Goal: Task Accomplishment & Management: Manage account settings

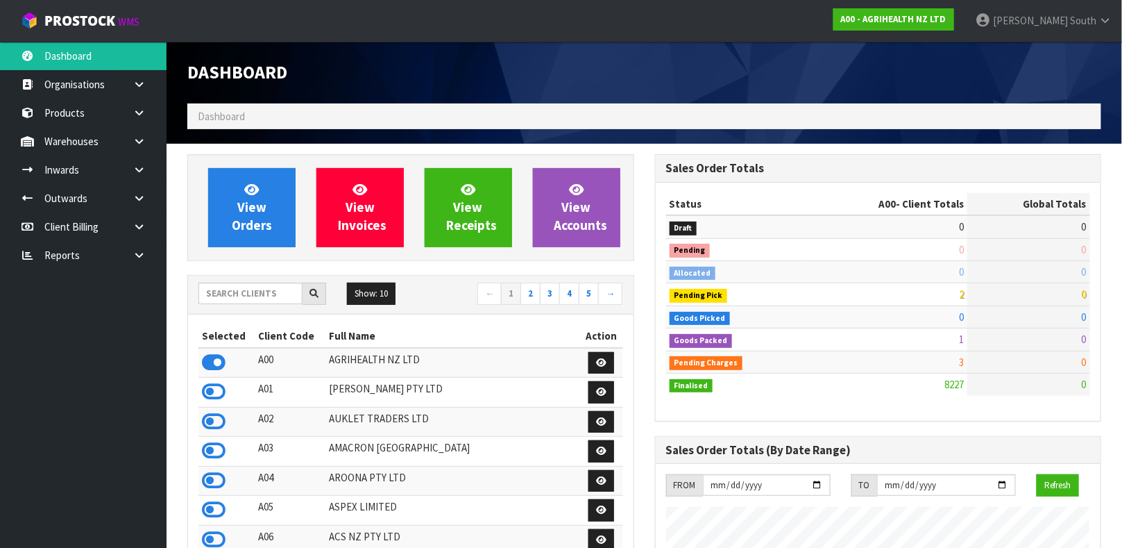
scroll to position [1053, 467]
click at [223, 539] on icon at bounding box center [214, 539] width 24 height 21
click at [148, 158] on link at bounding box center [144, 169] width 44 height 28
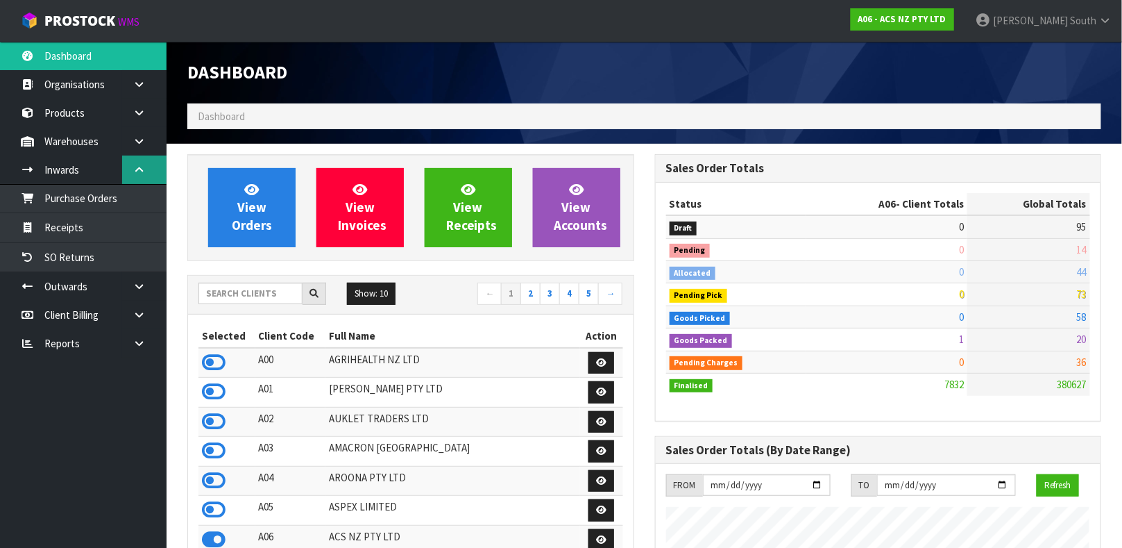
click at [148, 158] on link at bounding box center [144, 169] width 44 height 28
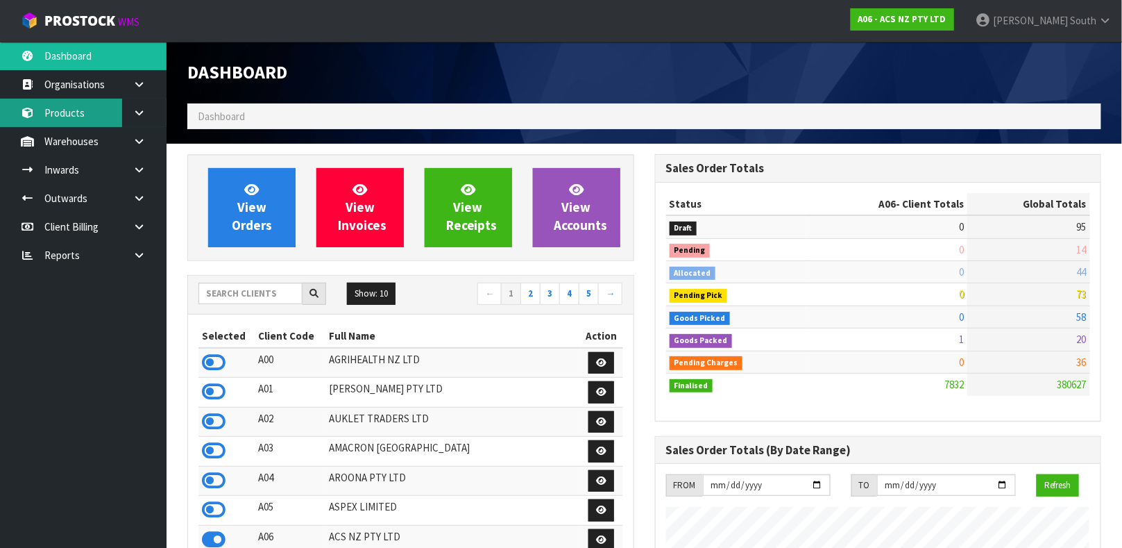
click at [99, 117] on link "Products" at bounding box center [83, 113] width 167 height 28
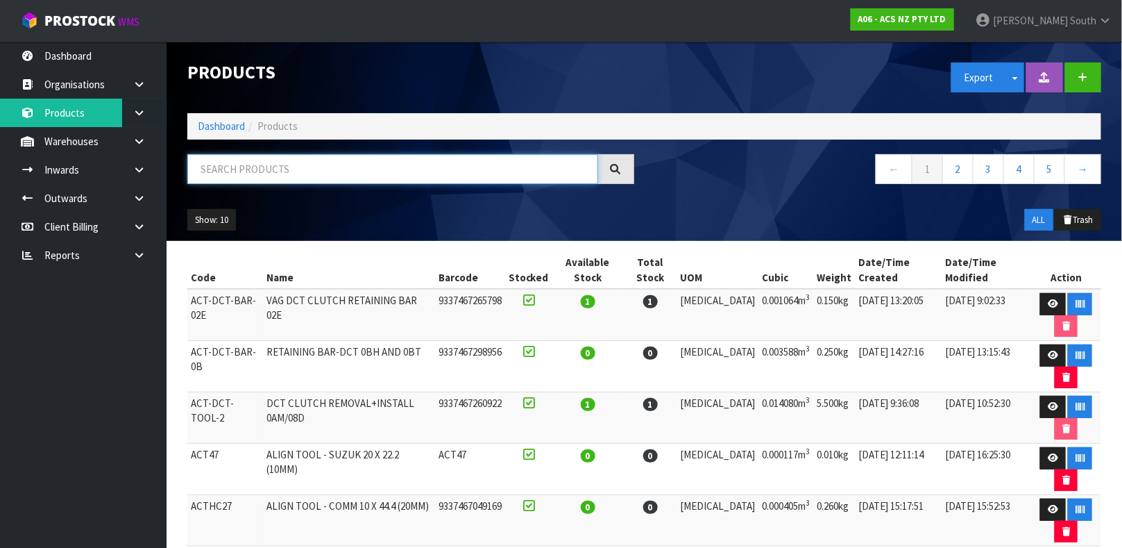
click at [273, 162] on input "text" at bounding box center [392, 169] width 411 height 30
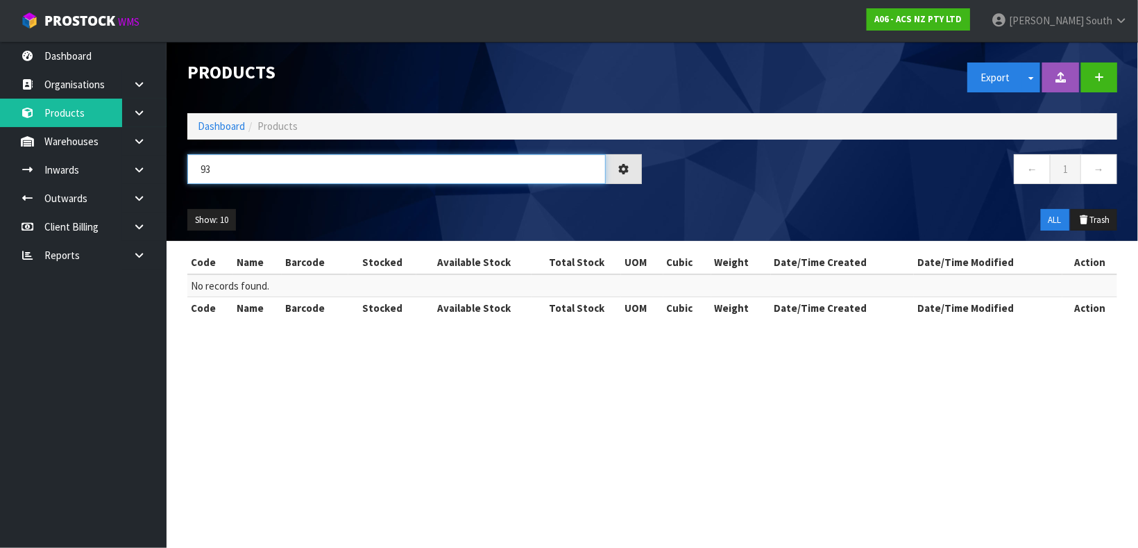
type input "9"
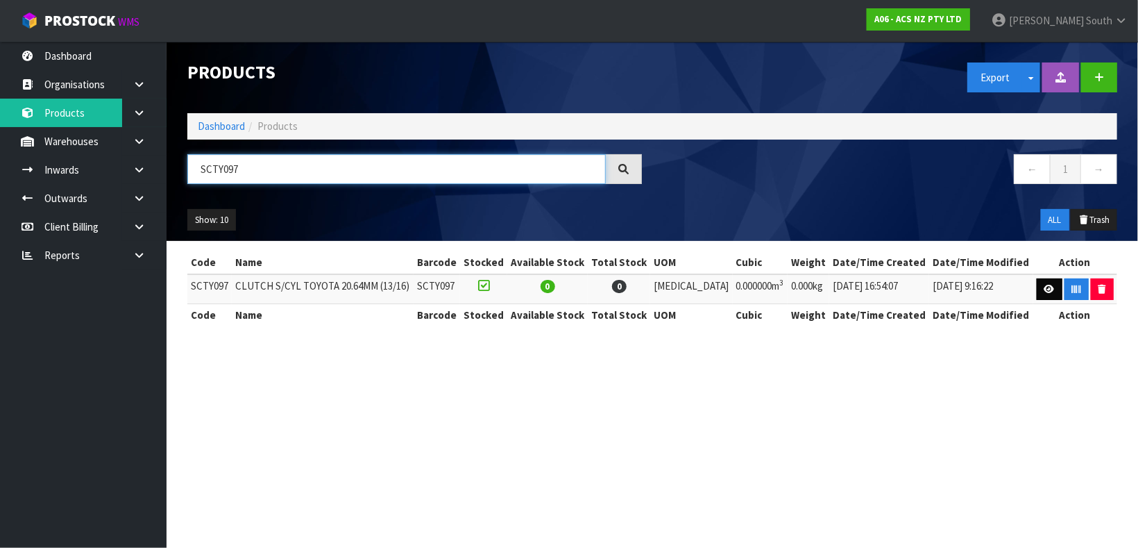
type input "SCTY097"
click at [1045, 289] on icon at bounding box center [1050, 289] width 10 height 9
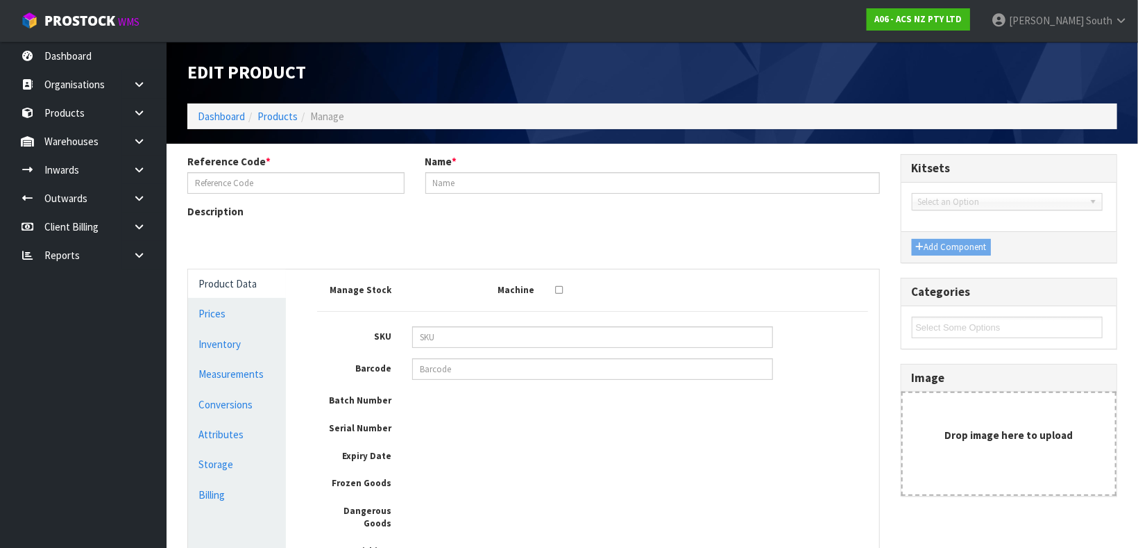
type input "SCTY097"
type input "CLUTCH S/CYL TOYOTA 20.64MM (13/16)"
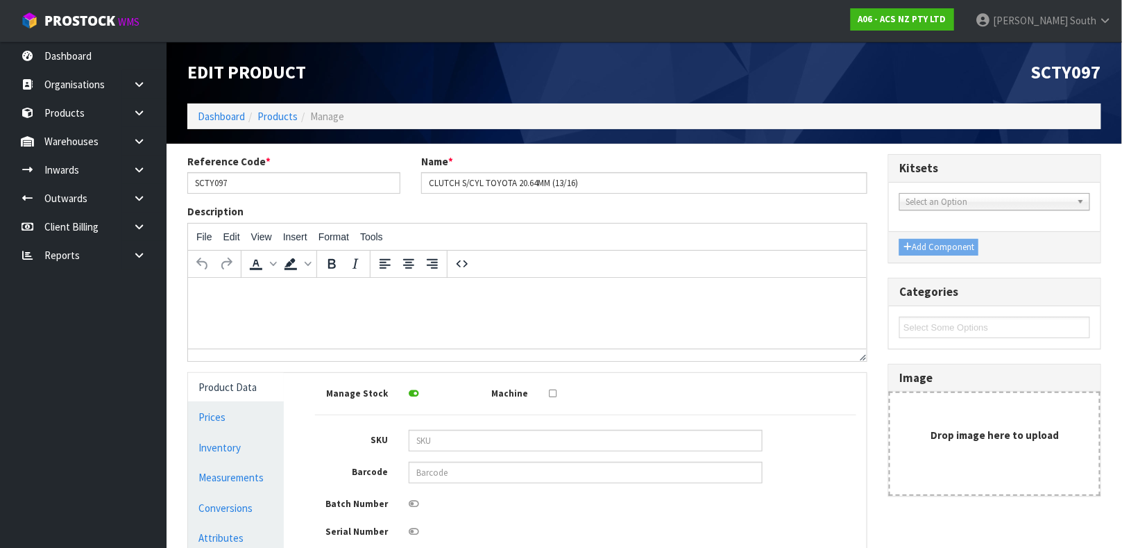
click at [523, 371] on div "Description File Edit View Insert Format Tools To open the popup, press Shift+E…" at bounding box center [527, 287] width 701 height 167
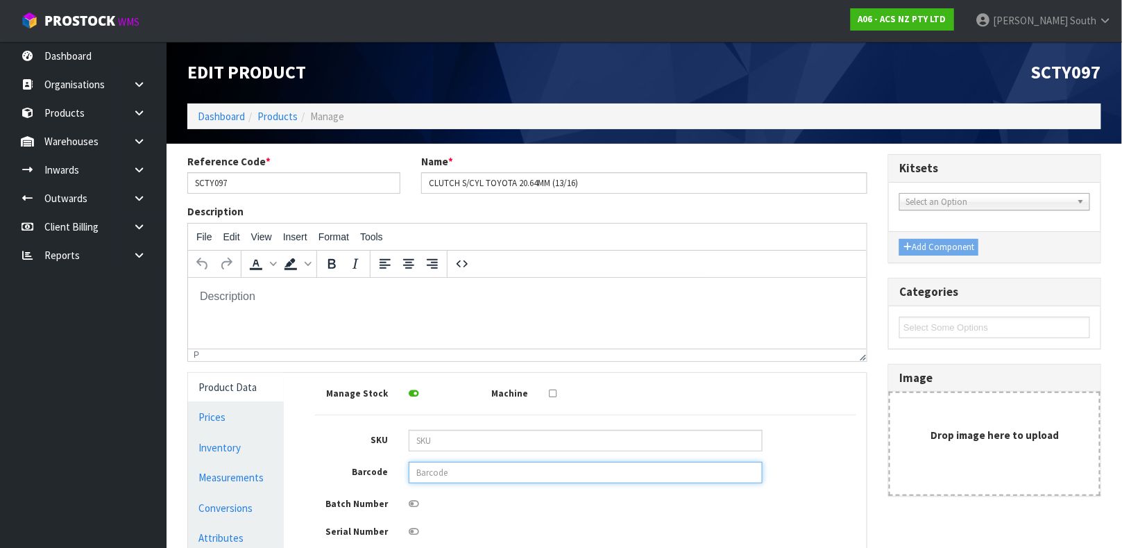
click at [487, 470] on input "text" at bounding box center [586, 473] width 354 height 22
type input "9337467188042"
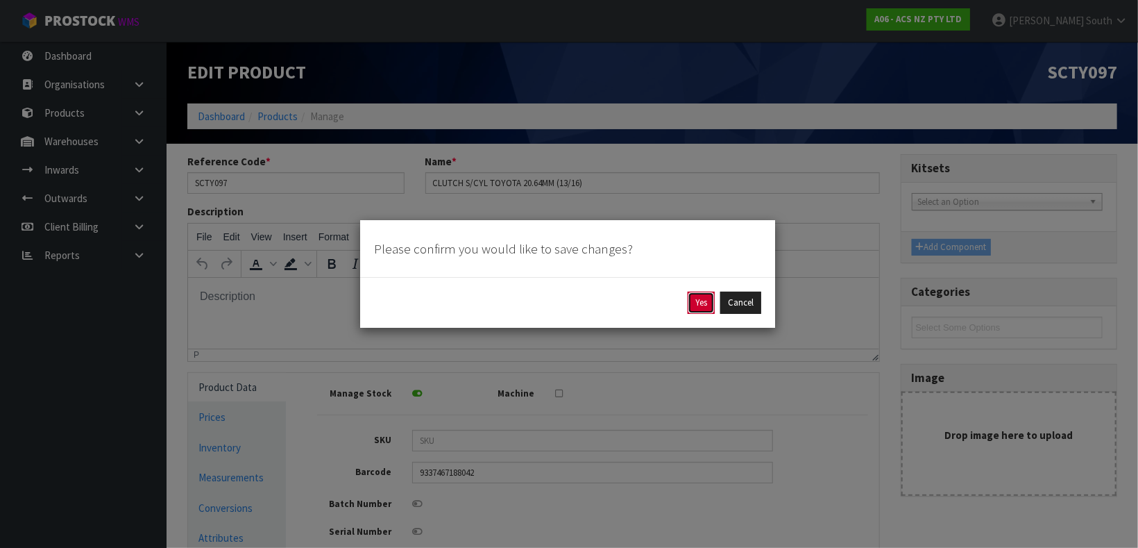
click at [706, 306] on button "Yes" at bounding box center [701, 303] width 27 height 22
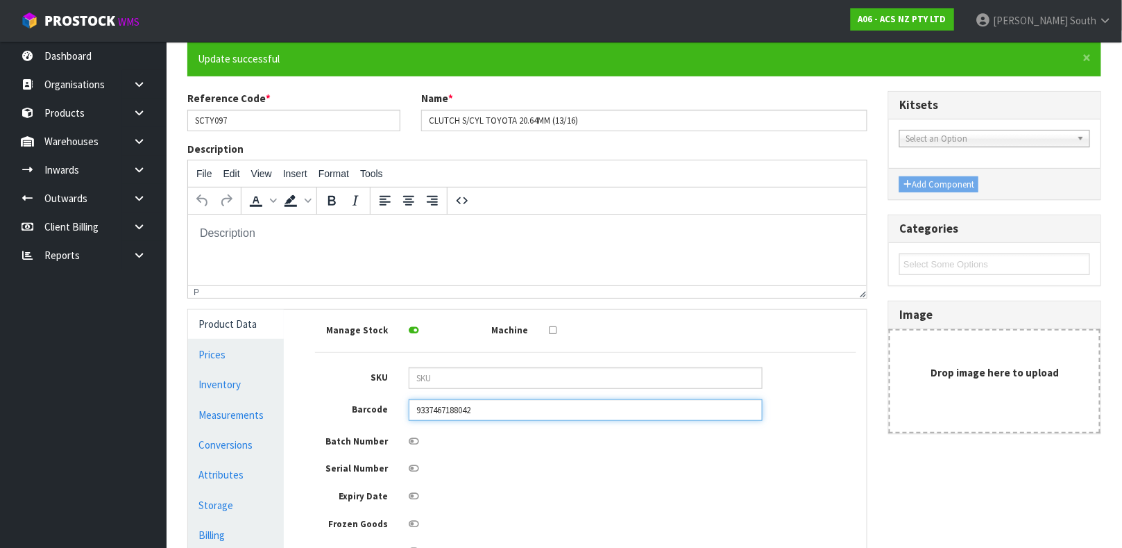
scroll to position [115, 0]
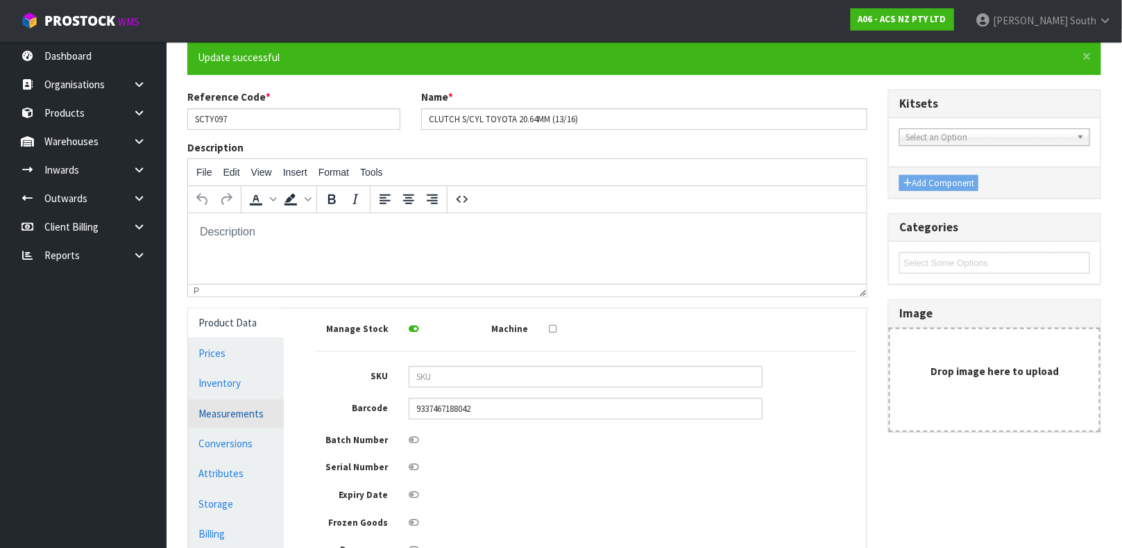
click at [251, 407] on link "Measurements" at bounding box center [236, 413] width 96 height 28
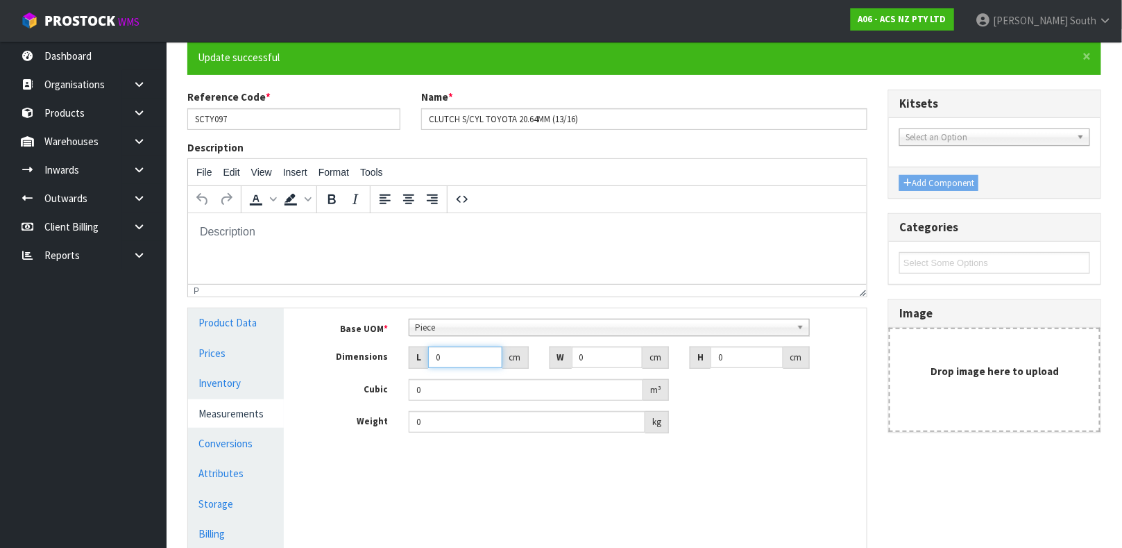
click at [453, 352] on input "0" at bounding box center [465, 357] width 74 height 22
type input "0.000001"
type input "6"
click at [607, 362] on input "0" at bounding box center [607, 357] width 71 height 22
type input "8"
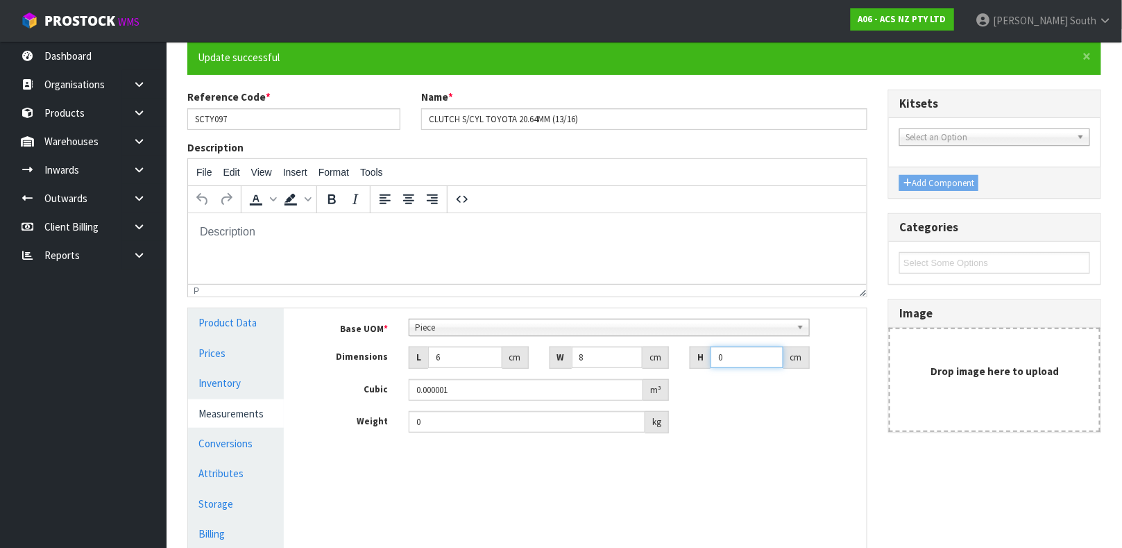
click at [736, 351] on input "0" at bounding box center [747, 357] width 73 height 22
type input "1"
type input "0.000048"
type input "11"
type input "0.000528"
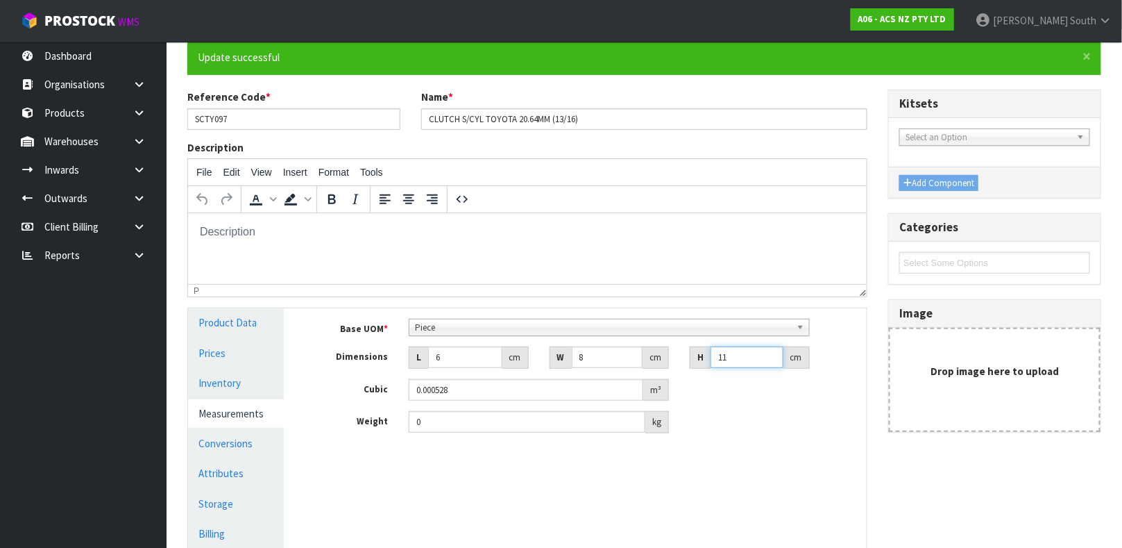
type input "11"
click at [530, 416] on input "0" at bounding box center [527, 422] width 237 height 22
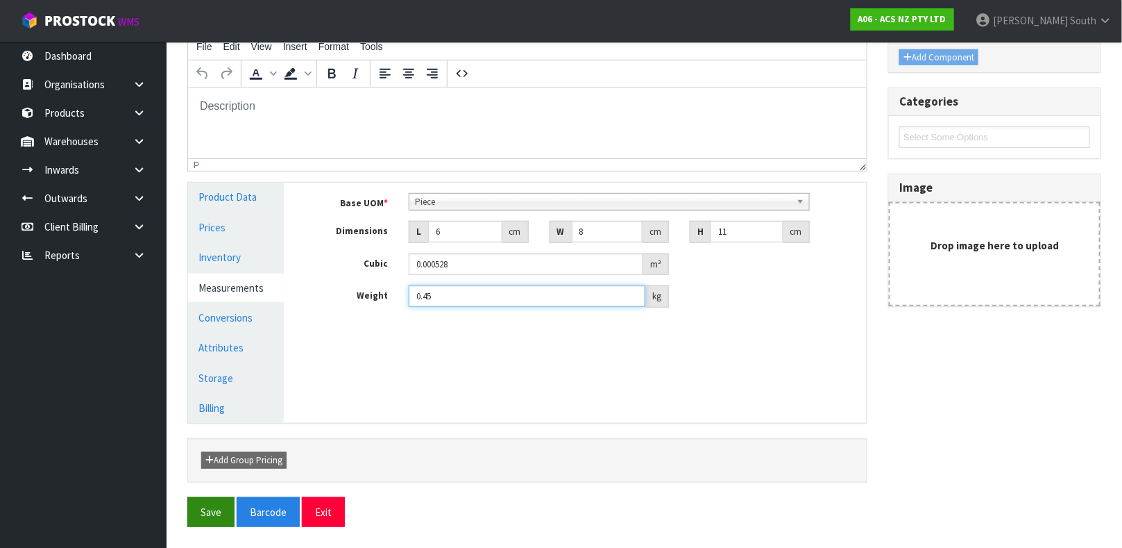
type input "0.45"
click at [193, 502] on button "Save" at bounding box center [210, 512] width 47 height 30
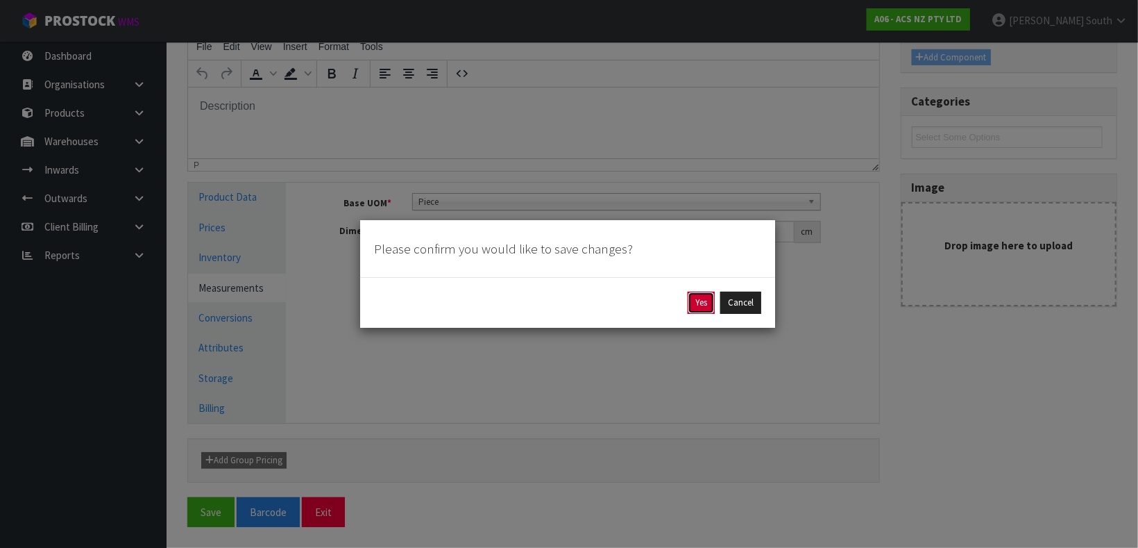
click at [703, 298] on button "Yes" at bounding box center [701, 303] width 27 height 22
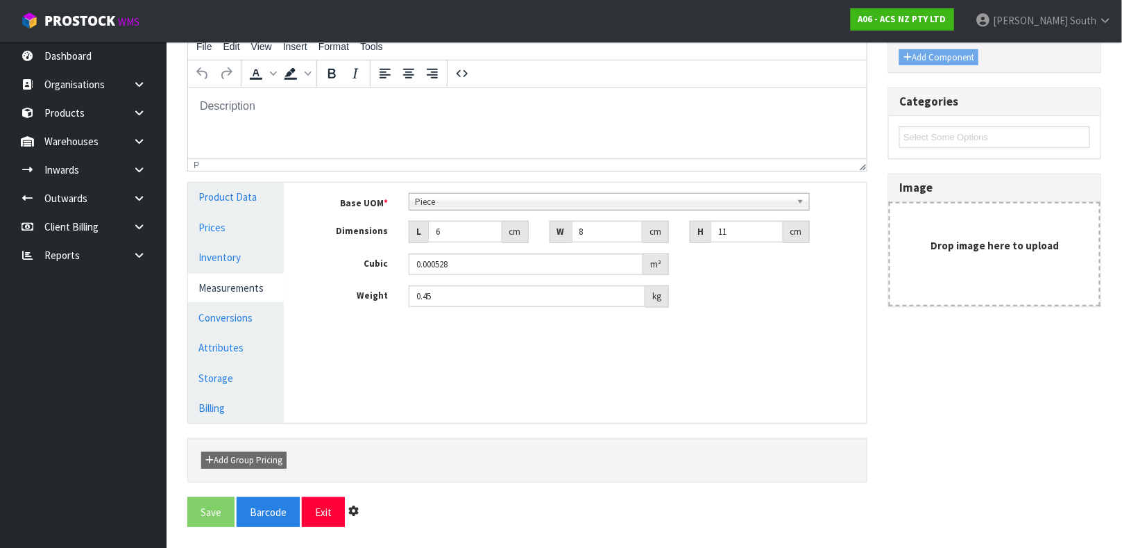
scroll to position [0, 0]
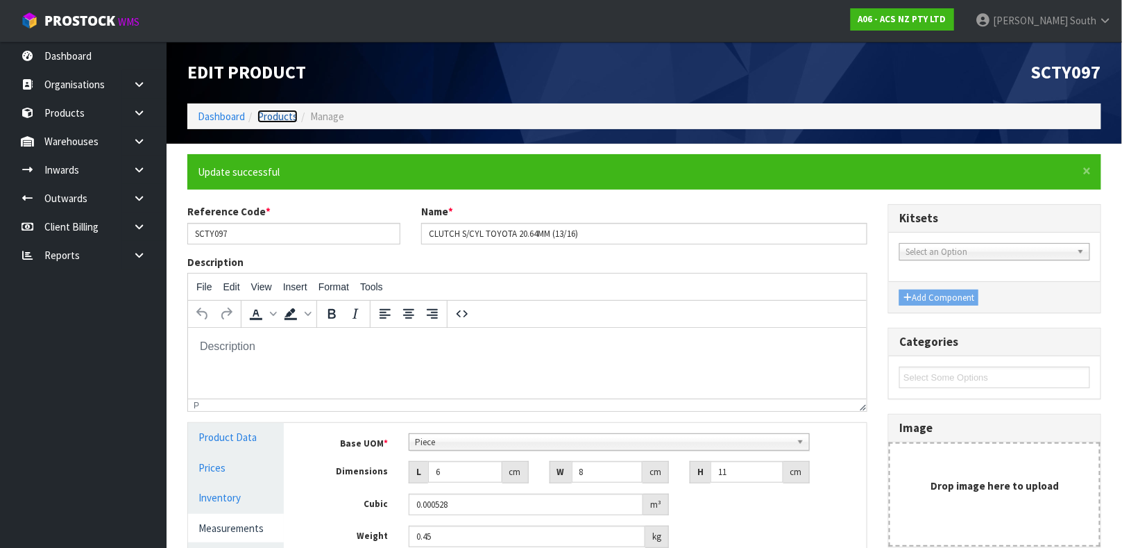
click at [273, 118] on link "Products" at bounding box center [278, 116] width 40 height 13
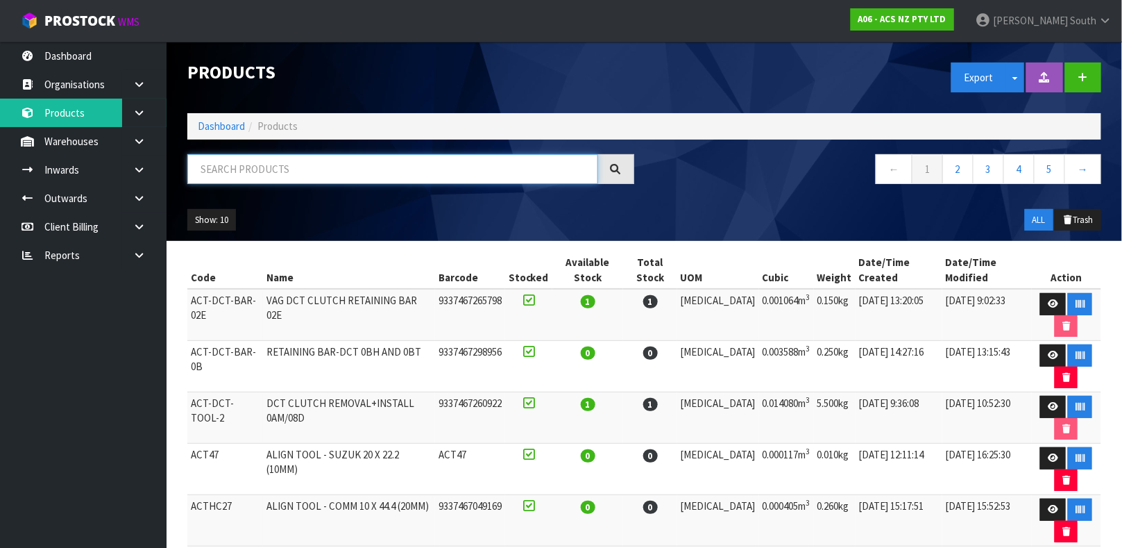
click at [348, 154] on input "text" at bounding box center [392, 169] width 411 height 30
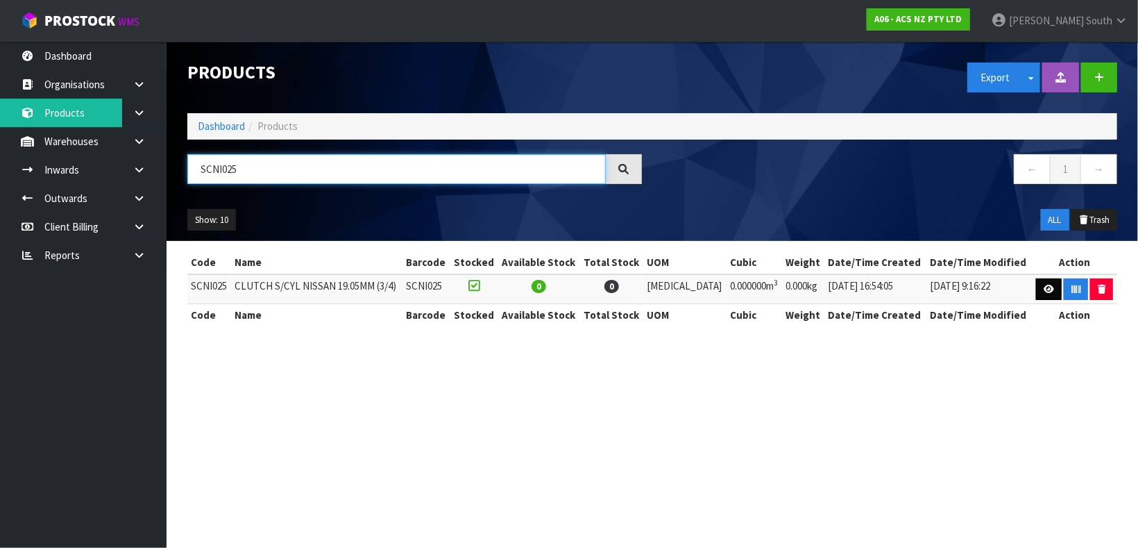
type input "SCNI025"
click at [1036, 287] on link at bounding box center [1049, 289] width 26 height 22
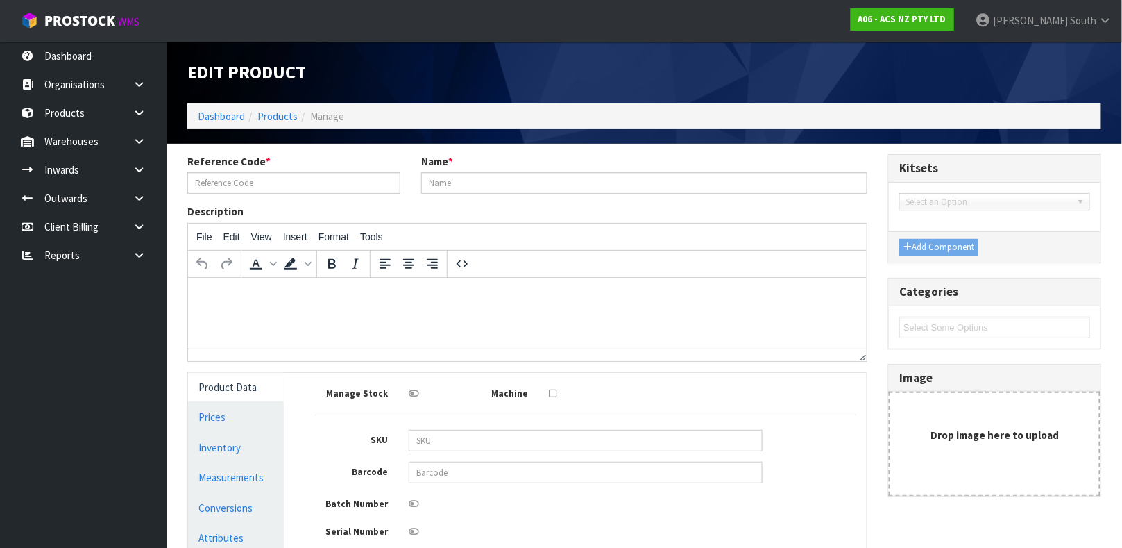
type input "SCNI025"
type input "CLUTCH S/CYL NISSAN 19.05MM (3/4)"
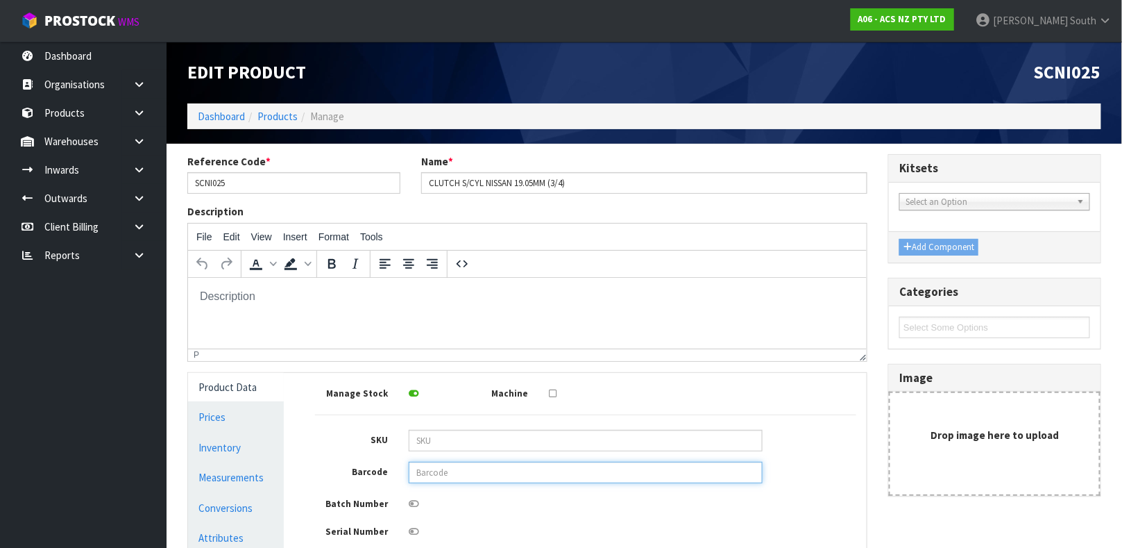
click at [557, 467] on input "text" at bounding box center [586, 473] width 354 height 22
type input "9337467061192"
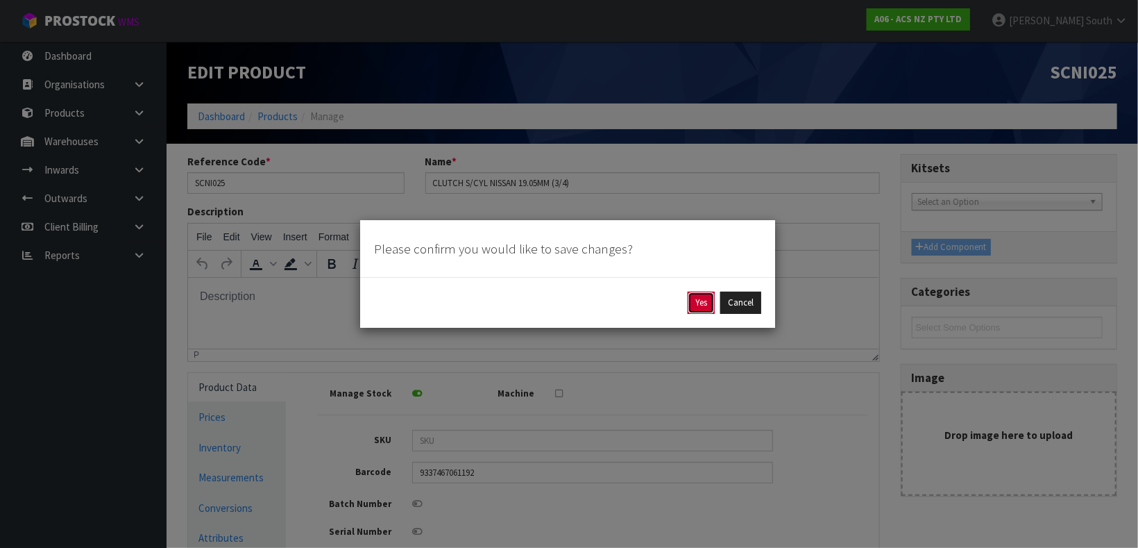
click at [688, 301] on button "Yes" at bounding box center [701, 303] width 27 height 22
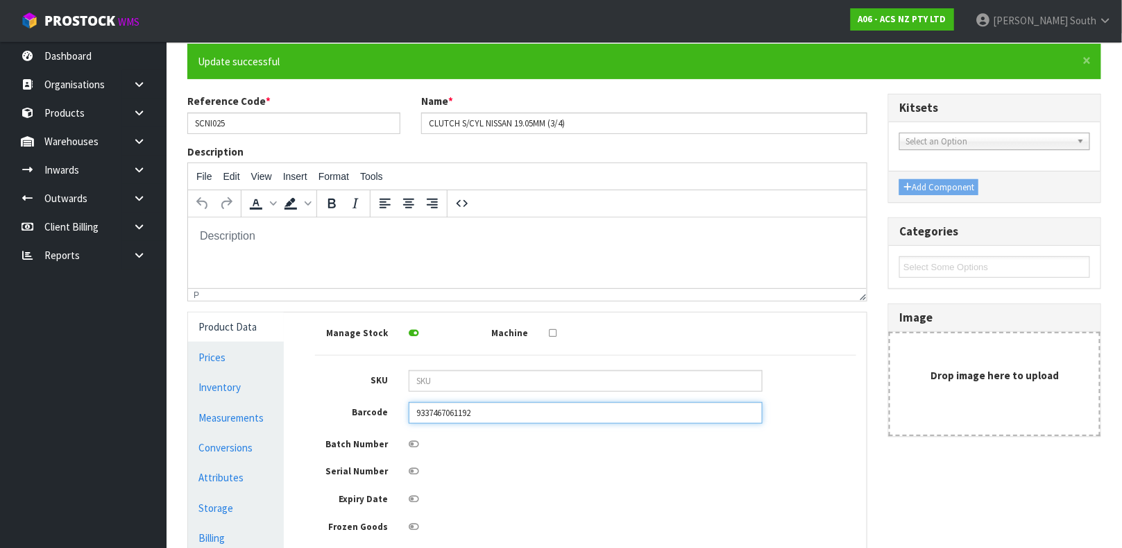
scroll to position [188, 0]
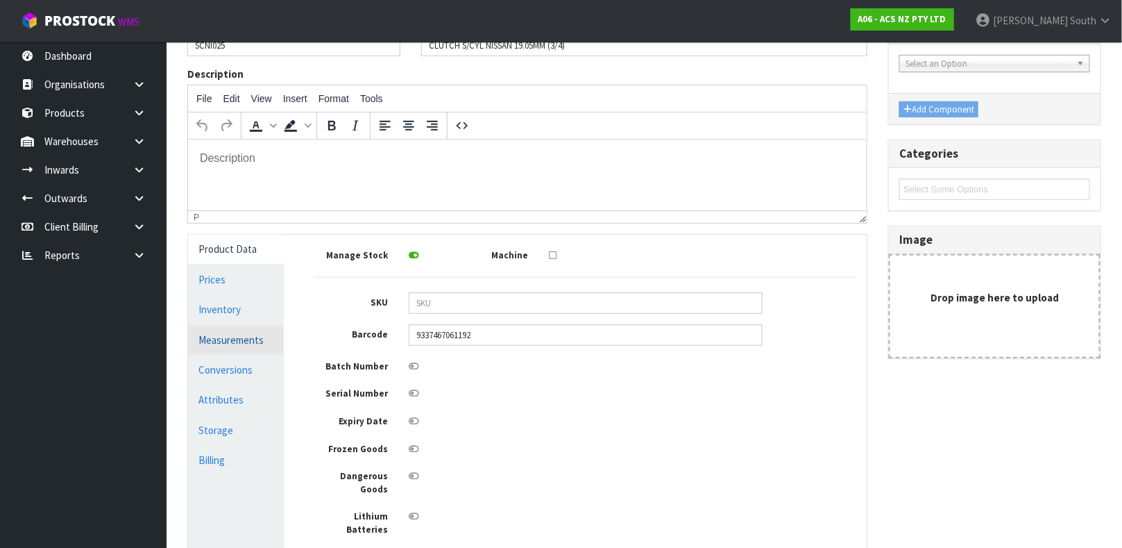
click at [269, 334] on link "Measurements" at bounding box center [236, 340] width 96 height 28
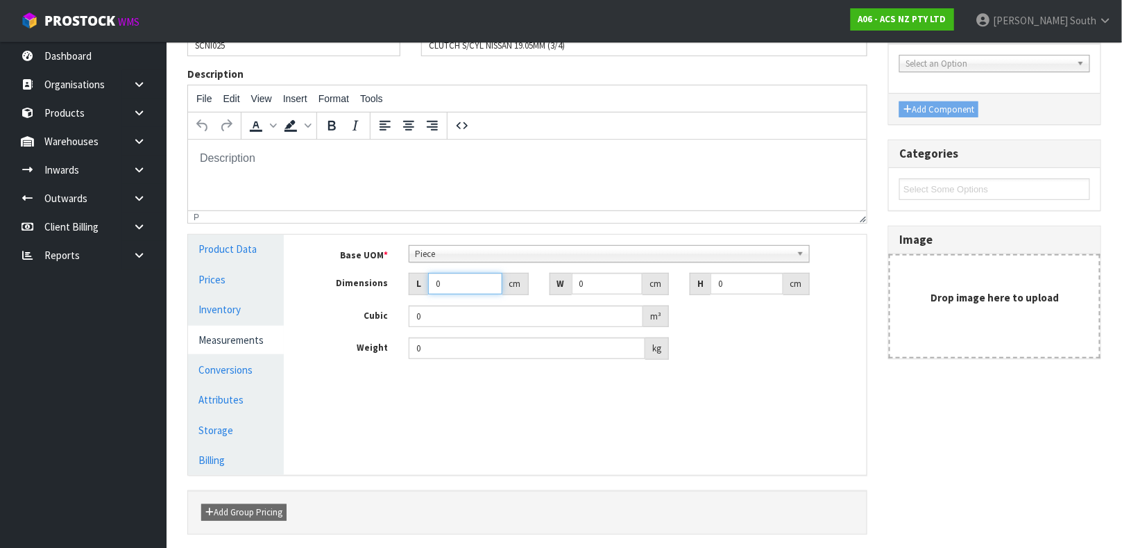
drag, startPoint x: 459, startPoint y: 292, endPoint x: 341, endPoint y: 318, distance: 121.4
click at [349, 318] on div "Base UOM * Bag Bar Basket Bin Bottle Box Bundle Cabinet Cage Carton Case Coil C…" at bounding box center [585, 302] width 541 height 115
type input "0.000001"
type input "16"
drag, startPoint x: 605, startPoint y: 291, endPoint x: 447, endPoint y: 263, distance: 160.7
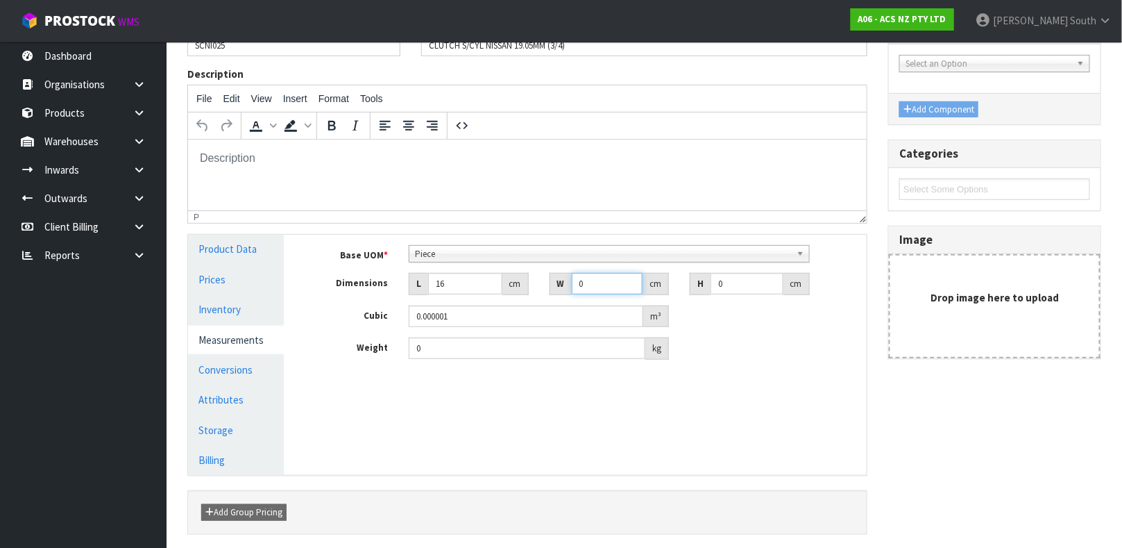
click at [447, 263] on div "Base UOM * Bag Bar Basket Bin Bottle Box Bundle Cabinet Cage Carton Case Coil C…" at bounding box center [585, 302] width 541 height 115
type input "8"
drag, startPoint x: 755, startPoint y: 287, endPoint x: 448, endPoint y: 276, distance: 307.7
click at [448, 276] on div "Dimensions L 16 cm W 8 cm H 0 cm" at bounding box center [586, 284] width 562 height 22
type input "2"
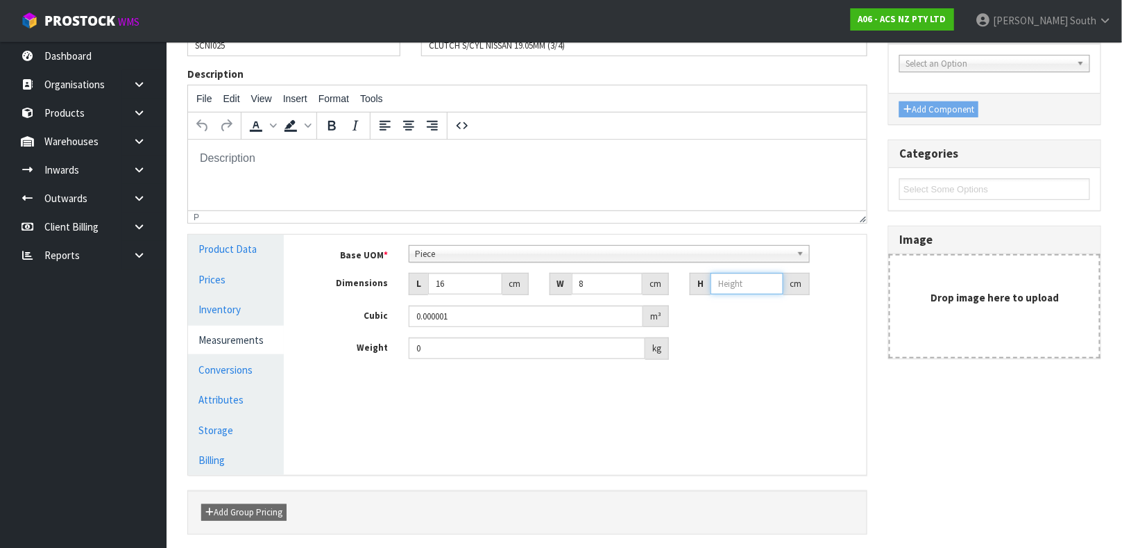
type input "0.000256"
type input "27"
type input "0.003456"
type input "27"
click at [445, 354] on input "0" at bounding box center [527, 348] width 237 height 22
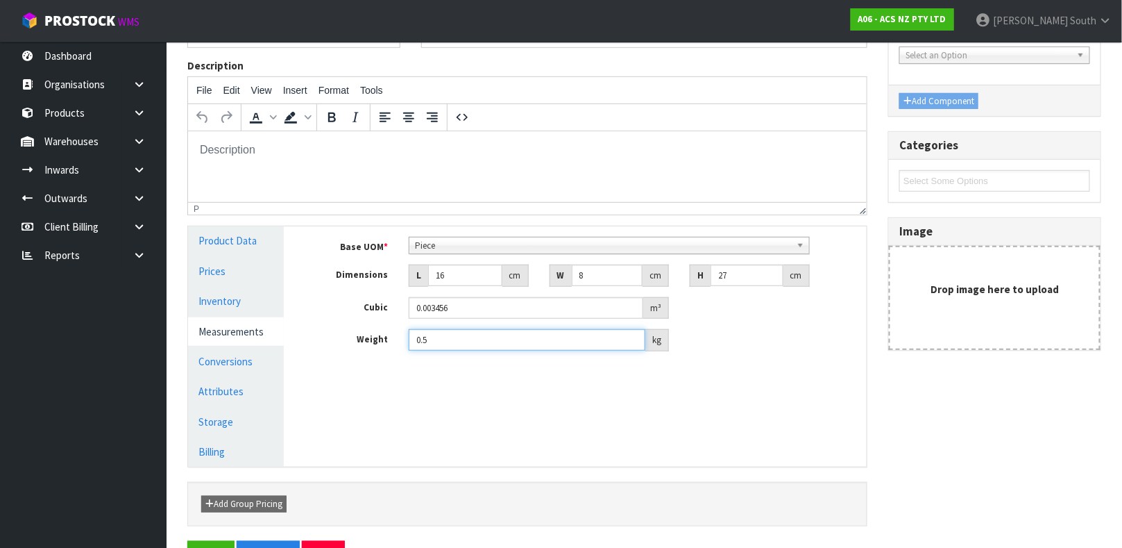
scroll to position [240, 0]
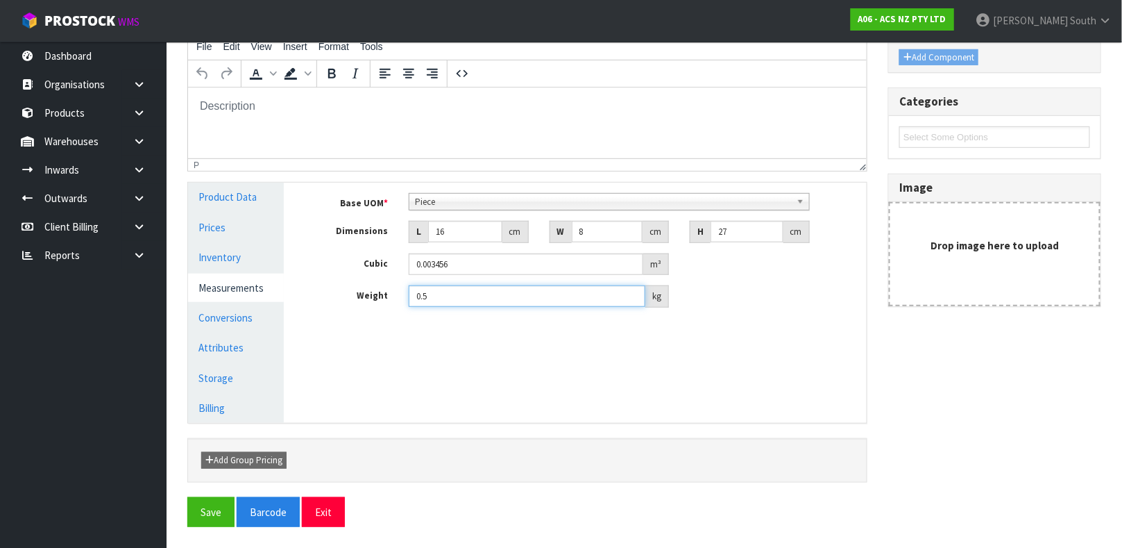
type input "0.5"
click at [178, 512] on div "× Close Update successful Reference Code * SCNI025 Name * CLUTCH S/CYL NISSAN 1…" at bounding box center [644, 225] width 935 height 623
click at [203, 510] on button "Save" at bounding box center [210, 512] width 47 height 30
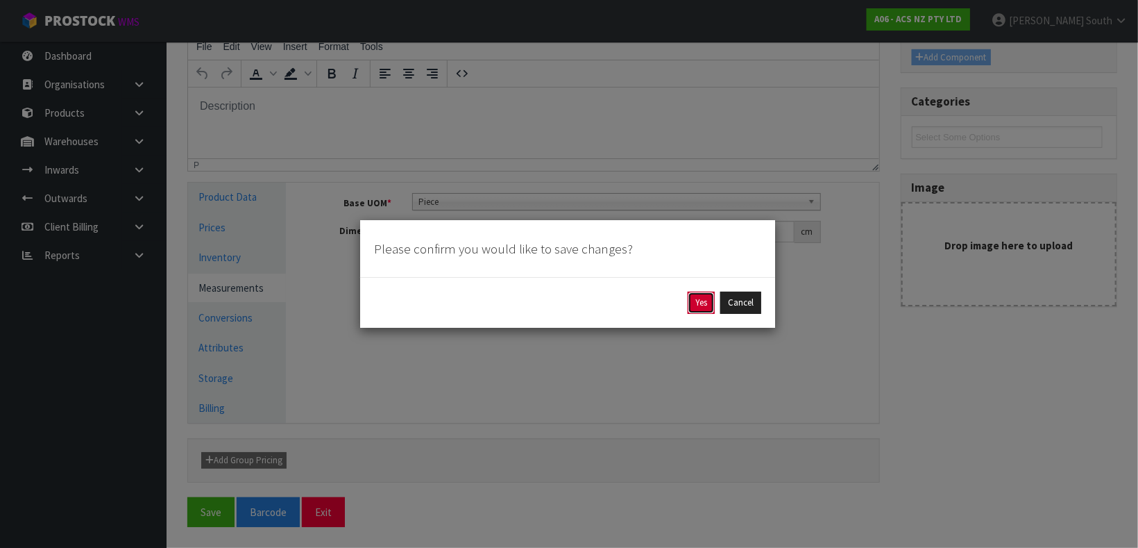
click at [705, 293] on button "Yes" at bounding box center [701, 303] width 27 height 22
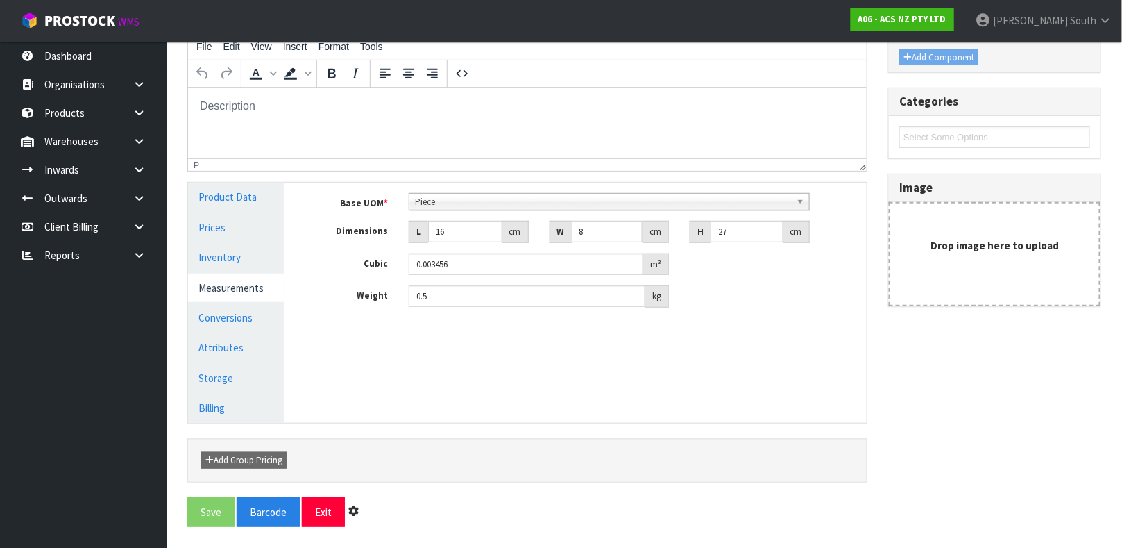
scroll to position [0, 0]
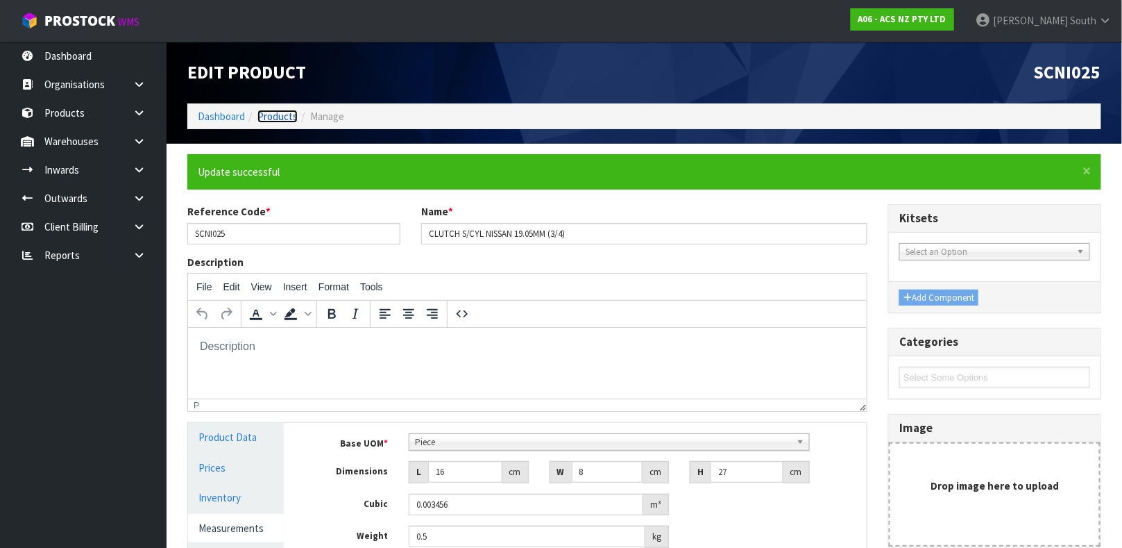
click at [258, 112] on link "Products" at bounding box center [278, 116] width 40 height 13
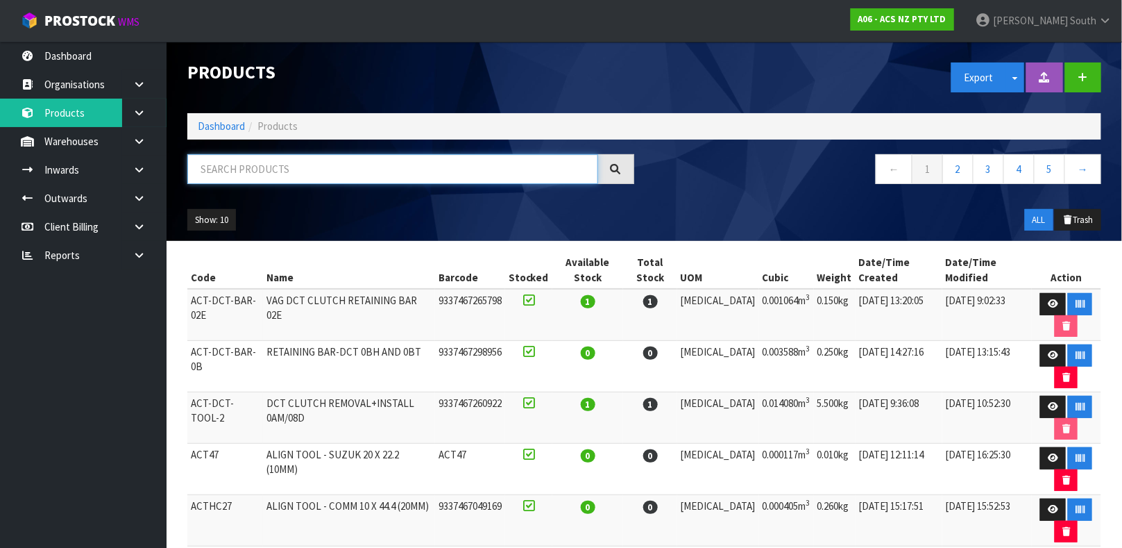
click at [305, 173] on input "text" at bounding box center [392, 169] width 411 height 30
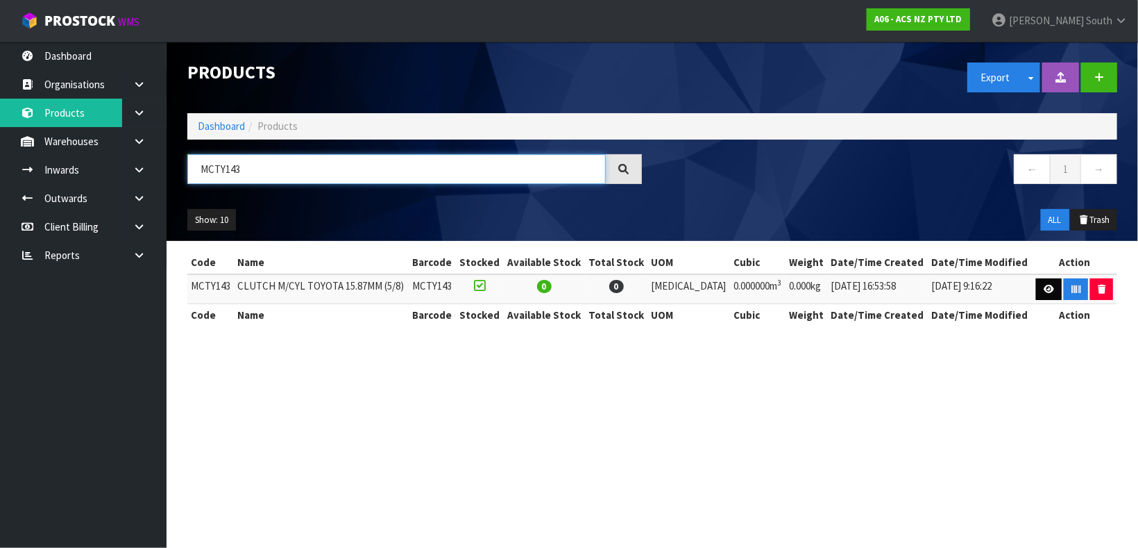
type input "MCTY143"
click at [1038, 292] on link at bounding box center [1049, 289] width 26 height 22
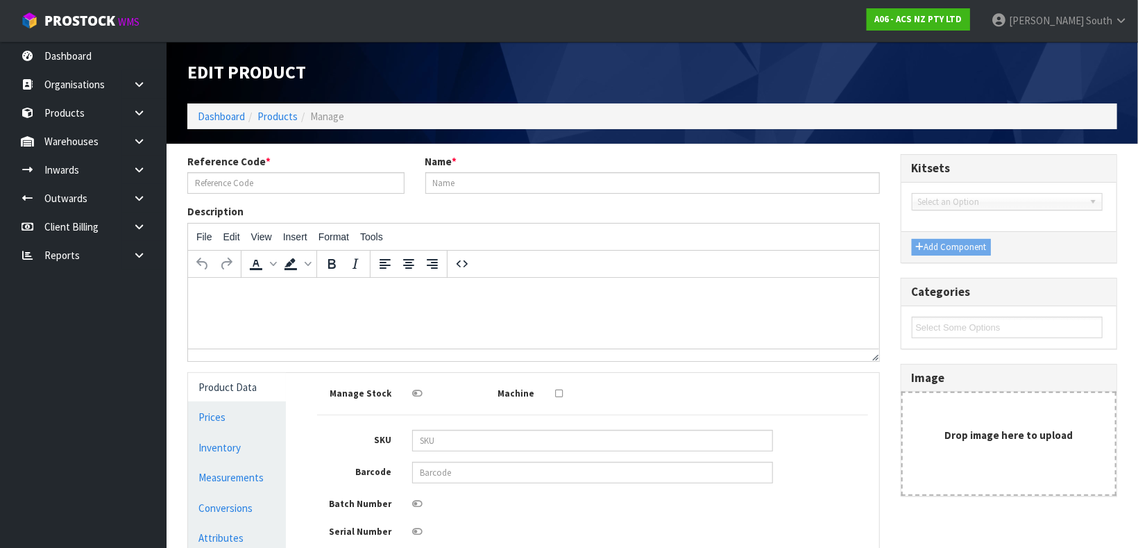
type input "MCTY143"
type input "CLUTCH M/CYL TOYOTA 15.87MM (5/8)"
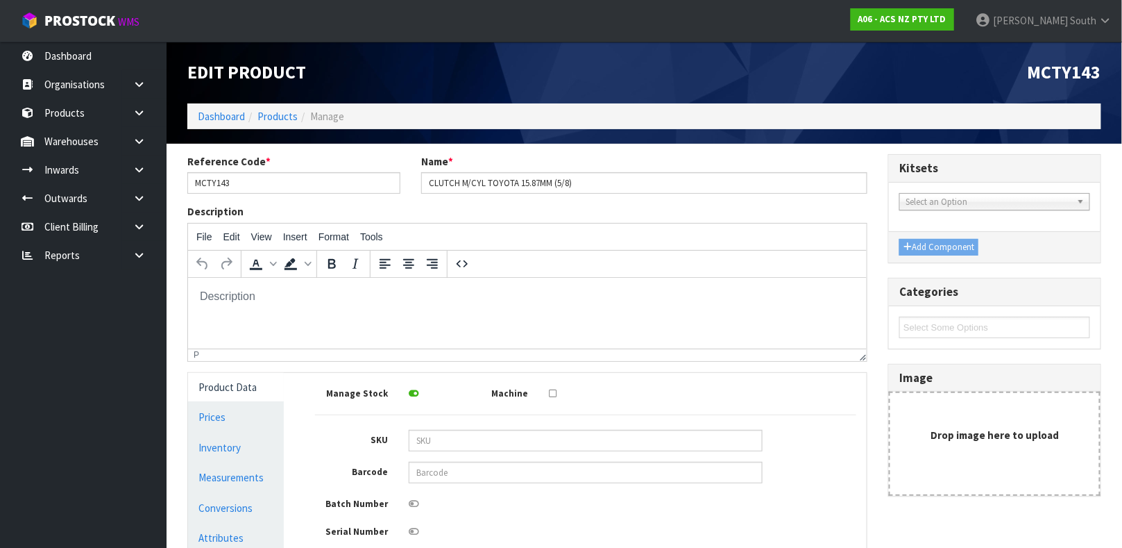
scroll to position [248, 0]
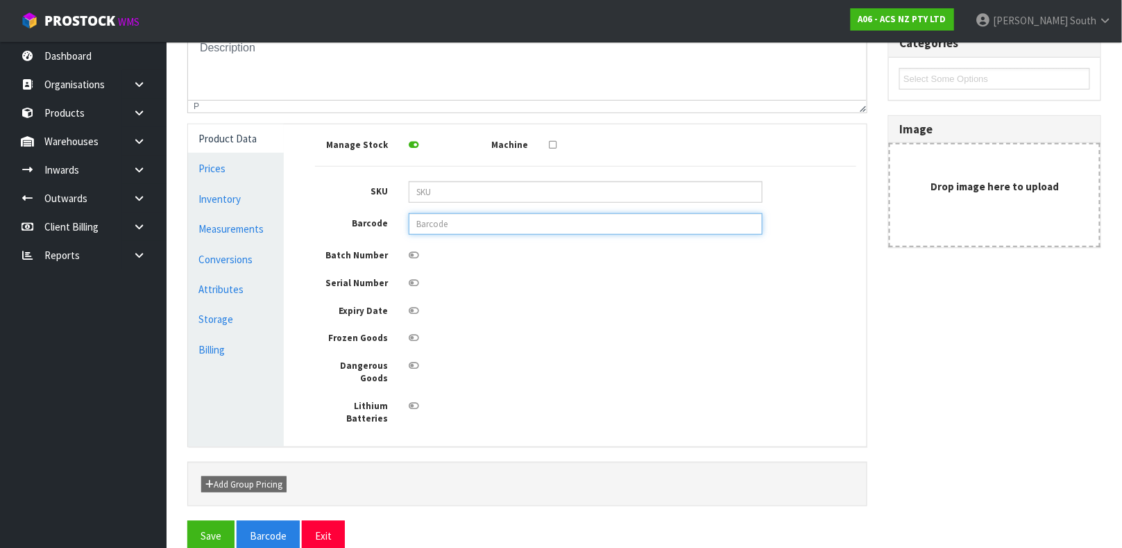
click at [477, 217] on input "text" at bounding box center [586, 224] width 354 height 22
type input "9337467234619"
click at [187, 521] on button "Save" at bounding box center [210, 536] width 47 height 30
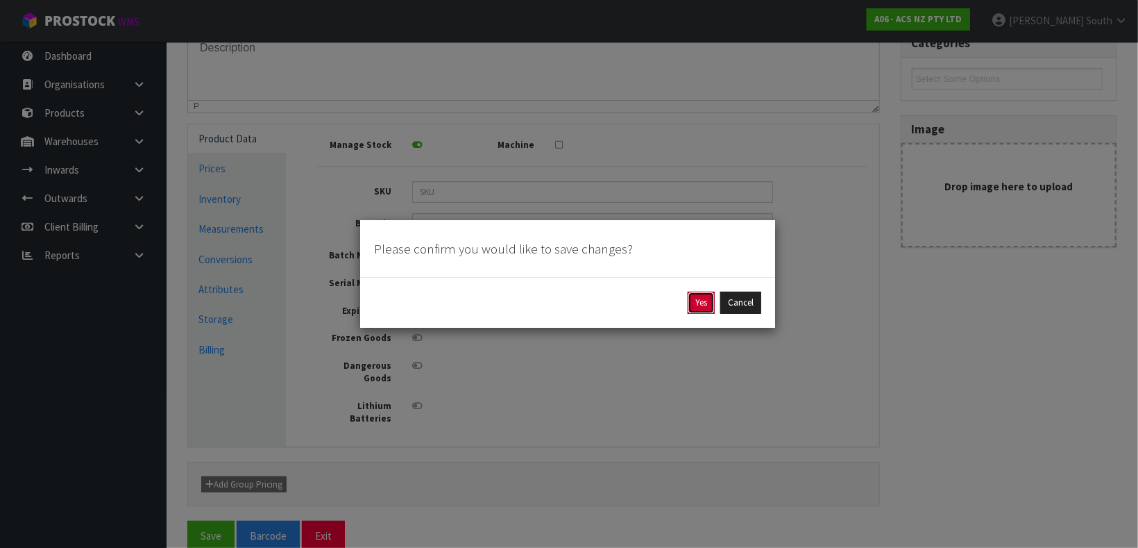
click at [704, 307] on button "Yes" at bounding box center [701, 303] width 27 height 22
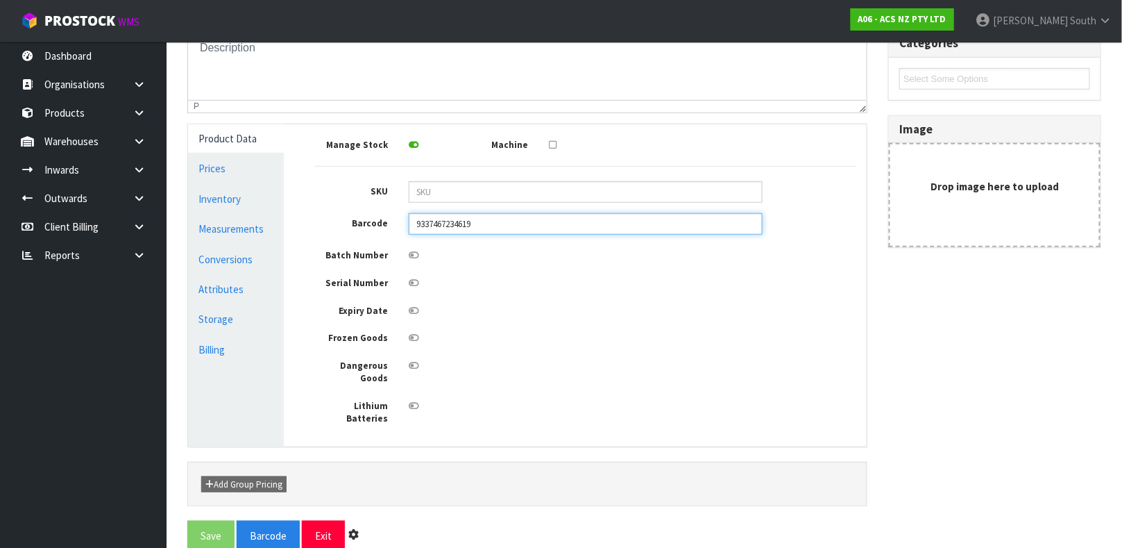
scroll to position [0, 0]
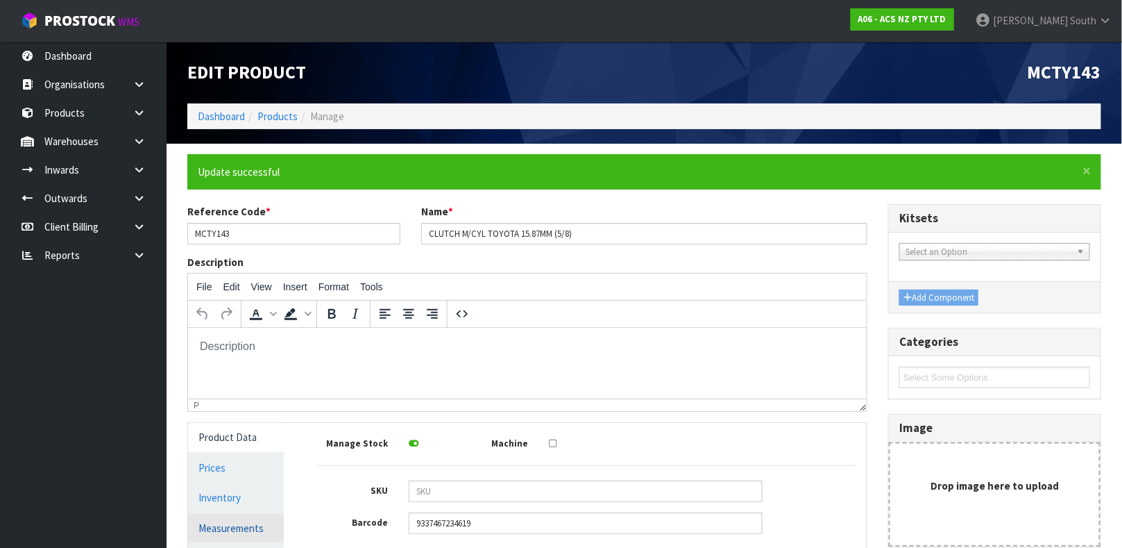
click at [234, 518] on link "Measurements" at bounding box center [236, 528] width 96 height 28
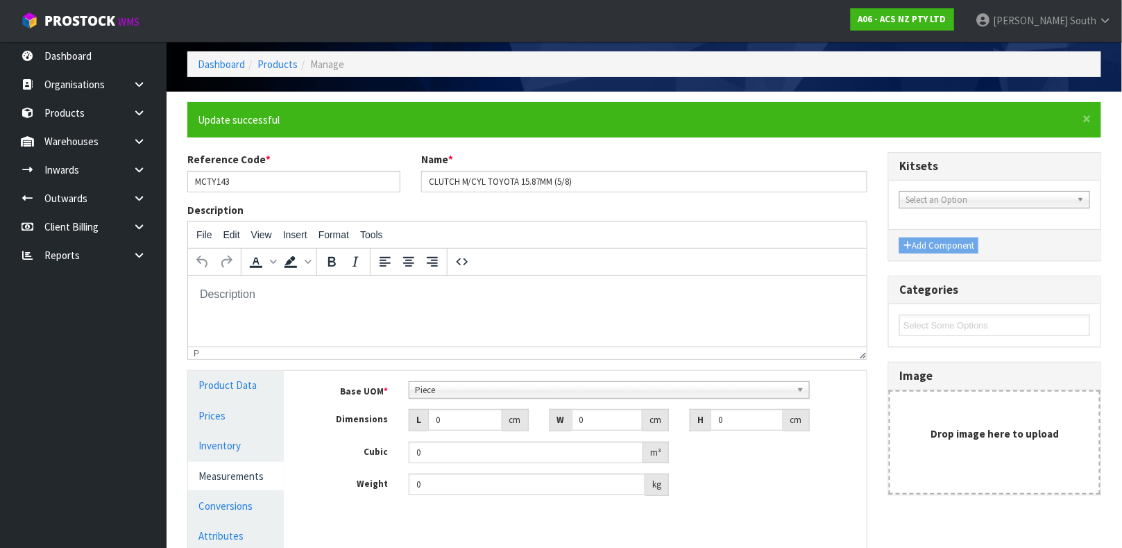
scroll to position [55, 0]
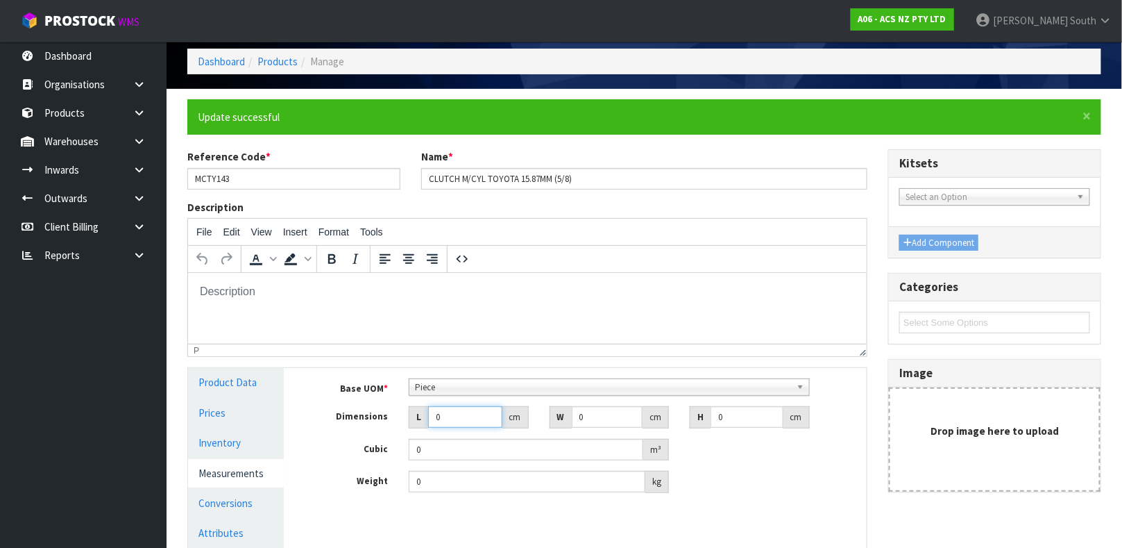
click at [448, 416] on input "0" at bounding box center [465, 417] width 74 height 22
type input "0.000001"
type input "17"
click at [601, 413] on input "0" at bounding box center [607, 417] width 71 height 22
type input "7"
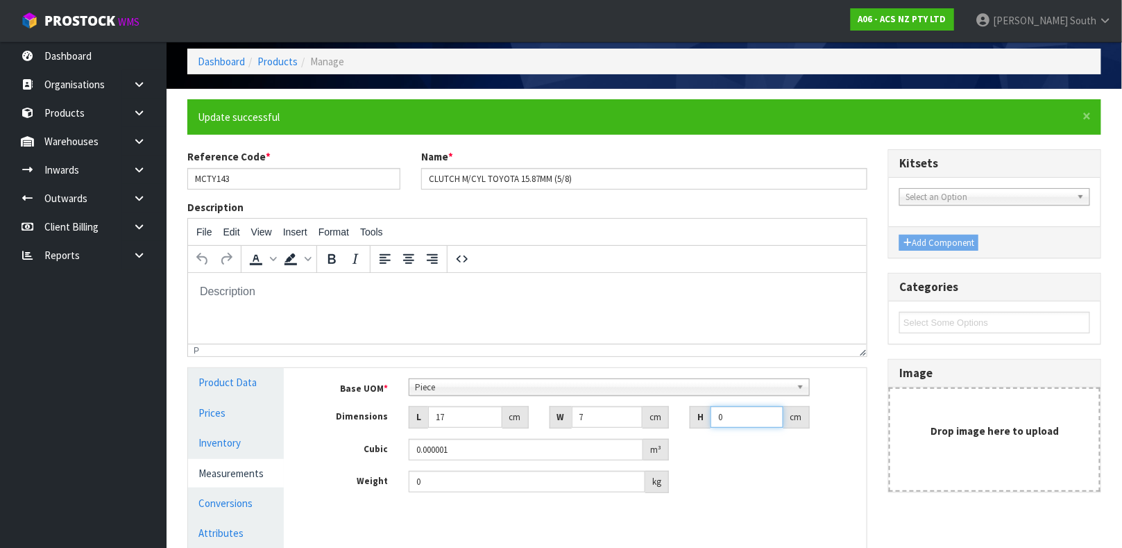
click at [724, 412] on input "0" at bounding box center [747, 417] width 73 height 22
type input "2"
type input "0.000238"
type input "27"
type input "0.003213"
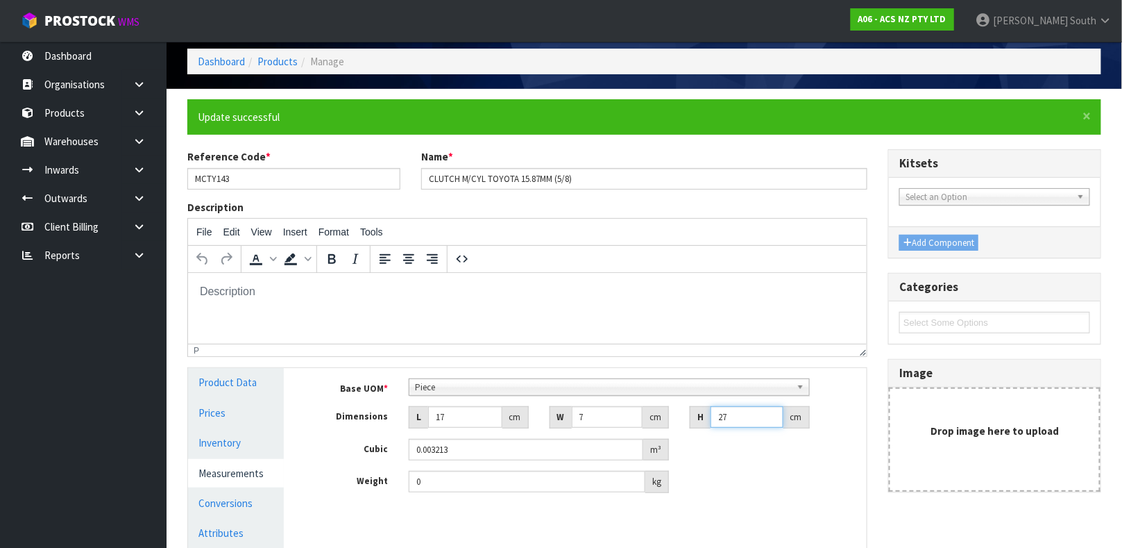
type input "27"
click at [499, 480] on input "0" at bounding box center [527, 482] width 237 height 22
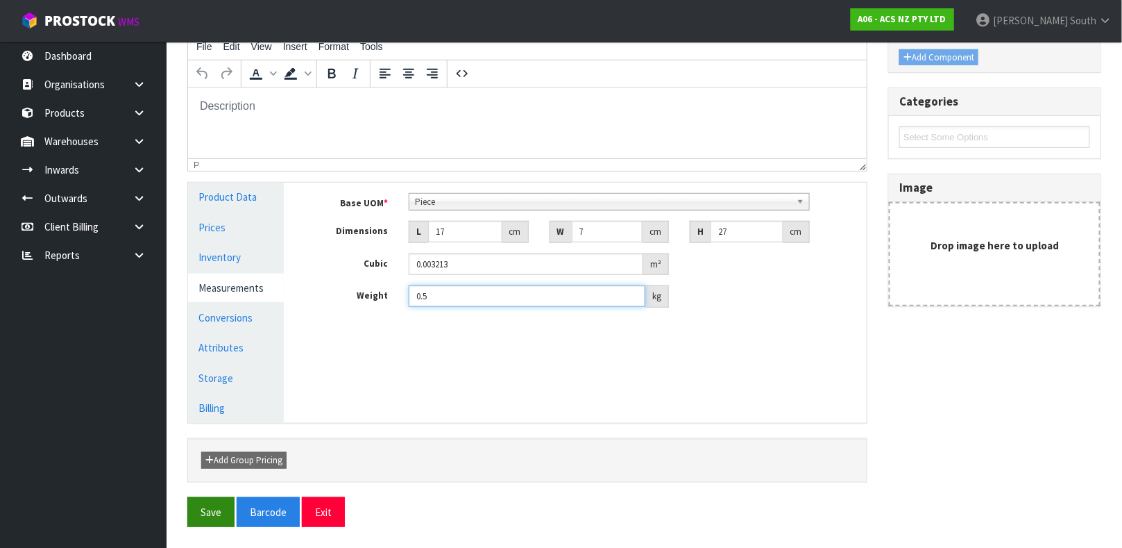
type input "0.5"
click at [213, 507] on button "Save" at bounding box center [210, 512] width 47 height 30
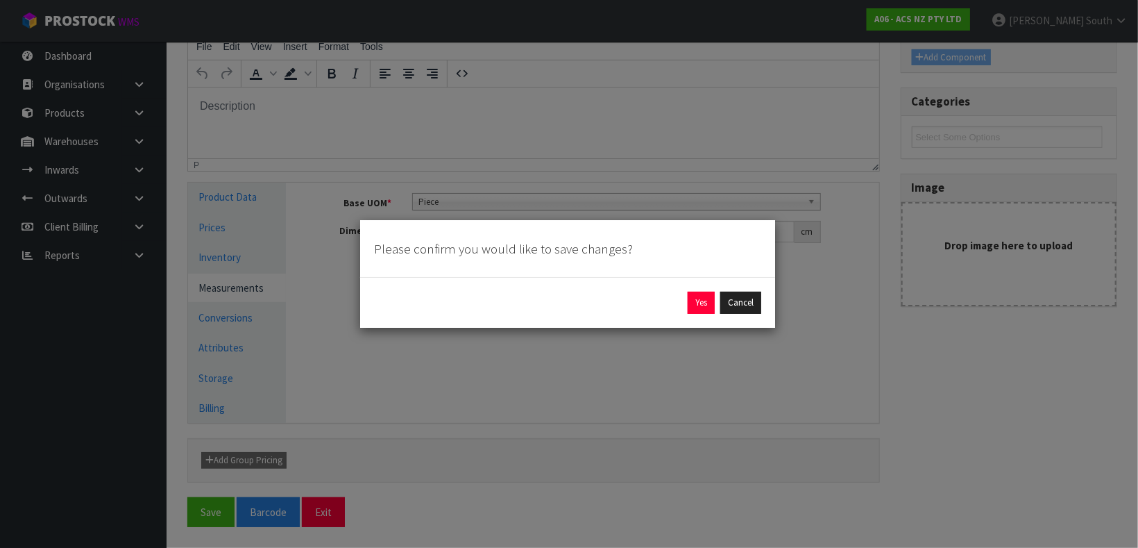
click at [714, 298] on div "Yes Cancel" at bounding box center [567, 303] width 387 height 22
click at [706, 301] on button "Yes" at bounding box center [701, 303] width 27 height 22
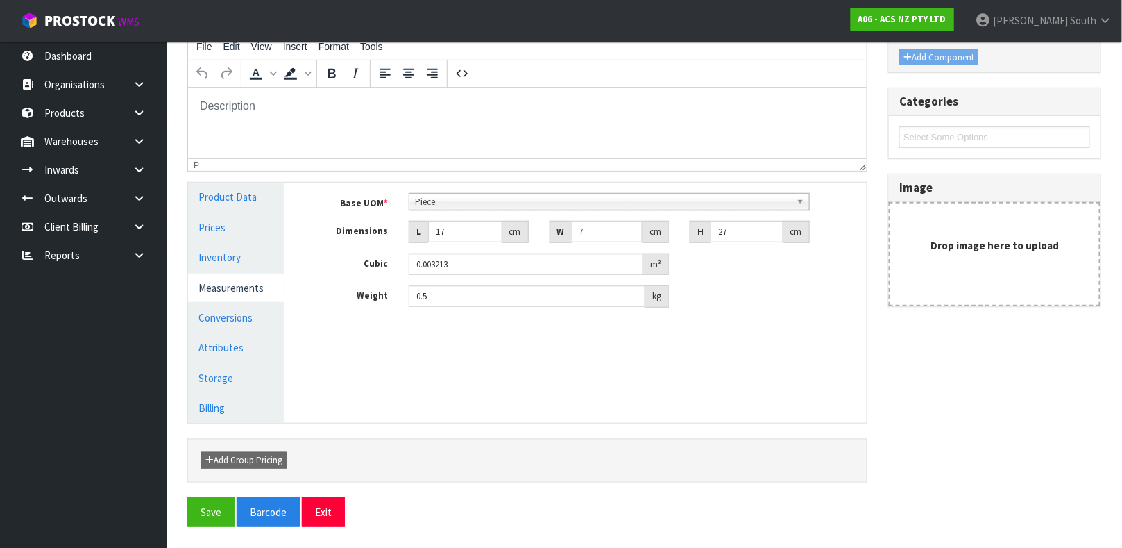
scroll to position [0, 0]
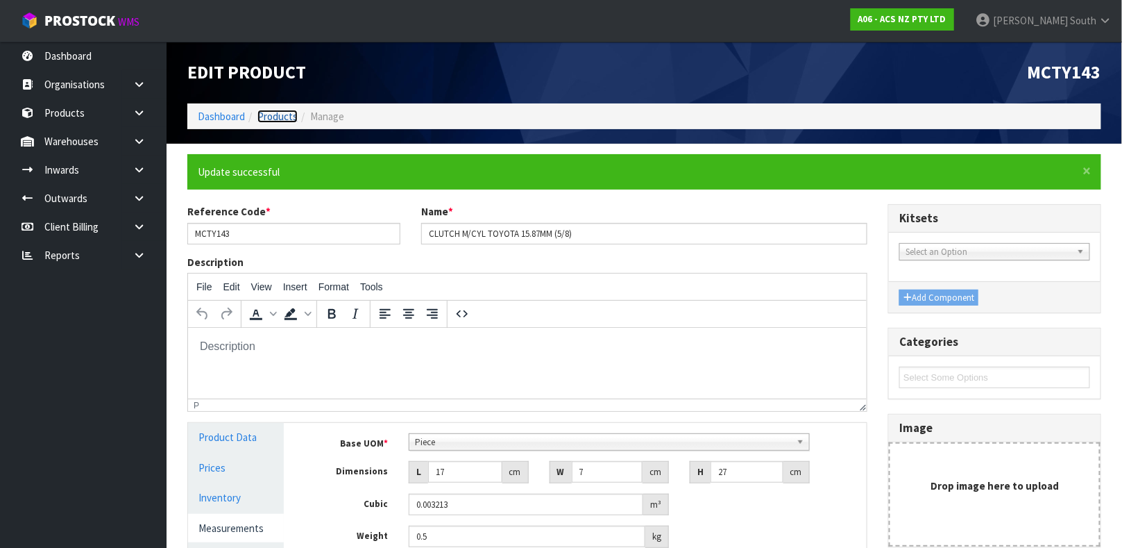
click at [278, 115] on link "Products" at bounding box center [278, 116] width 40 height 13
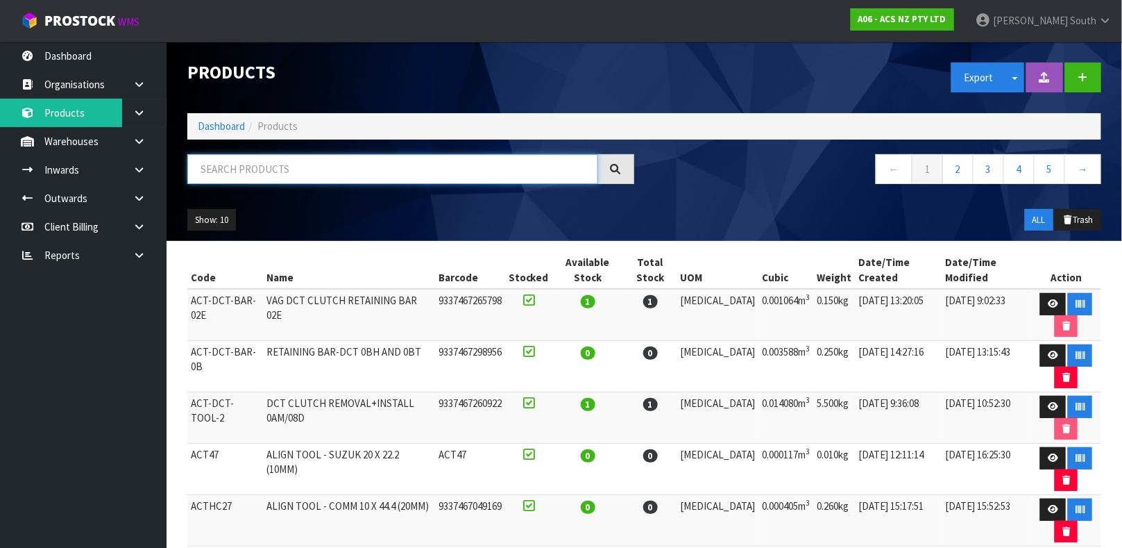
click at [365, 155] on input "text" at bounding box center [392, 169] width 411 height 30
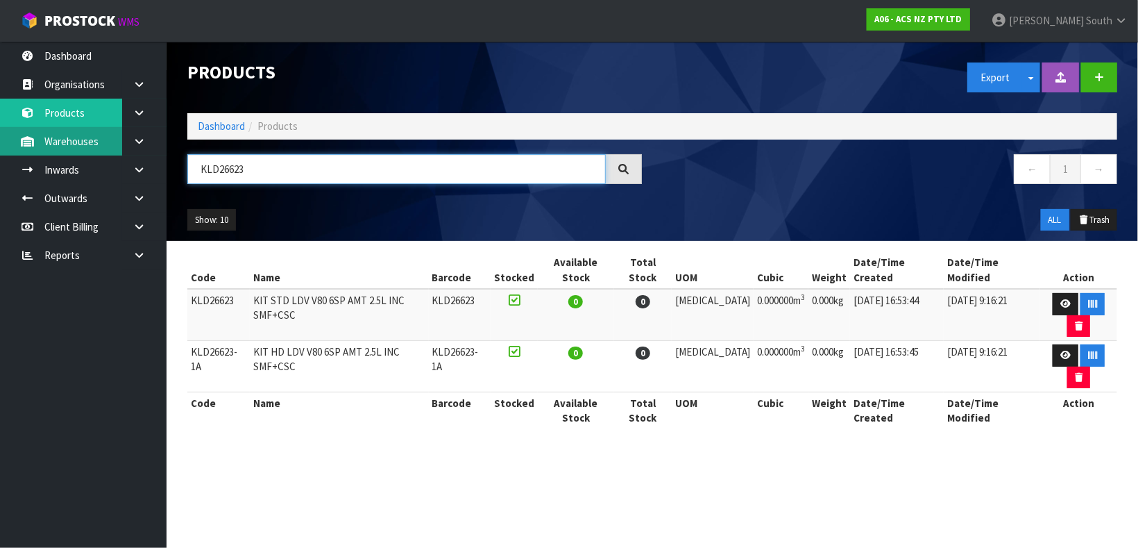
drag, startPoint x: 309, startPoint y: 166, endPoint x: 0, endPoint y: 140, distance: 310.0
click at [0, 140] on body "Toggle navigation ProStock WMS A06 - ACS NZ PTY LTD Zachary South Logout Dashbo…" at bounding box center [569, 274] width 1138 height 548
type input "KLD26623"
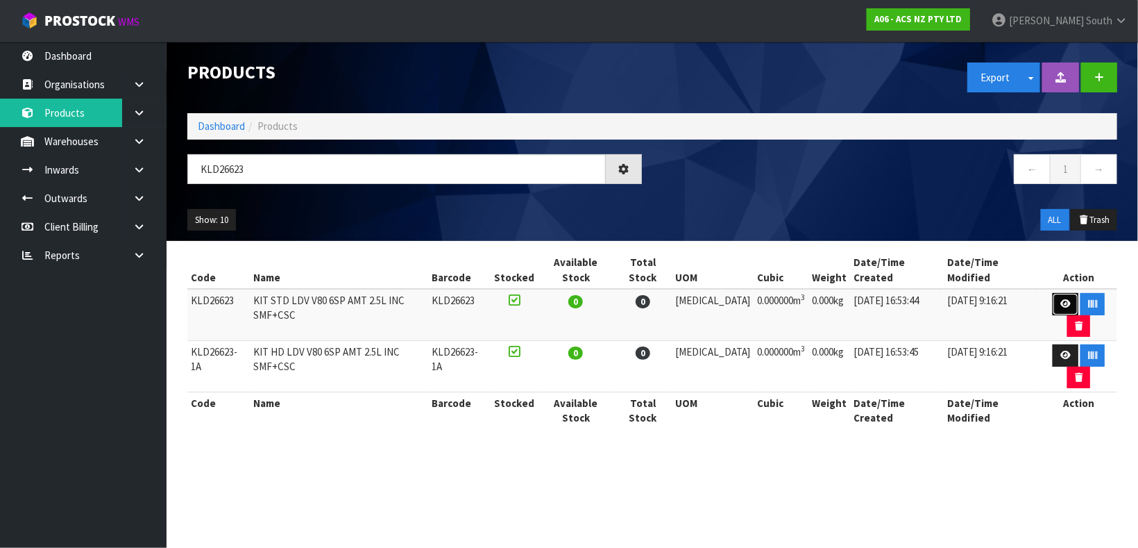
click at [1053, 297] on link at bounding box center [1066, 304] width 26 height 22
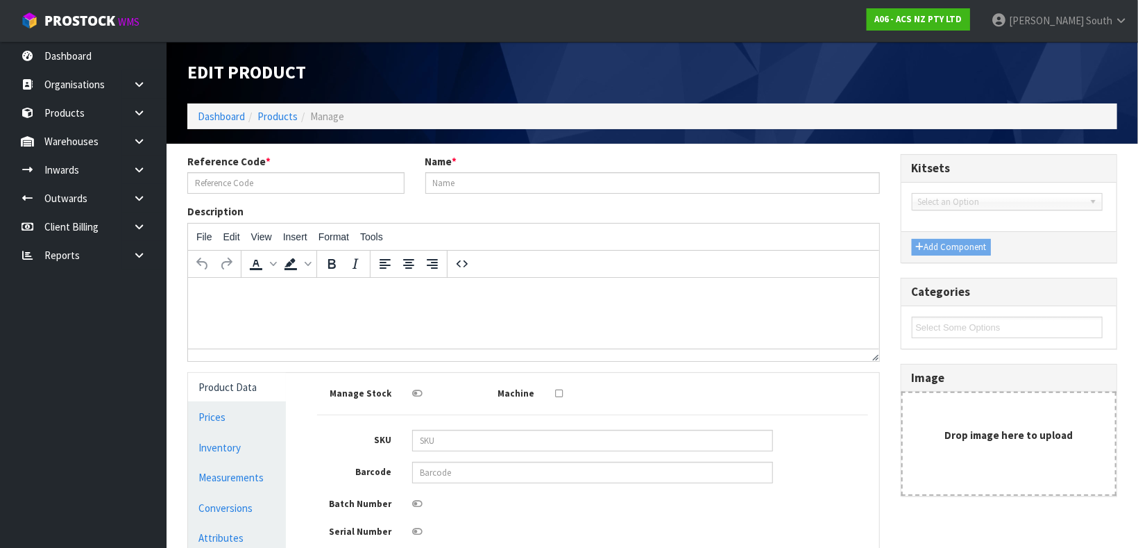
type input "KLD26623"
type input "KIT STD LDV V80 6SP AMT 2.5L INC SMF+CSC"
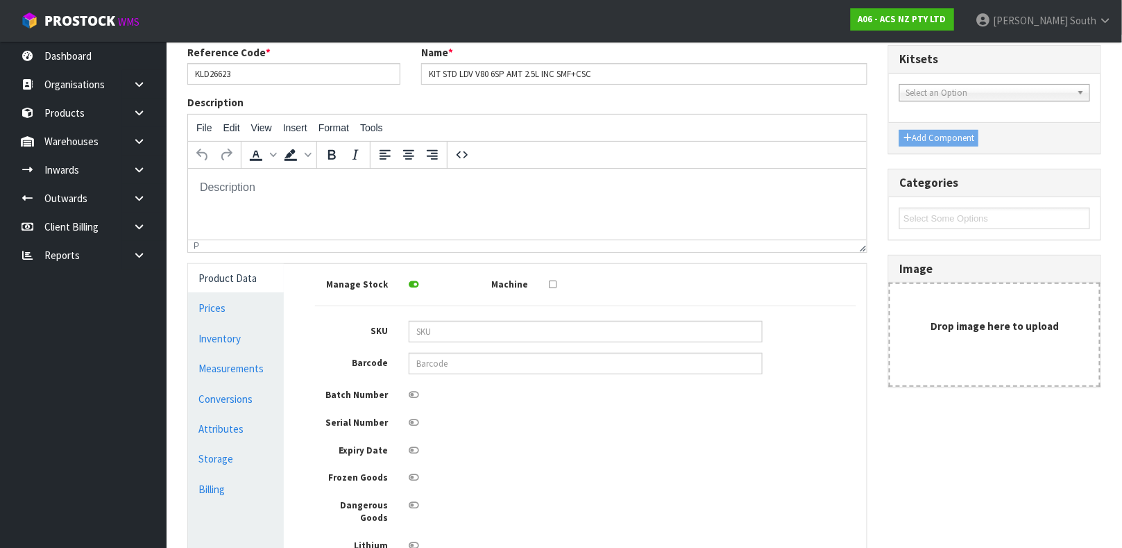
scroll to position [148, 0]
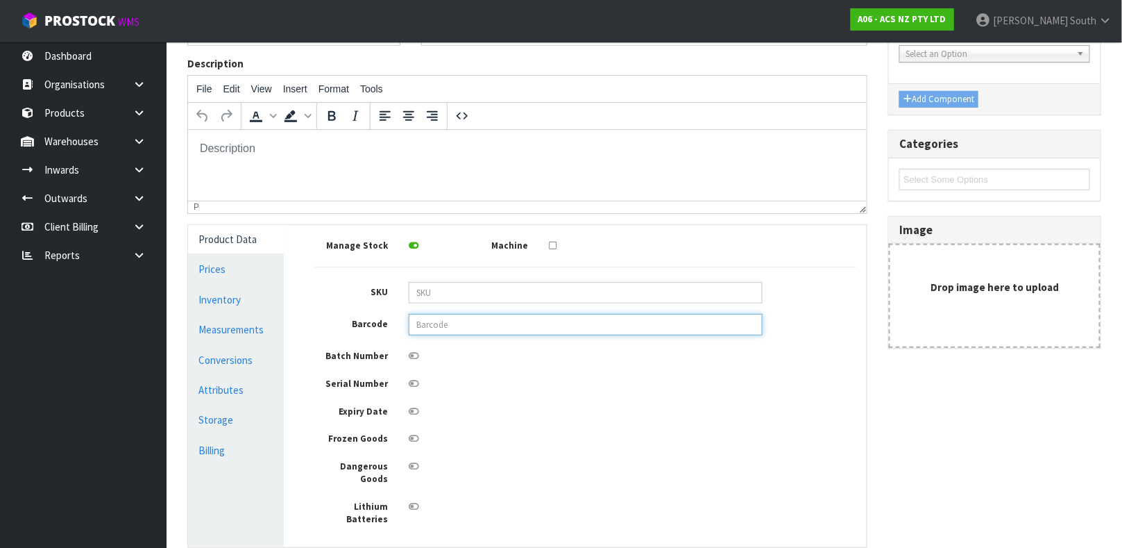
click at [605, 326] on input "text" at bounding box center [586, 325] width 354 height 22
type input "9337467307207"
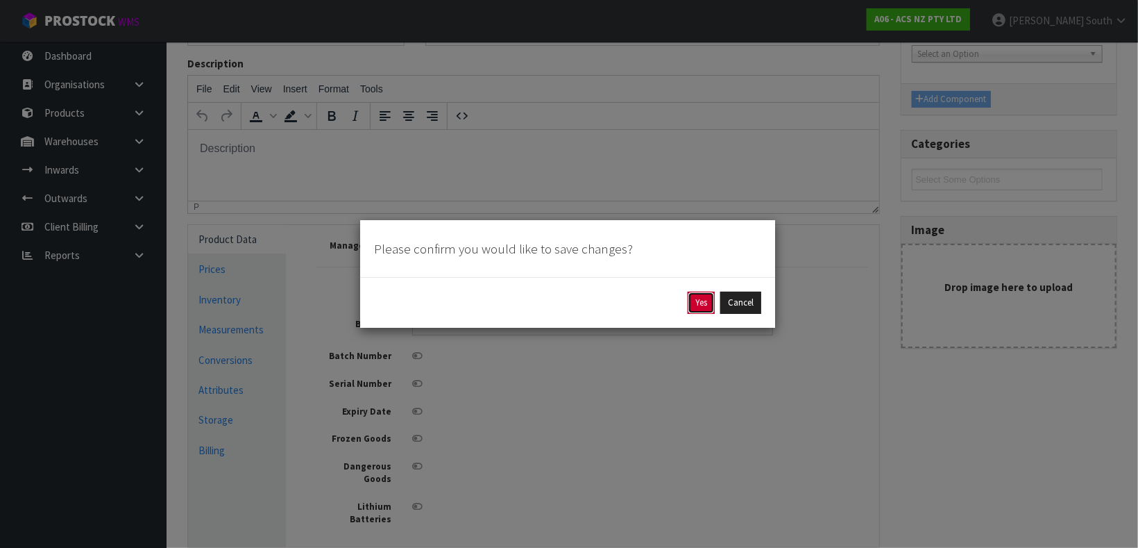
click at [707, 297] on button "Yes" at bounding box center [701, 303] width 27 height 22
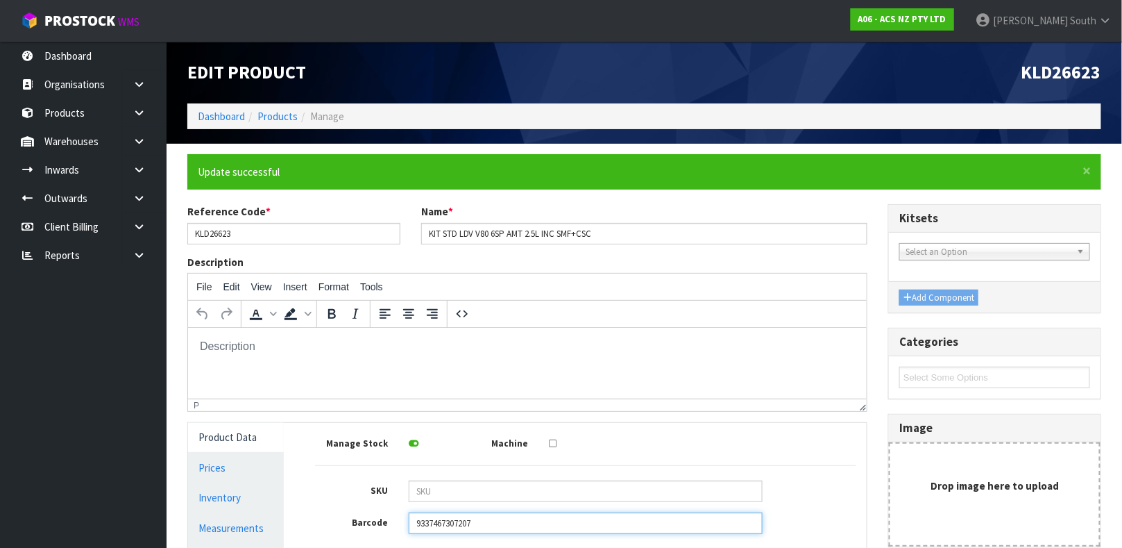
scroll to position [140, 0]
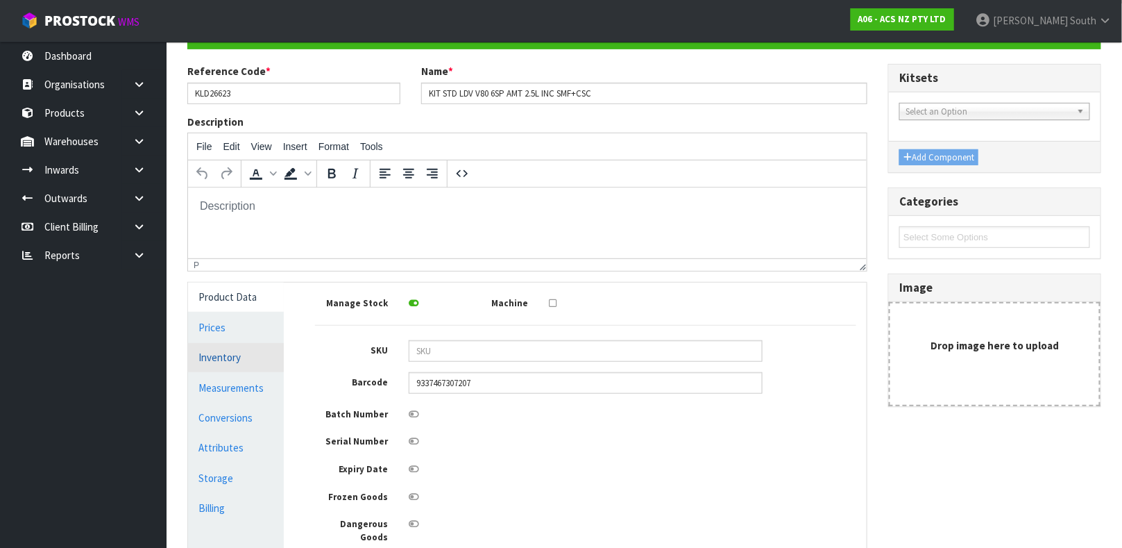
click at [242, 370] on link "Inventory" at bounding box center [236, 357] width 96 height 28
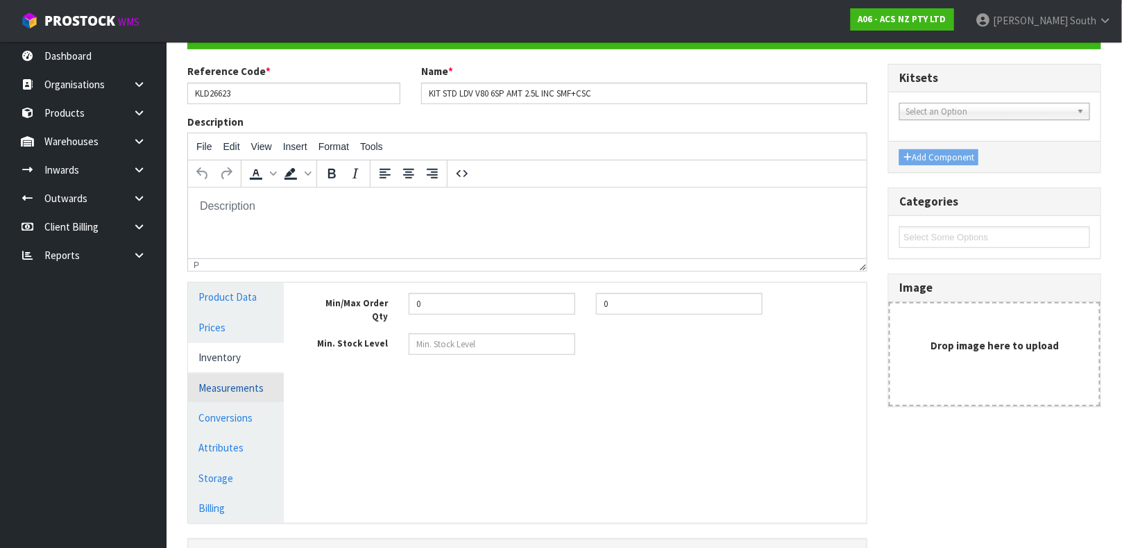
click at [242, 388] on link "Measurements" at bounding box center [236, 387] width 96 height 28
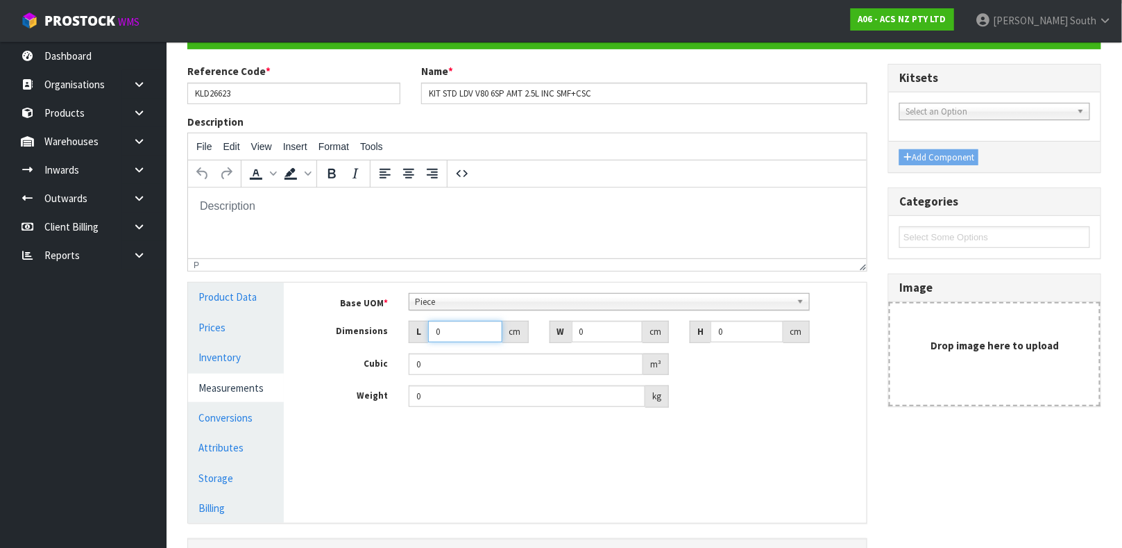
drag, startPoint x: 444, startPoint y: 332, endPoint x: 419, endPoint y: 337, distance: 25.3
click at [425, 335] on div "L 0 cm" at bounding box center [469, 332] width 120 height 22
type input "0.000001"
type input "55"
click at [607, 326] on input "0" at bounding box center [607, 332] width 71 height 22
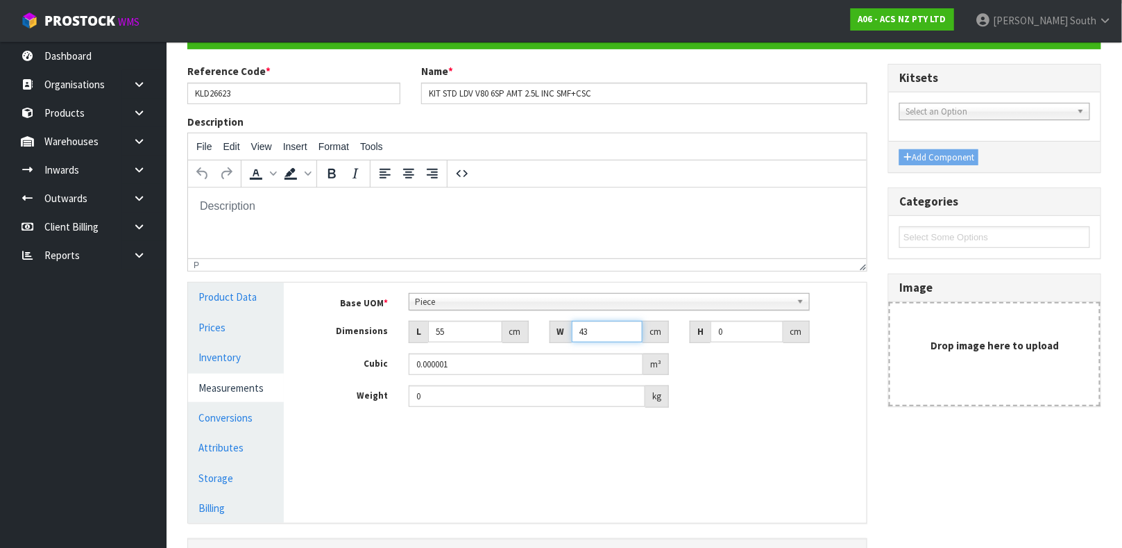
type input "43"
click at [750, 337] on input "0" at bounding box center [747, 332] width 73 height 22
type input "2"
type input "0.00473"
type input "22"
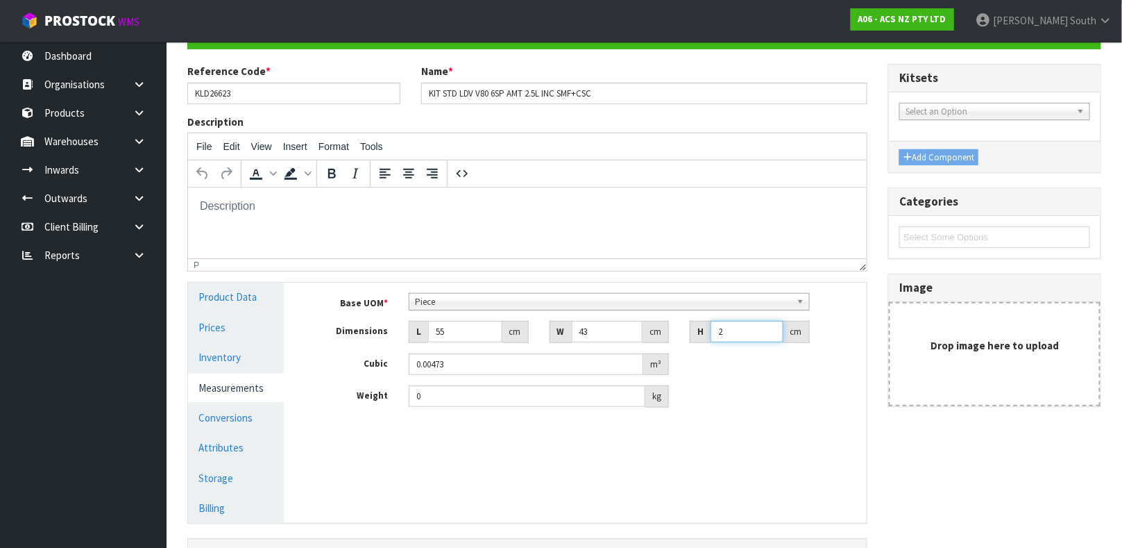
type input "0.05203"
type input "22"
click at [472, 400] on input "0" at bounding box center [527, 396] width 237 height 22
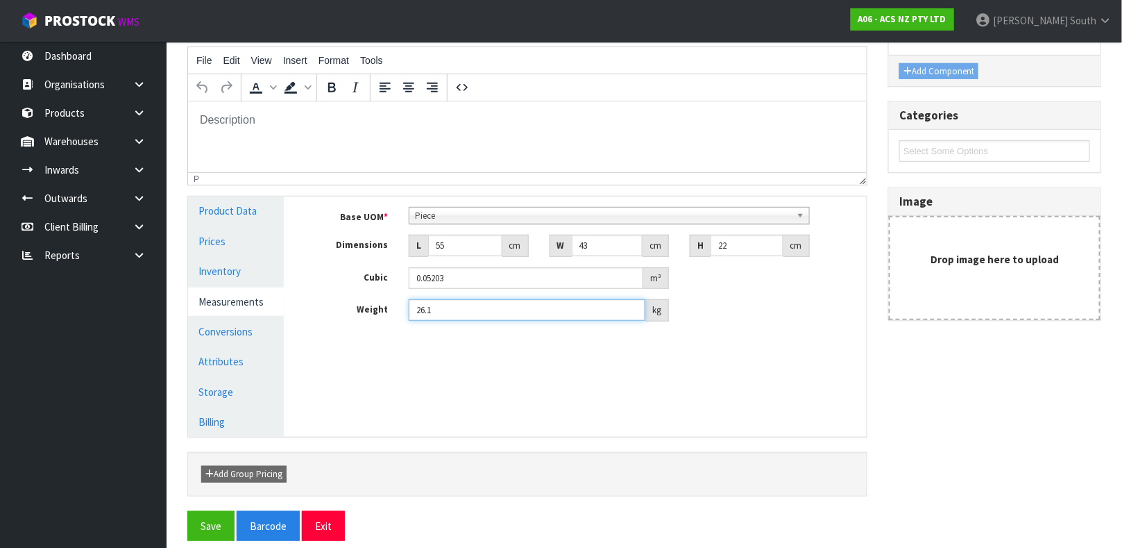
scroll to position [240, 0]
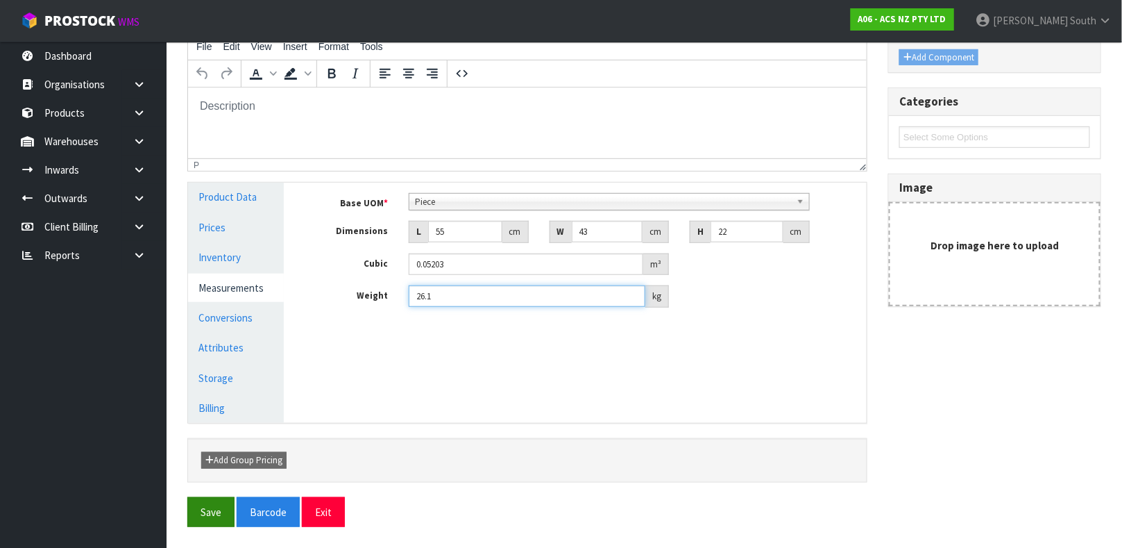
type input "26.1"
click at [191, 524] on button "Save" at bounding box center [210, 512] width 47 height 30
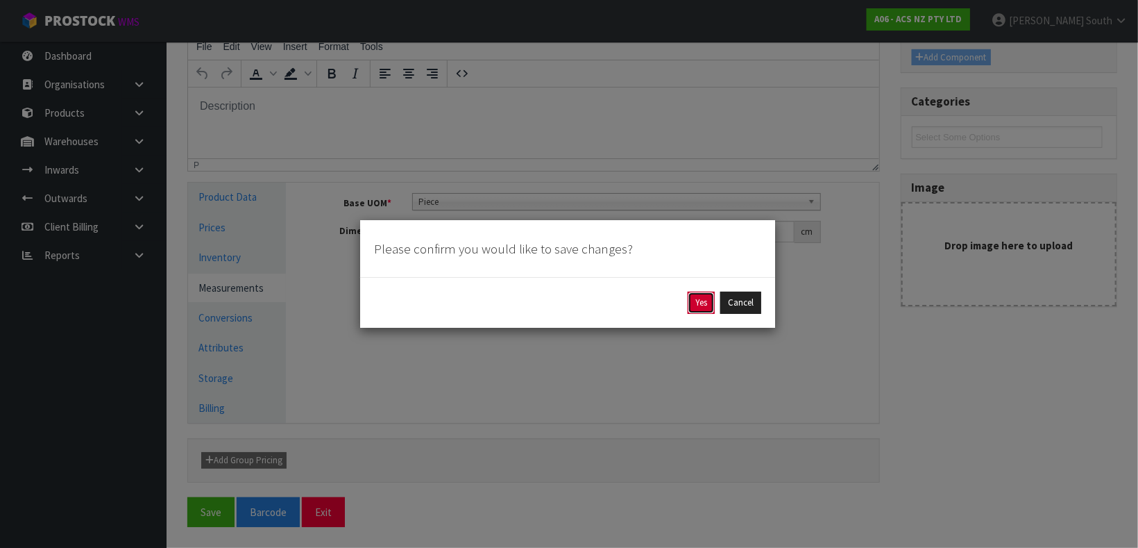
click at [702, 302] on button "Yes" at bounding box center [701, 303] width 27 height 22
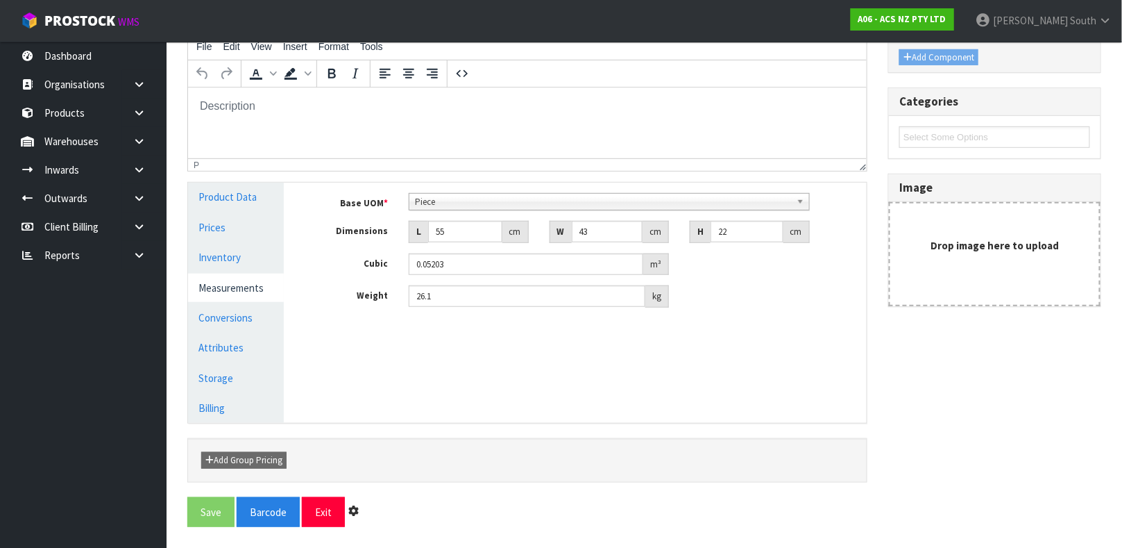
scroll to position [0, 0]
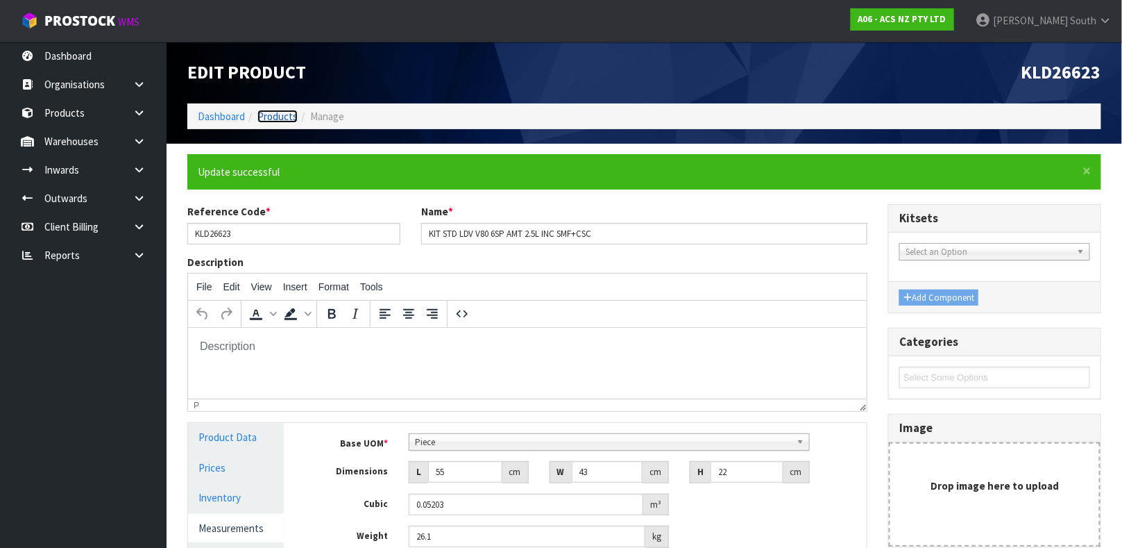
click at [290, 112] on link "Products" at bounding box center [278, 116] width 40 height 13
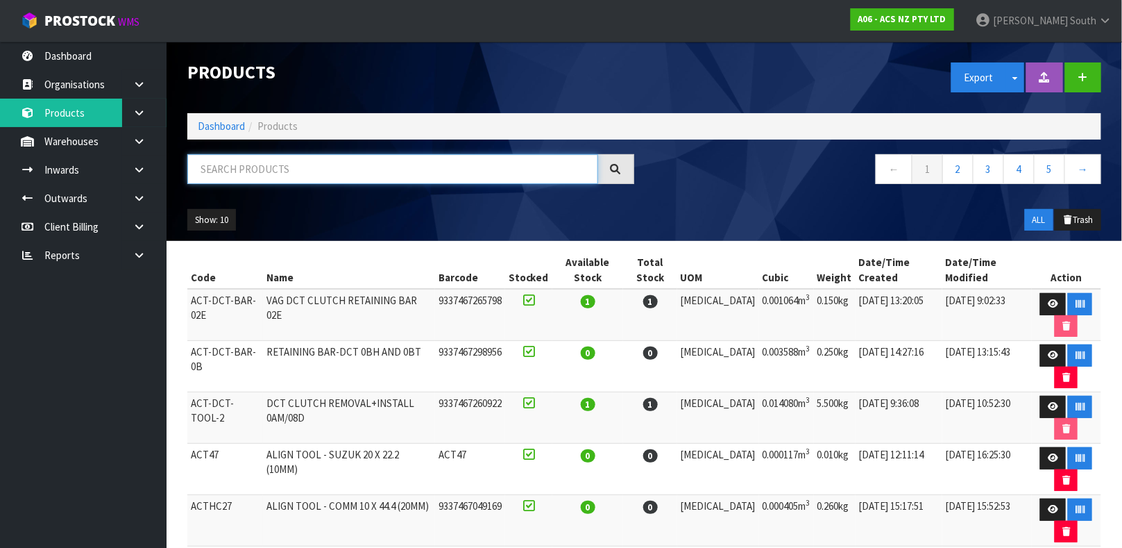
click at [380, 173] on input "text" at bounding box center [392, 169] width 411 height 30
paste input "KLD26623"
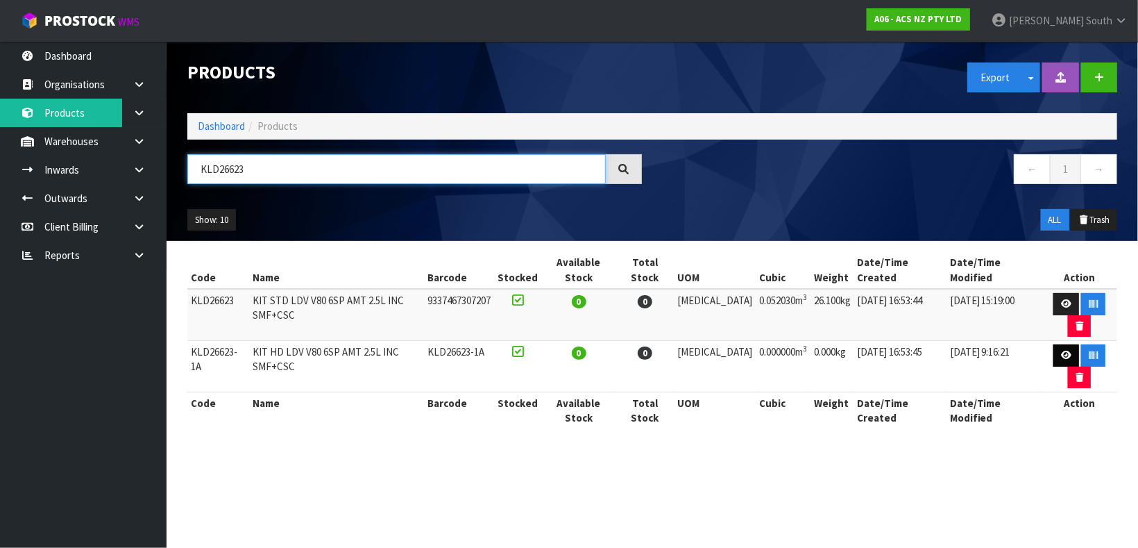
type input "KLD26623"
click at [1054, 344] on link at bounding box center [1067, 355] width 26 height 22
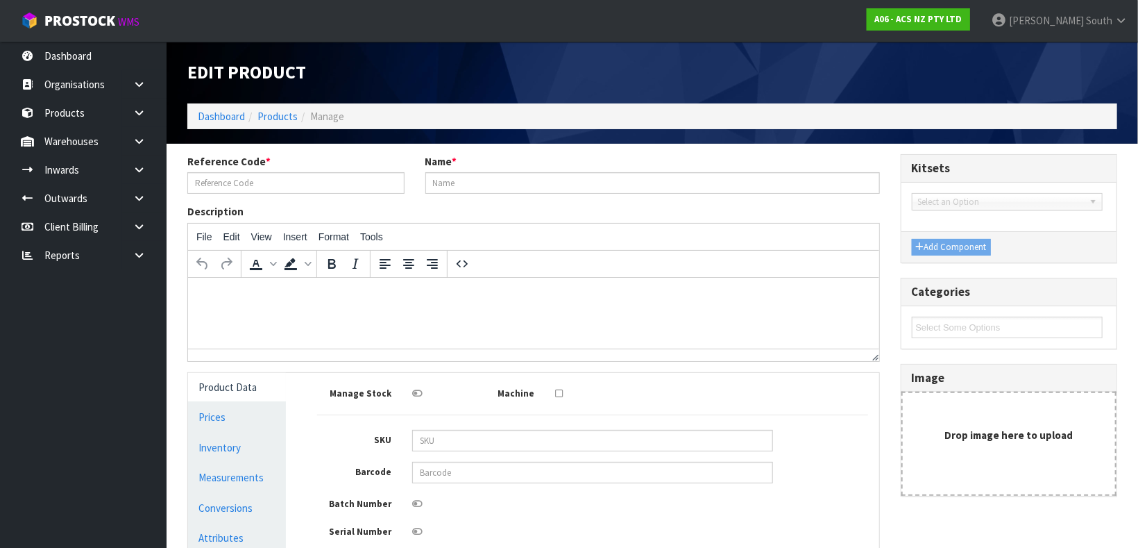
type input "KLD26623-1A"
type input "KIT HD LDV V80 6SP AMT 2.5L INC SMF+CSC"
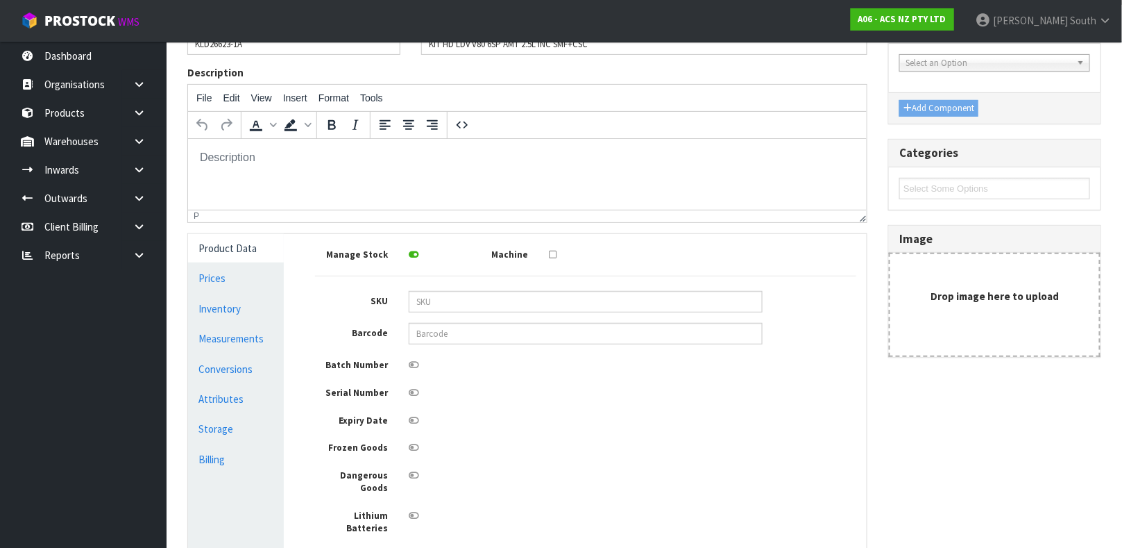
scroll to position [147, 0]
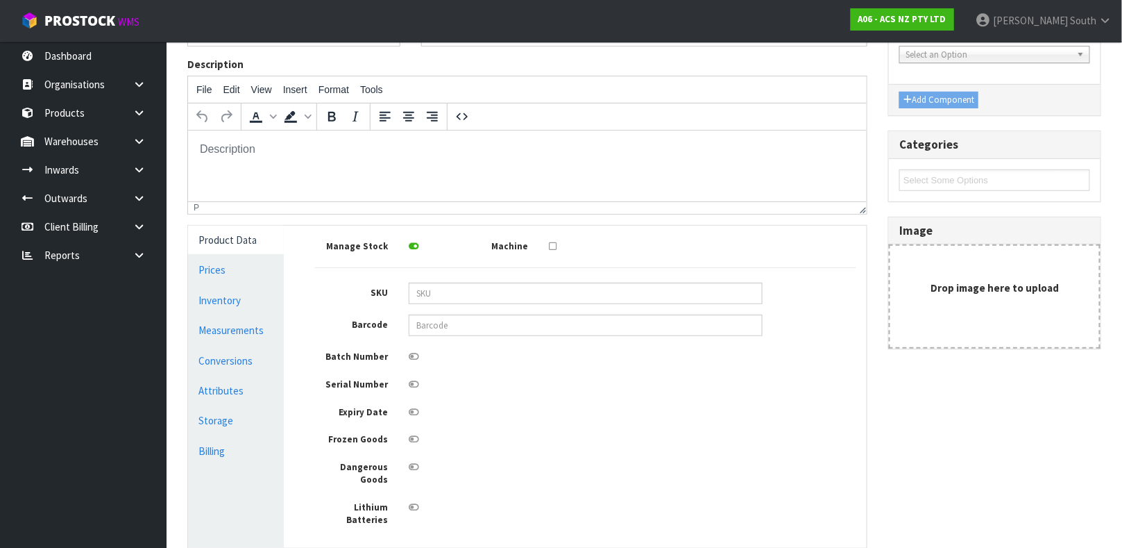
click at [856, 213] on div "File Edit View Insert Format Tools To open the popup, press Shift+Enter To open…" at bounding box center [527, 145] width 680 height 139
click at [619, 318] on input "text" at bounding box center [586, 325] width 354 height 22
type input "9337467307214"
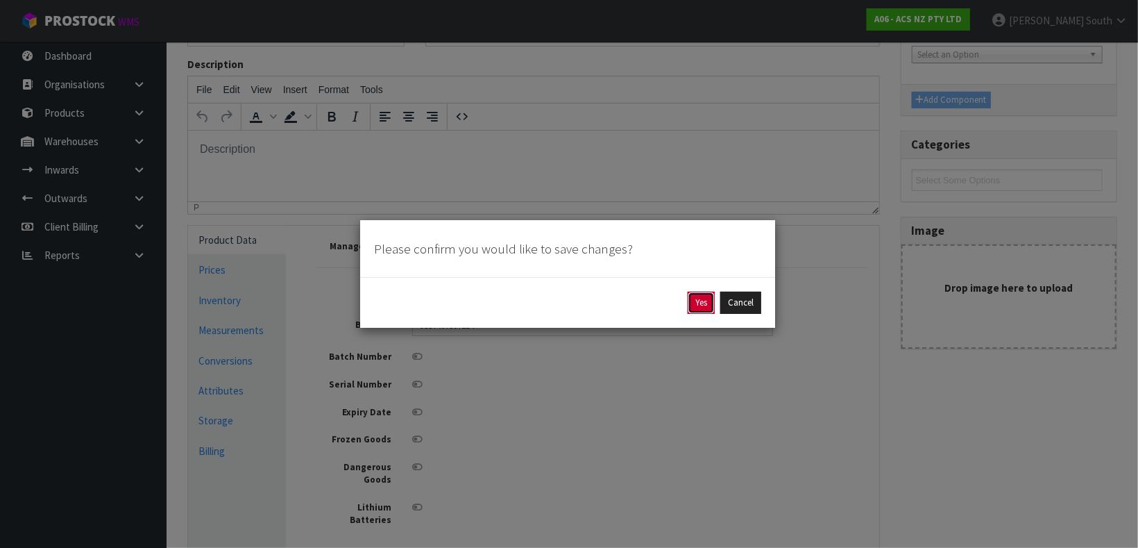
click at [694, 303] on button "Yes" at bounding box center [701, 303] width 27 height 22
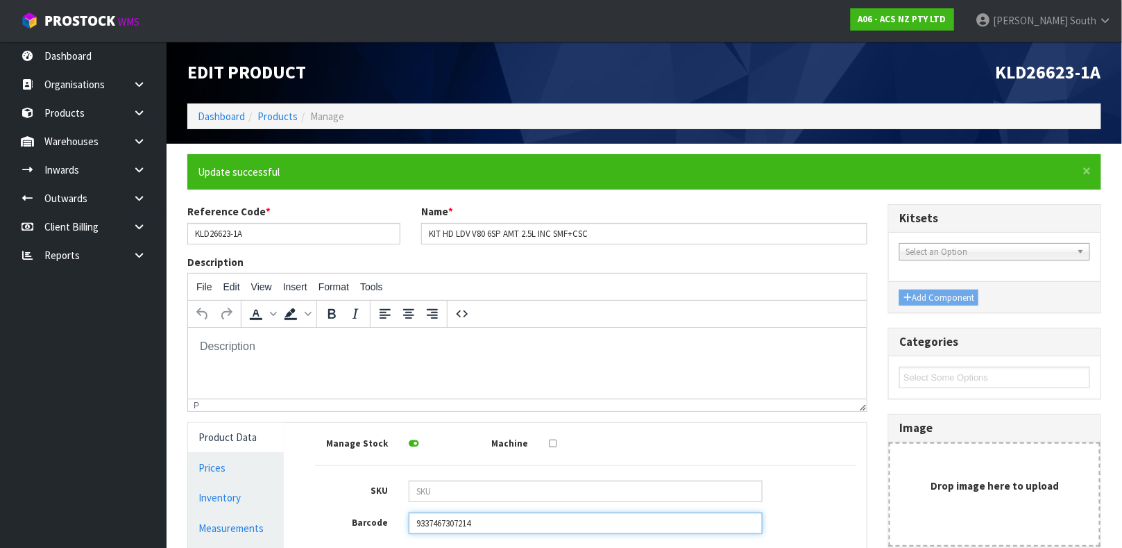
scroll to position [298, 0]
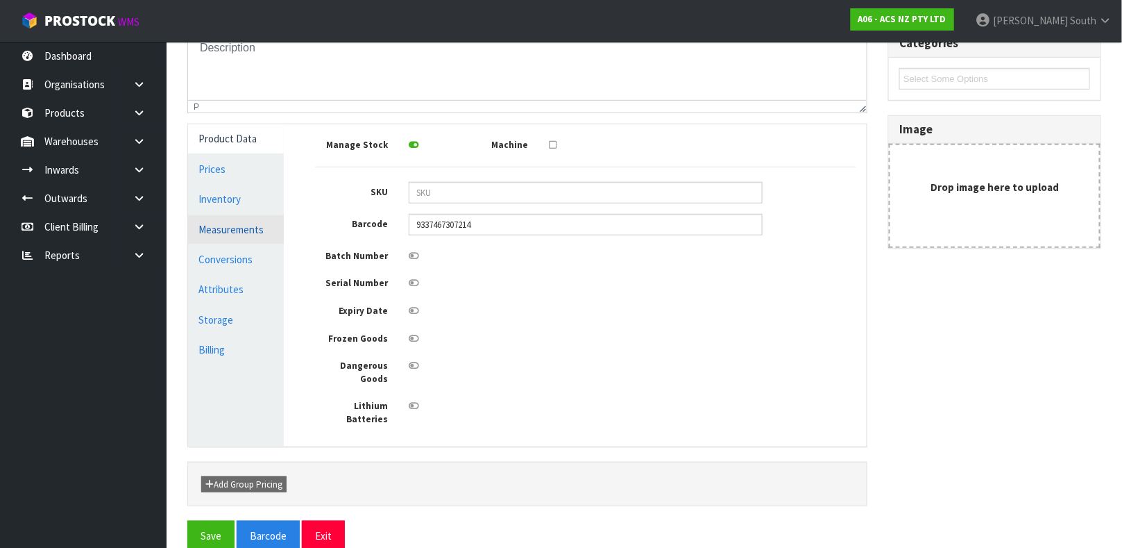
click at [265, 215] on link "Measurements" at bounding box center [236, 229] width 96 height 28
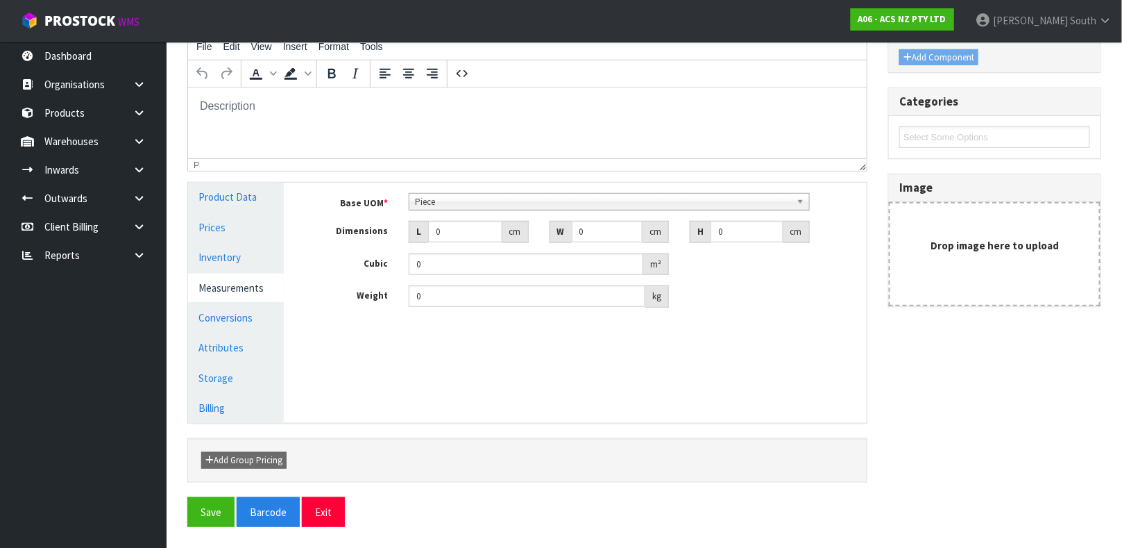
scroll to position [240, 0]
drag, startPoint x: 452, startPoint y: 233, endPoint x: 272, endPoint y: 235, distance: 179.8
click at [272, 235] on div "Product Data Prices Inventory Measurements Conversions Attributes Storage Billi…" at bounding box center [528, 302] width 700 height 239
type input "0.000001"
type input "55"
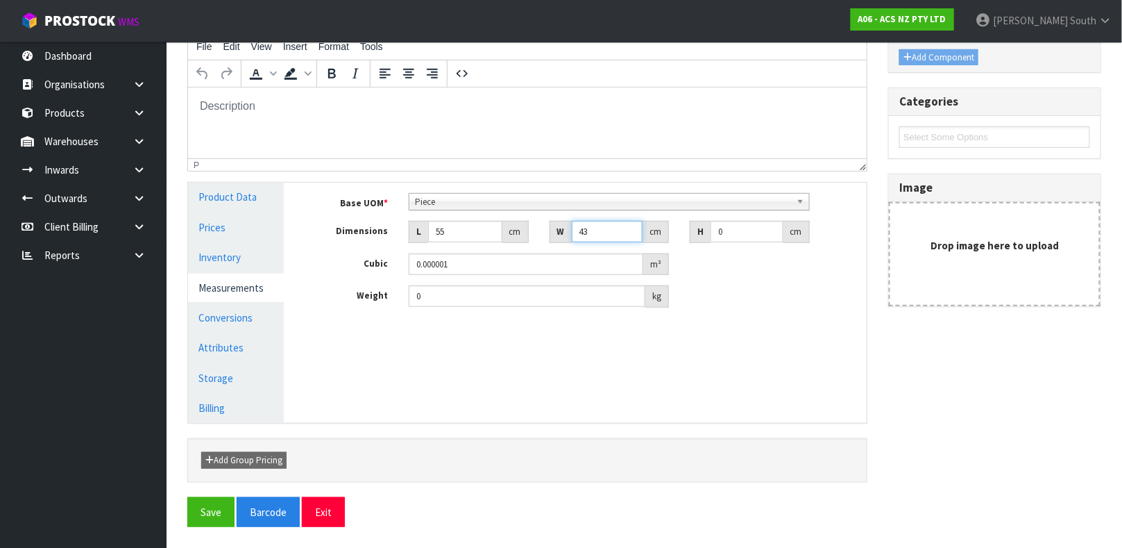
type input "43"
type input "3"
type input "0.007095"
type input "0.000001"
type input "2"
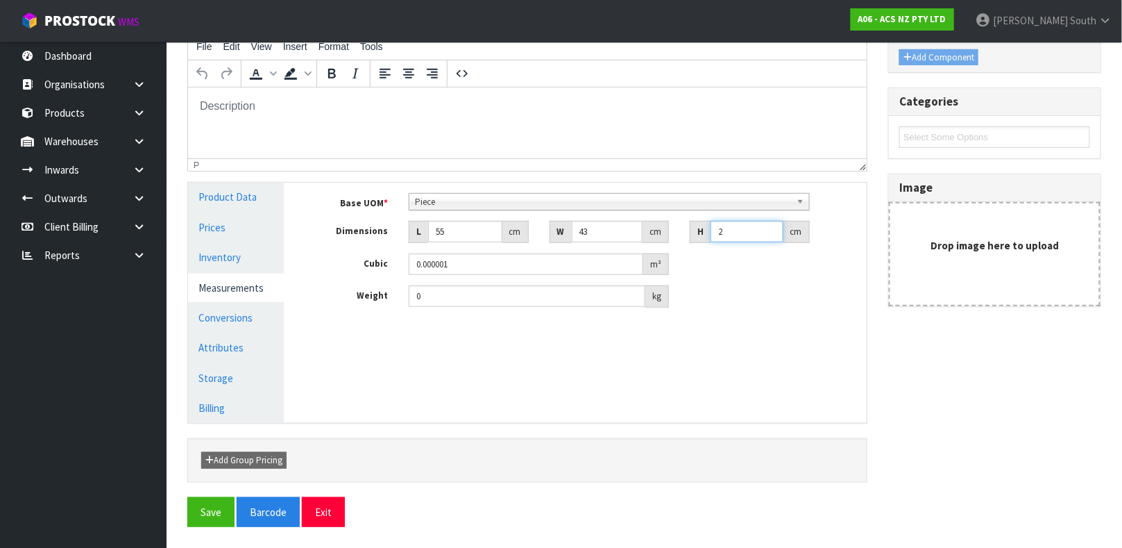
type input "0.00473"
type input "22"
type input "0.05203"
type input "22"
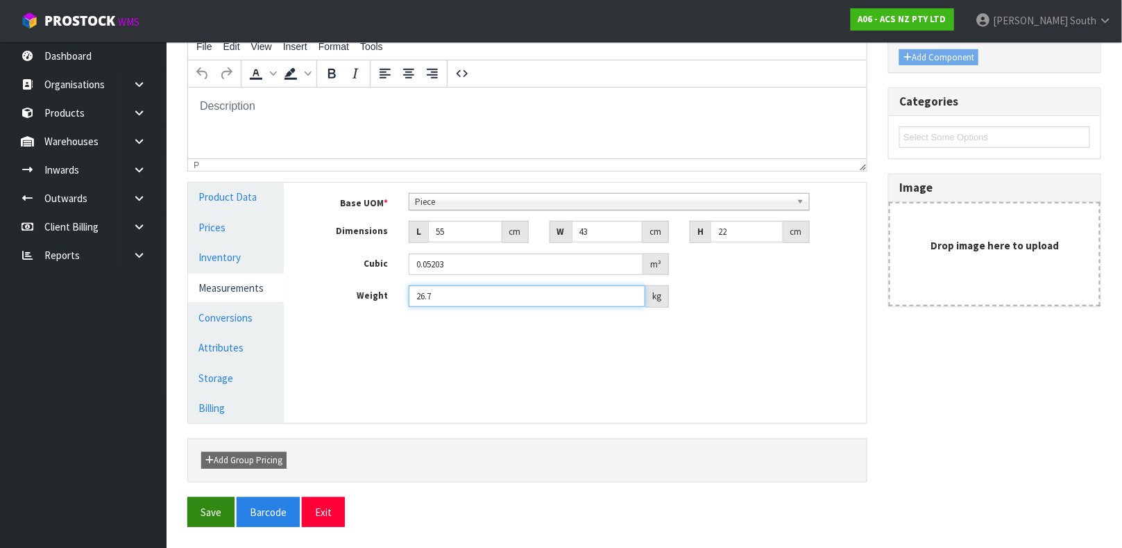
type input "26.7"
click at [210, 512] on button "Save" at bounding box center [210, 512] width 47 height 30
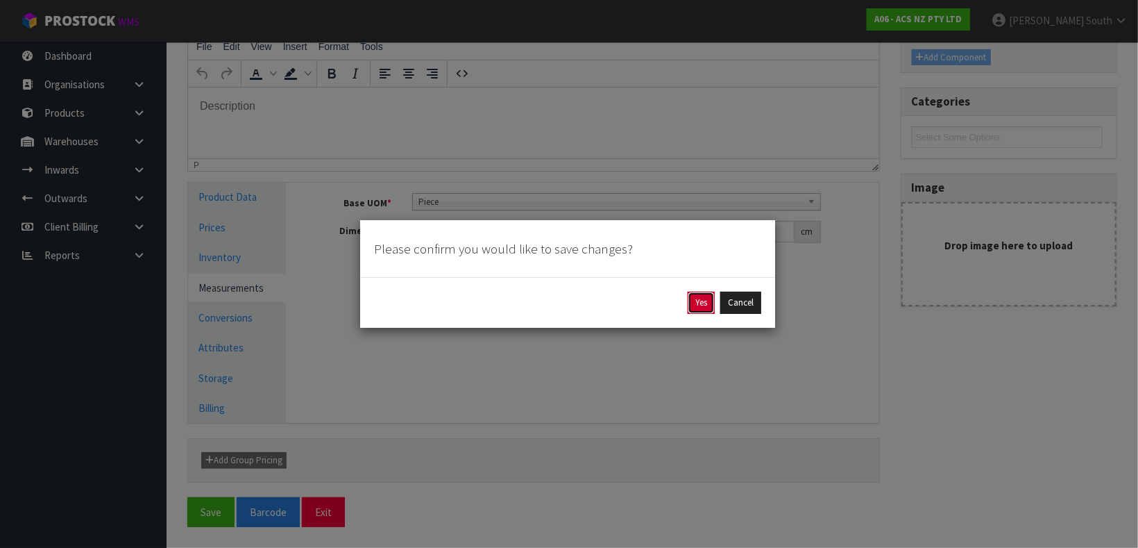
click at [707, 300] on button "Yes" at bounding box center [701, 303] width 27 height 22
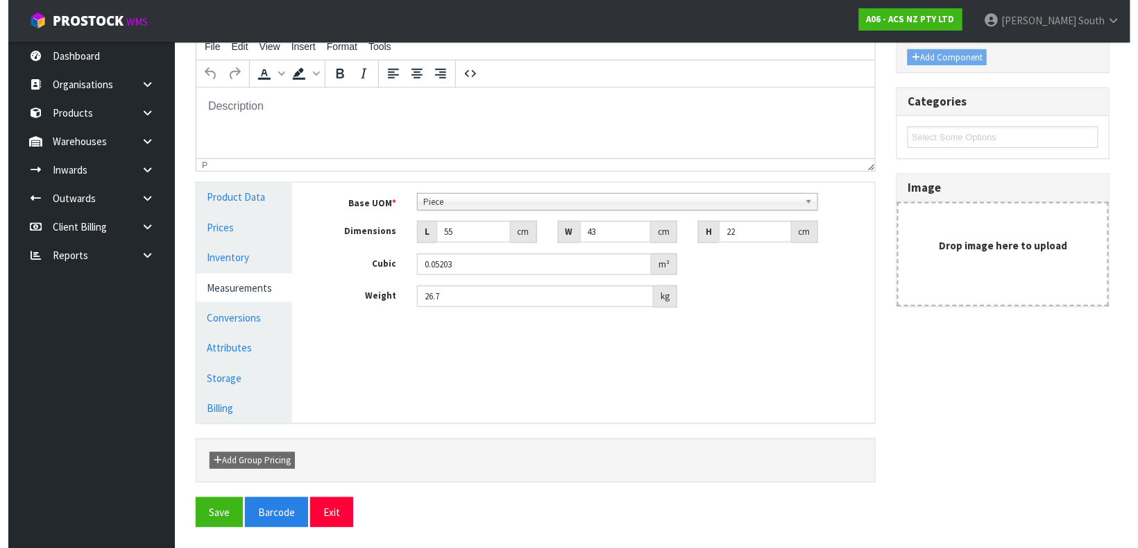
scroll to position [0, 0]
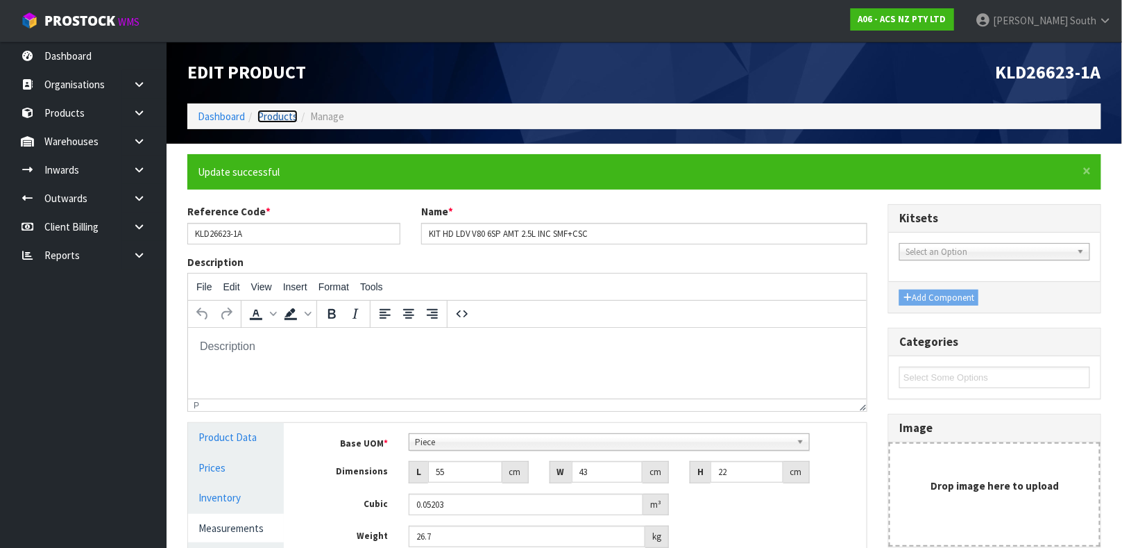
click at [278, 113] on link "Products" at bounding box center [278, 116] width 40 height 13
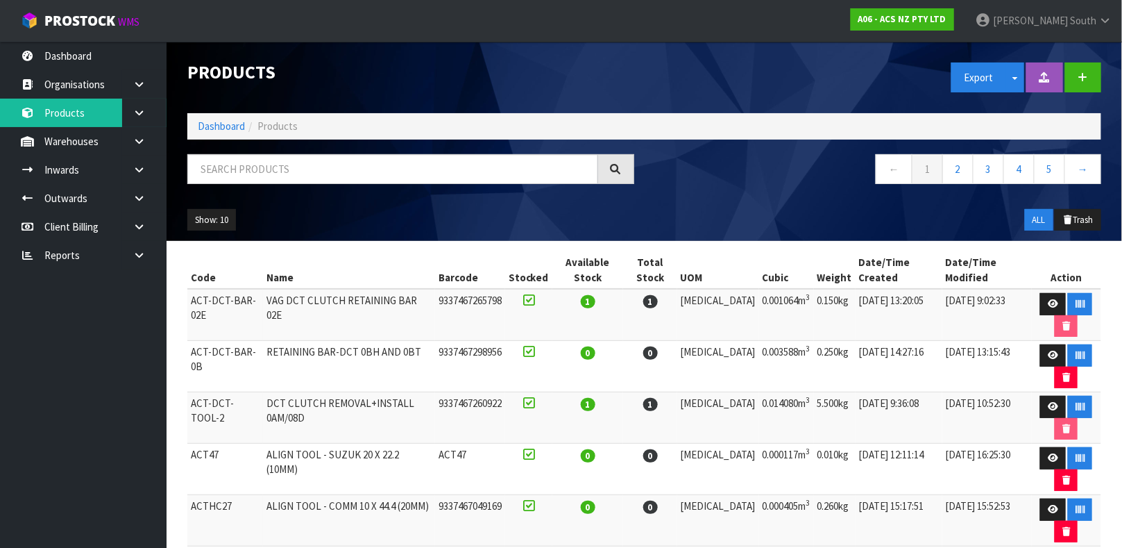
drag, startPoint x: 90, startPoint y: 48, endPoint x: 450, endPoint y: 193, distance: 388.3
click at [450, 193] on div at bounding box center [411, 174] width 468 height 40
click at [477, 66] on h1 "Products" at bounding box center [410, 72] width 447 height 20
click at [548, 174] on input "text" at bounding box center [392, 169] width 411 height 30
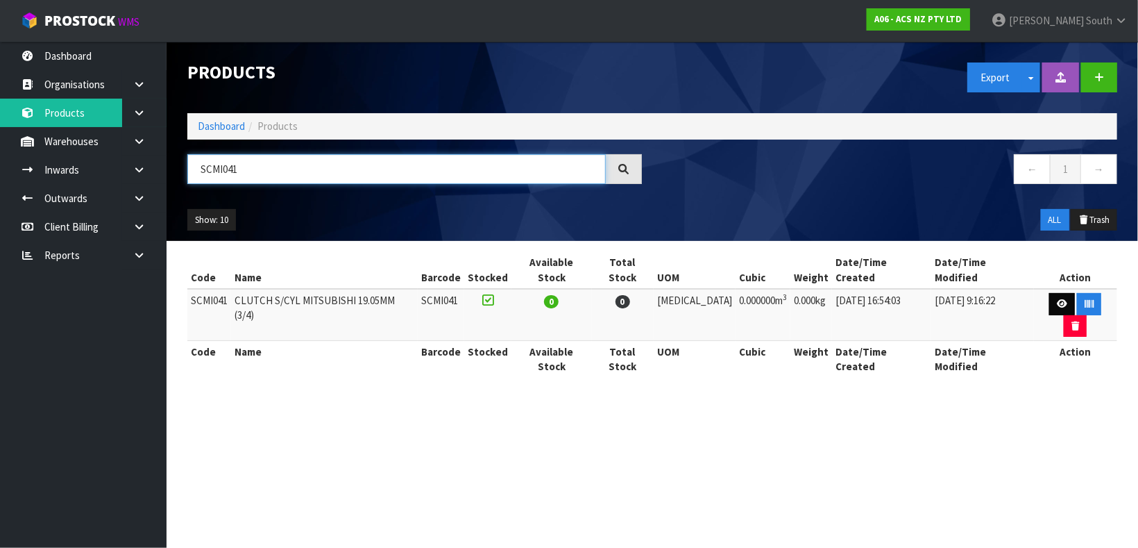
type input "SCMI041"
click at [1049, 293] on link at bounding box center [1062, 304] width 26 height 22
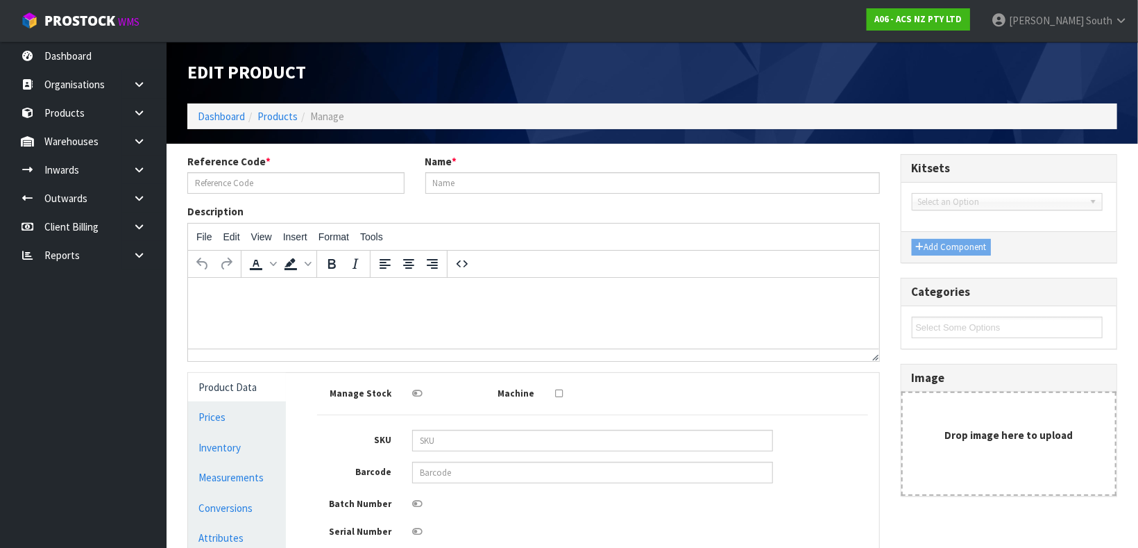
type input "SCMI041"
type input "CLUTCH S/CYL MITSUBISHI 19.05MM (3/4)"
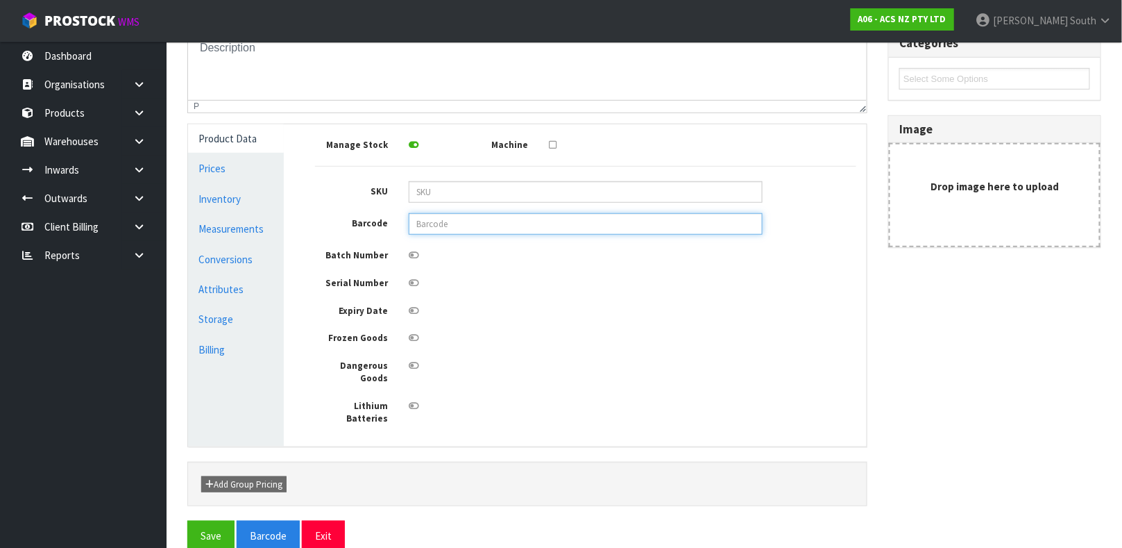
click at [562, 221] on input "text" at bounding box center [586, 224] width 354 height 22
type input "9337467236408"
click at [187, 521] on button "Save" at bounding box center [210, 536] width 47 height 30
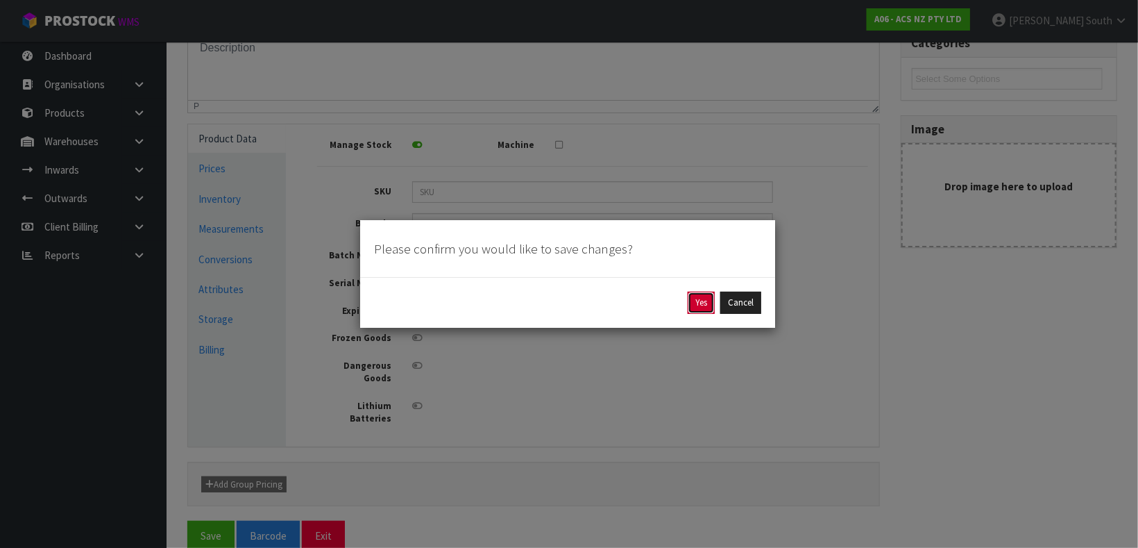
click at [696, 302] on button "Yes" at bounding box center [701, 303] width 27 height 22
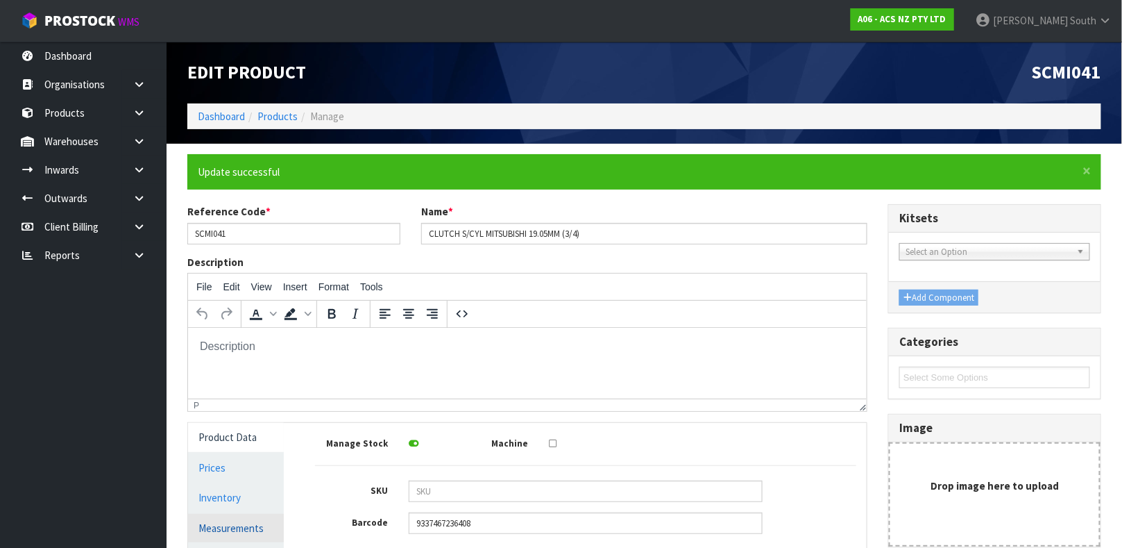
click at [269, 539] on link "Measurements" at bounding box center [236, 528] width 96 height 28
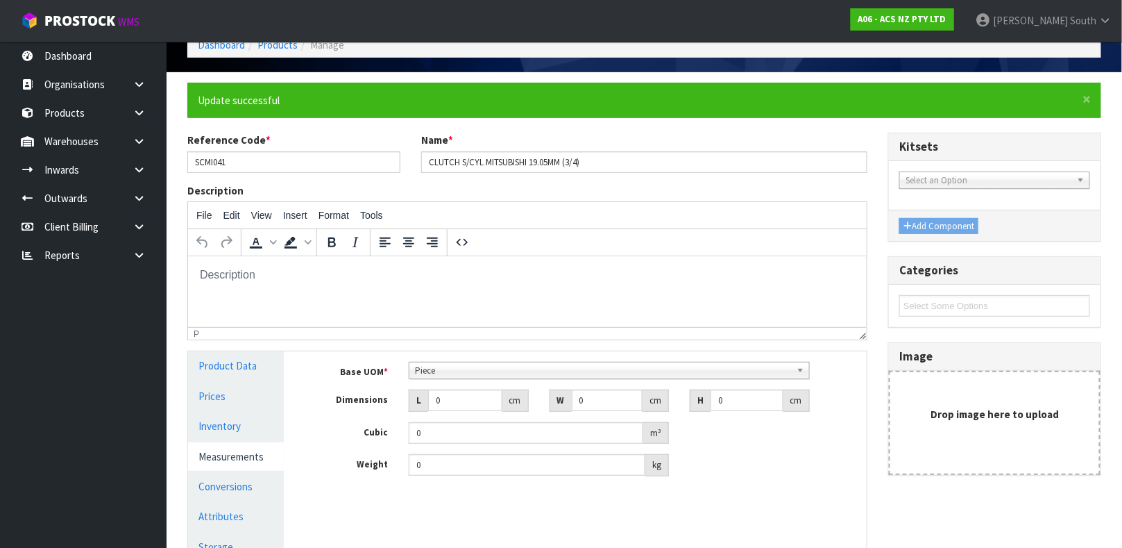
scroll to position [78, 0]
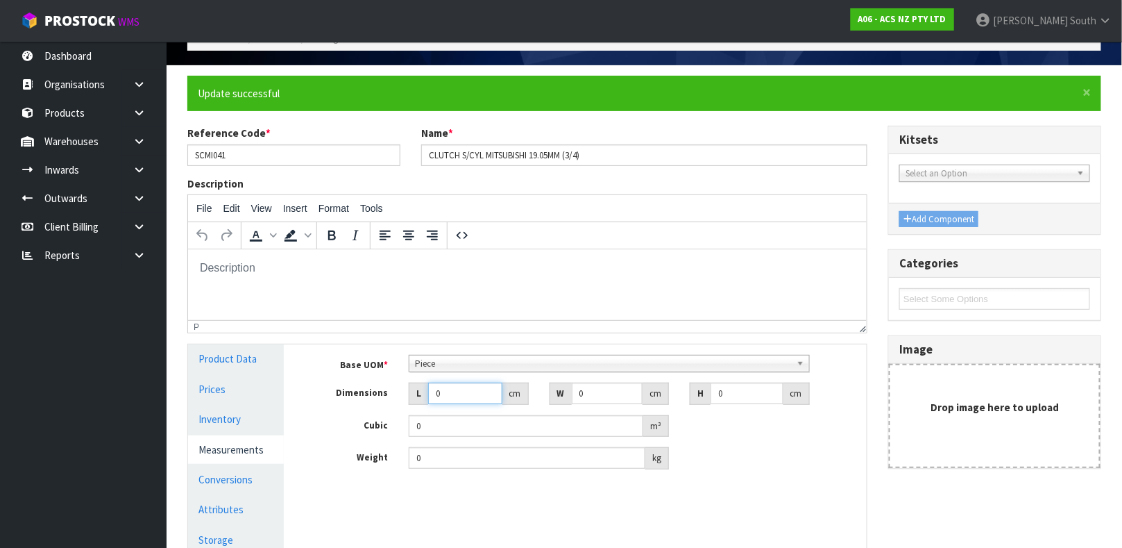
click at [442, 387] on input "0" at bounding box center [465, 393] width 74 height 22
type input "0.000001"
type input "10"
type input "9"
type input "1"
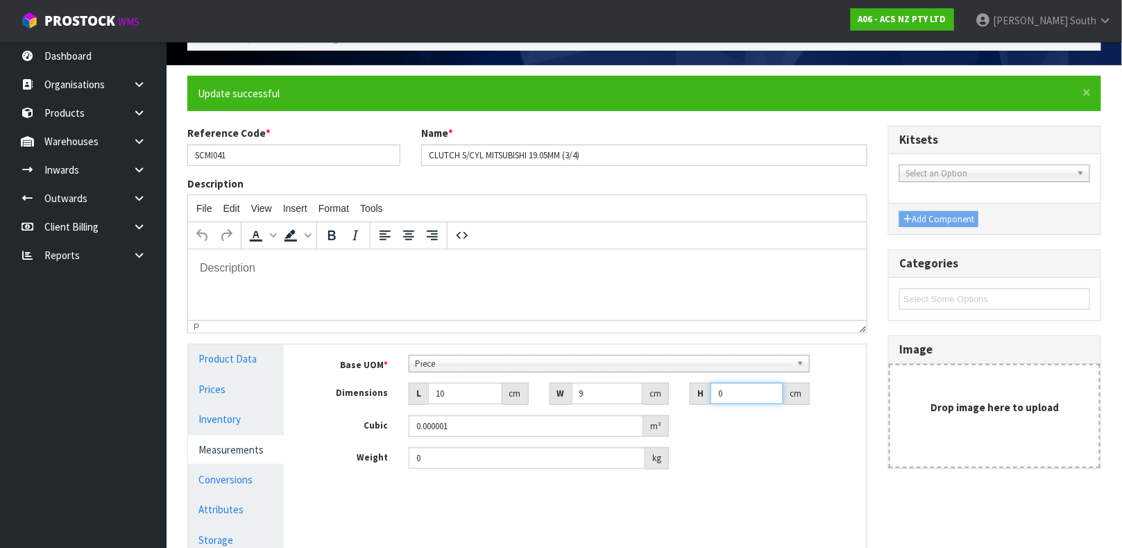
type input "0.00009"
type input "15"
type input "0.00135"
type input "15"
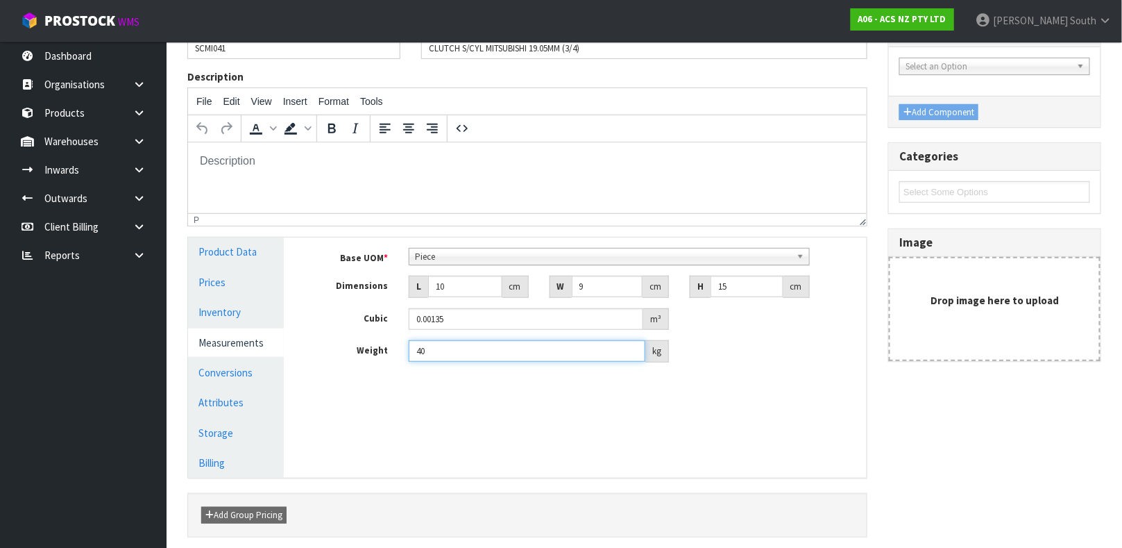
scroll to position [240, 0]
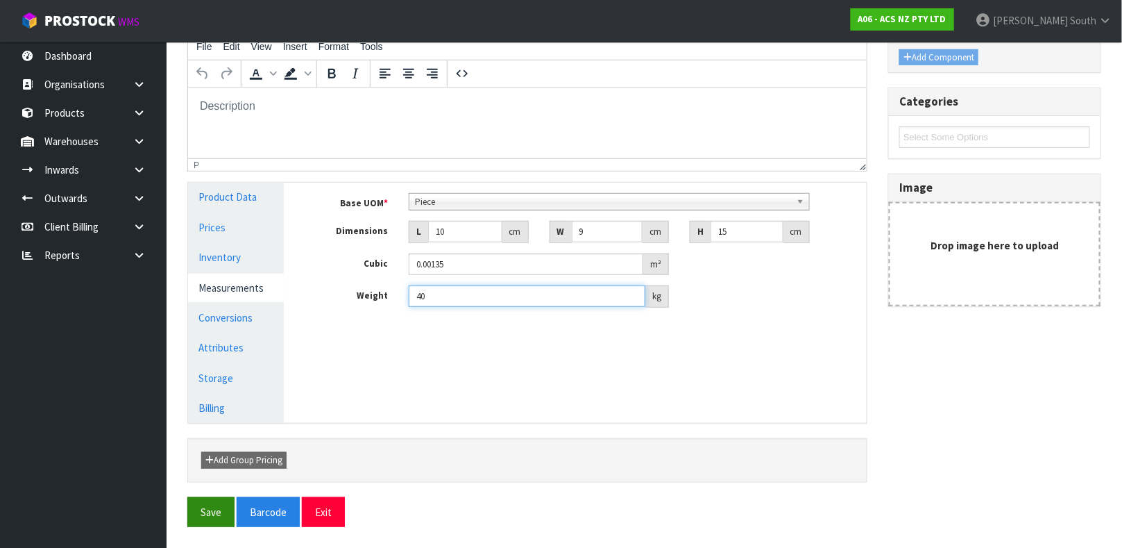
type input "40"
click at [199, 518] on button "Save" at bounding box center [210, 512] width 47 height 30
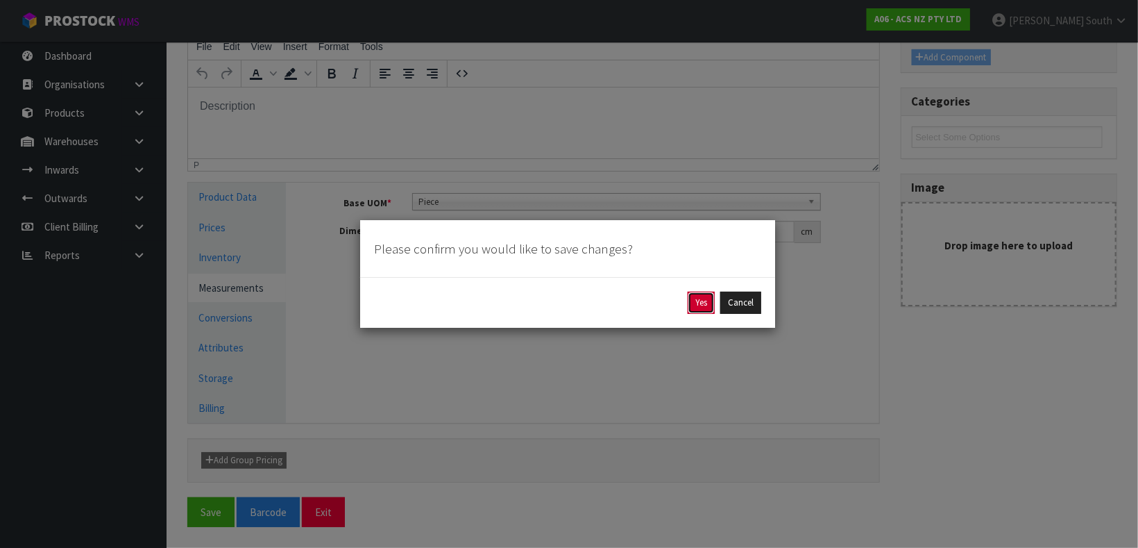
click at [704, 297] on button "Yes" at bounding box center [701, 303] width 27 height 22
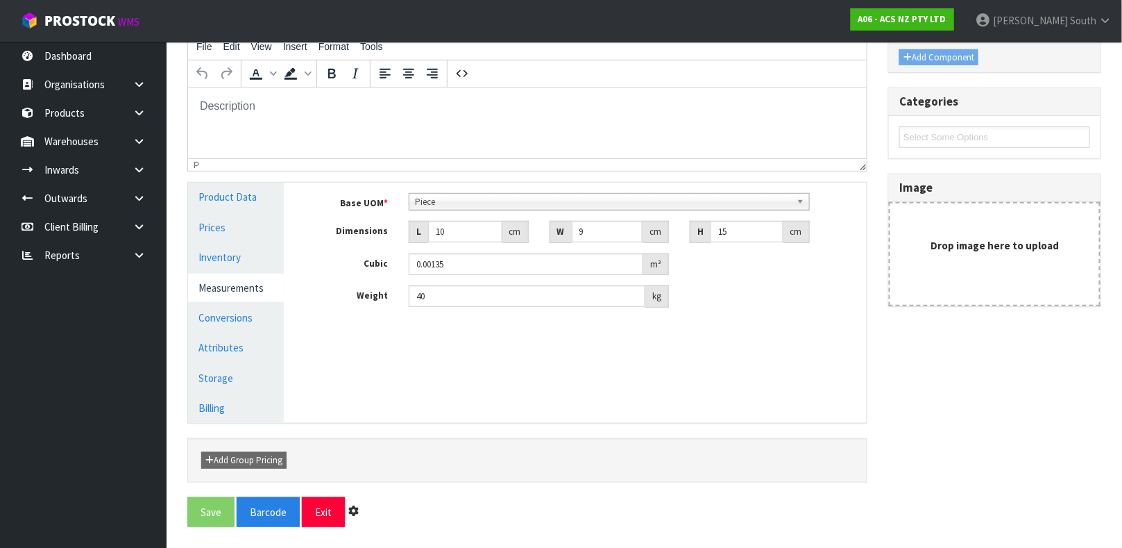
scroll to position [0, 0]
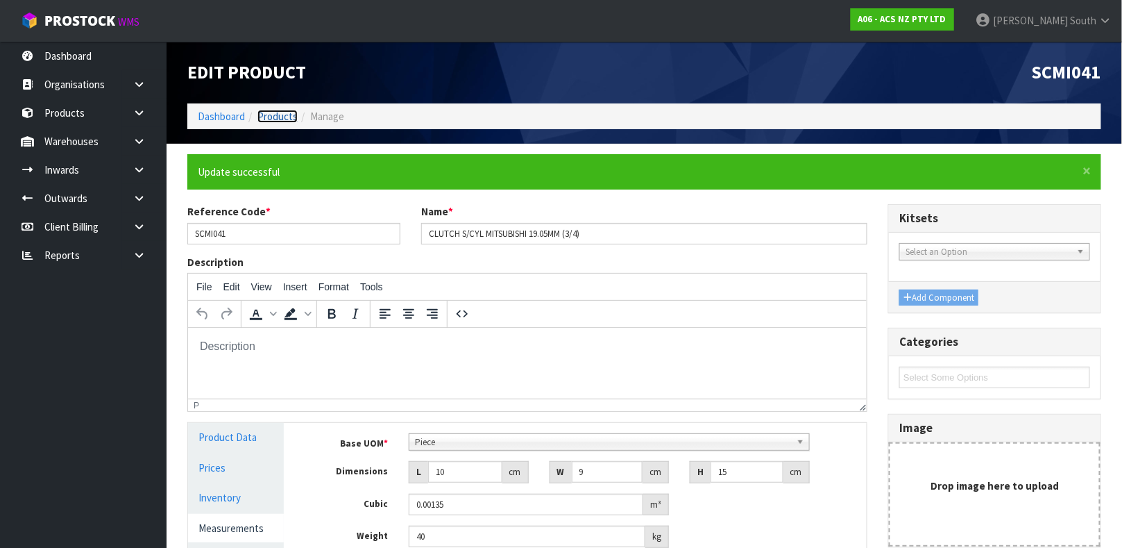
click at [285, 117] on link "Products" at bounding box center [278, 116] width 40 height 13
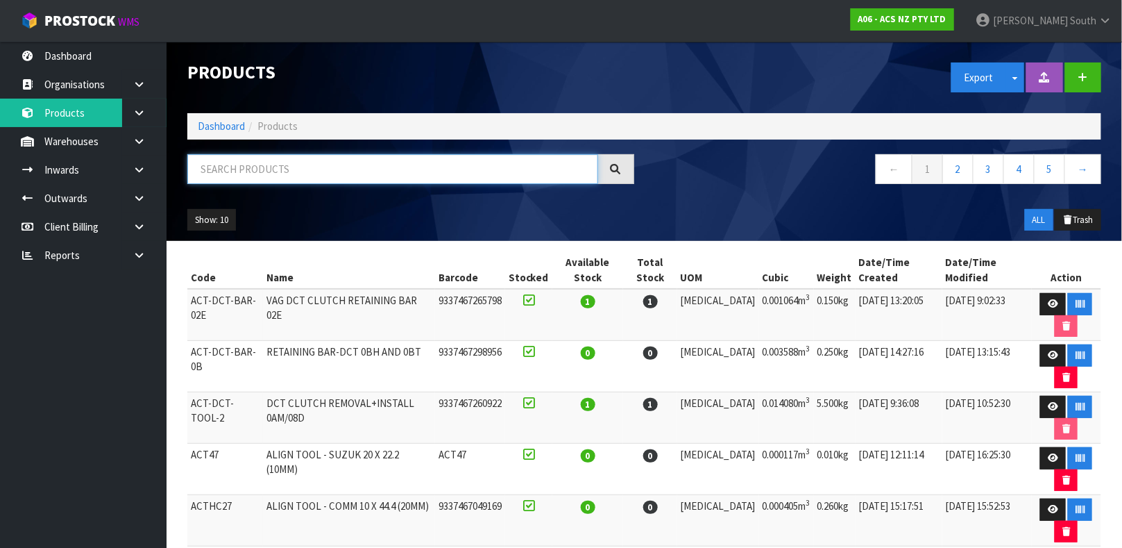
click at [255, 158] on input "text" at bounding box center [392, 169] width 411 height 30
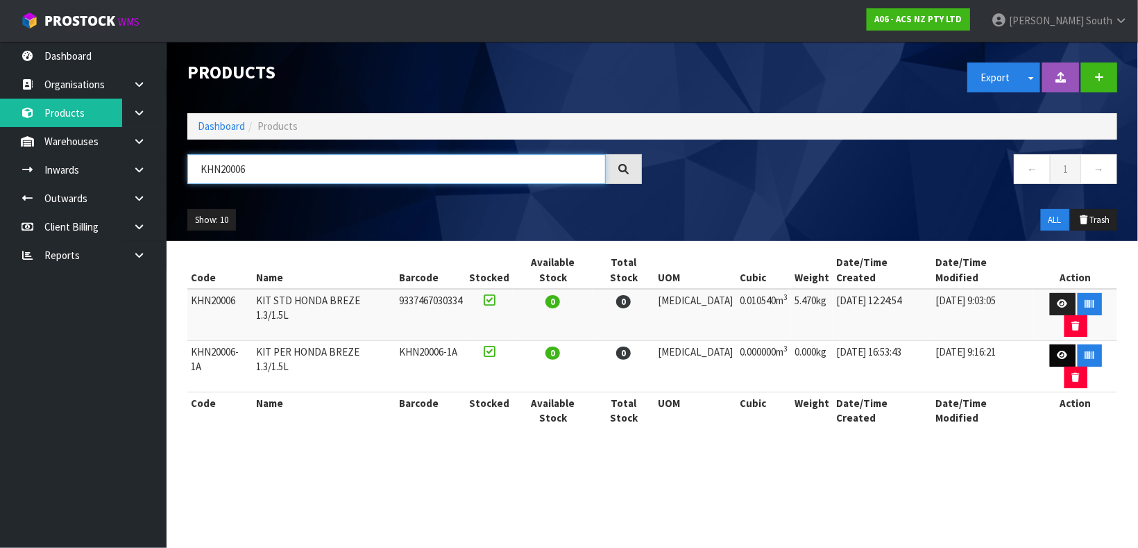
type input "KHN20006"
click at [1052, 344] on link at bounding box center [1063, 355] width 26 height 22
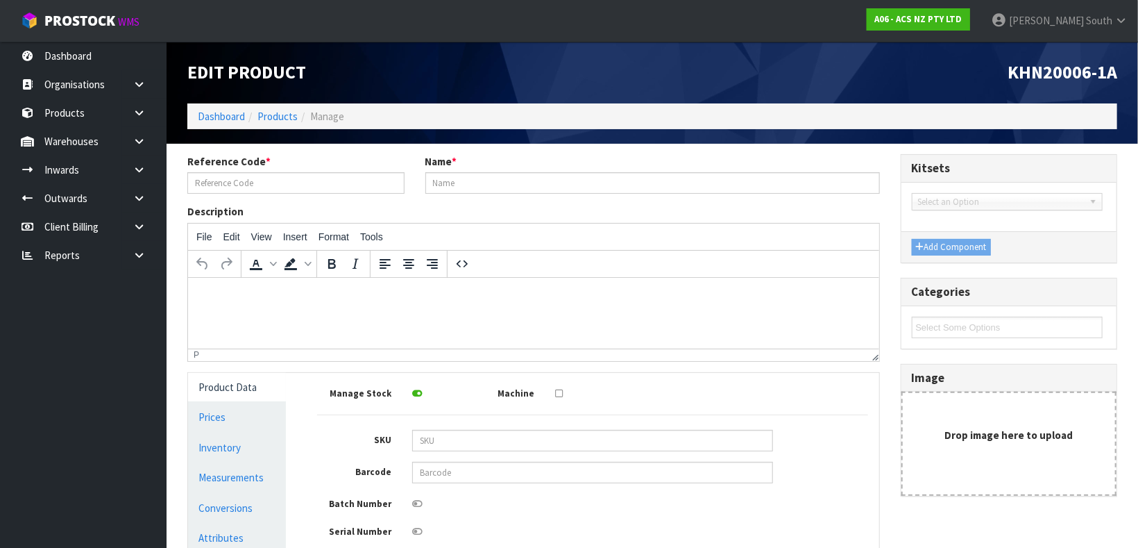
type input "KHN20006-1A"
type input "KIT PER HONDA BREZE 1.3/1.5L"
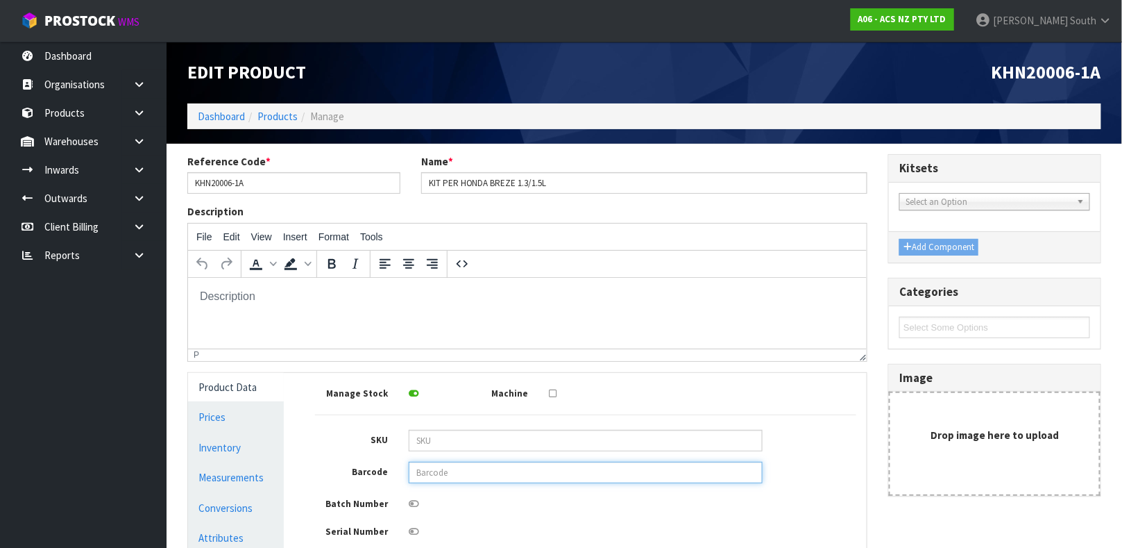
click at [522, 478] on input "text" at bounding box center [586, 473] width 354 height 22
type input "9337467079784"
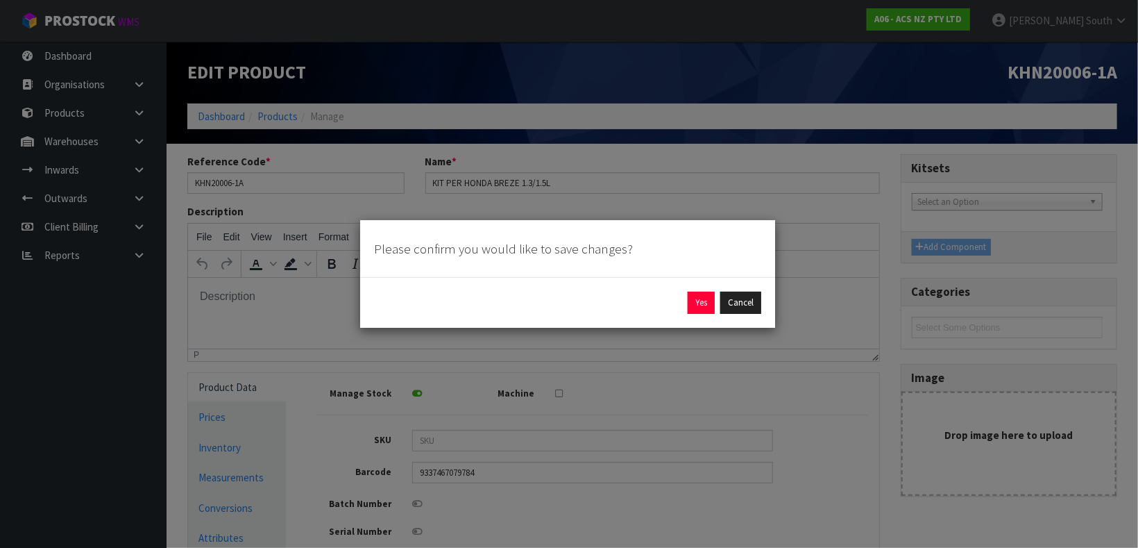
click at [522, 478] on div "Please confirm you would like to save changes? Yes Cancel" at bounding box center [569, 274] width 1138 height 548
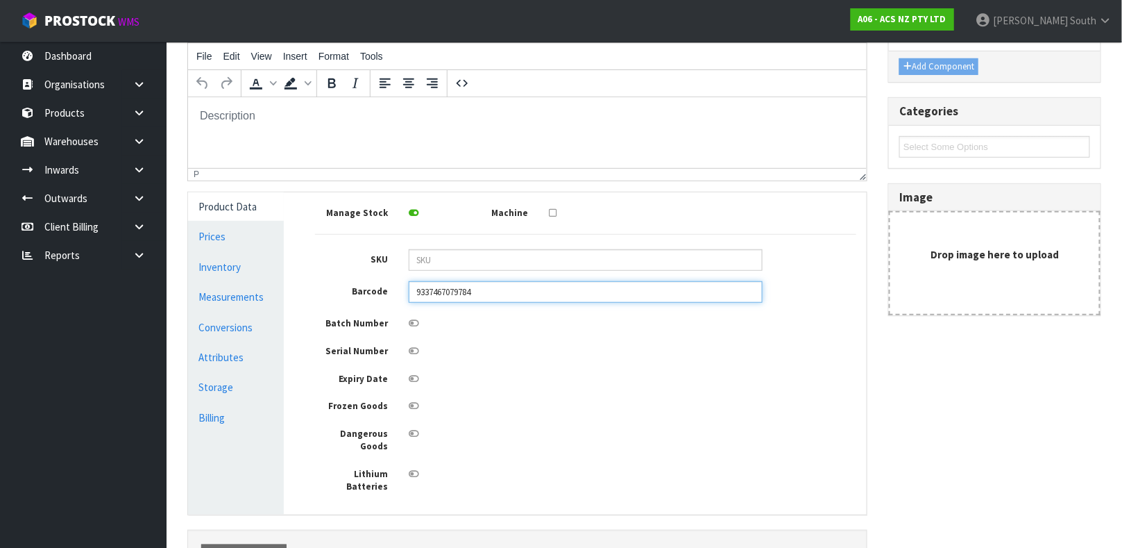
scroll to position [248, 0]
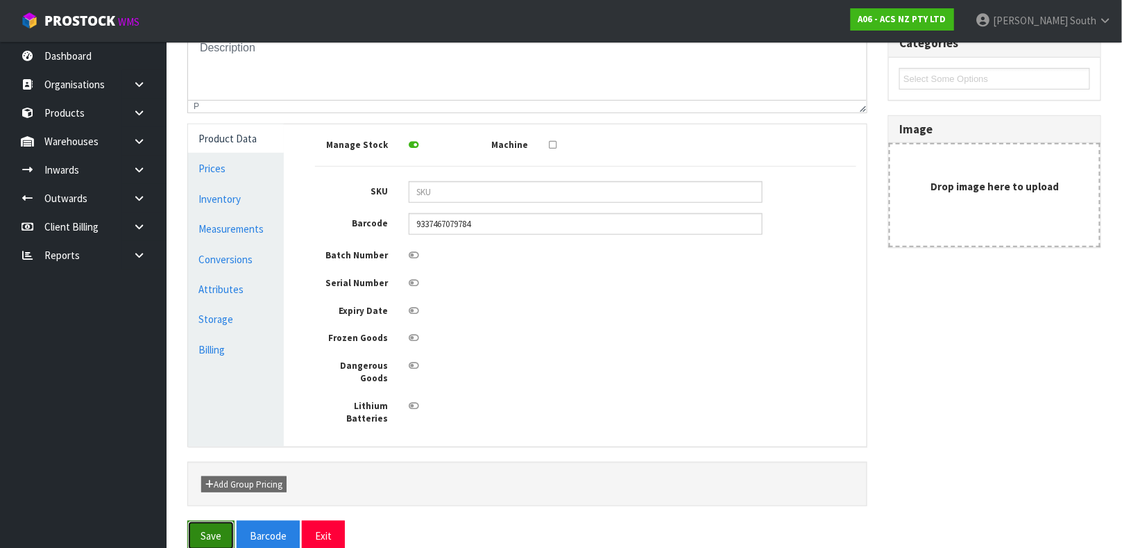
click at [226, 521] on button "Save" at bounding box center [210, 536] width 47 height 30
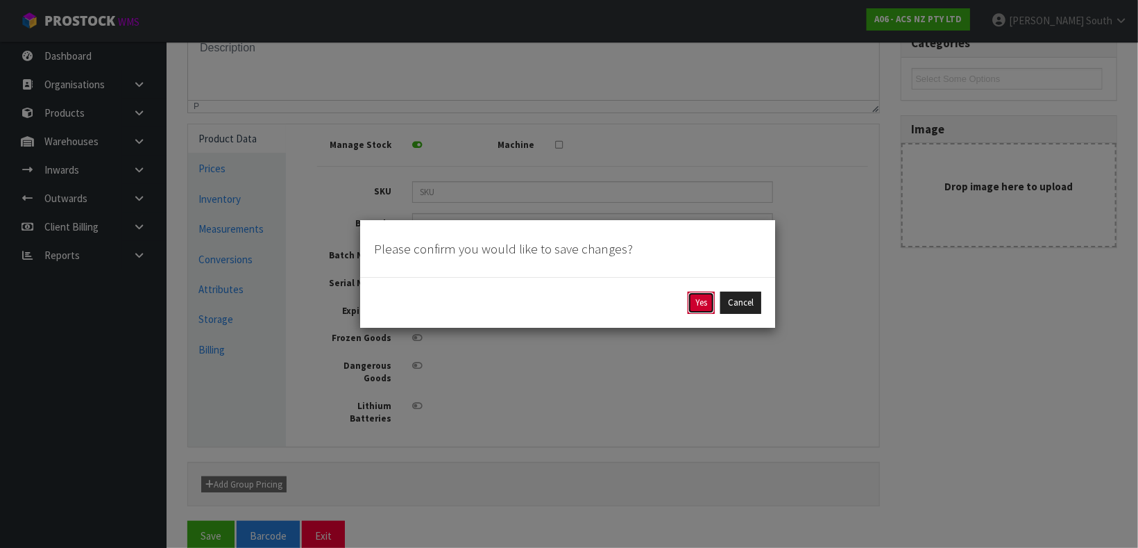
click at [698, 305] on button "Yes" at bounding box center [701, 303] width 27 height 22
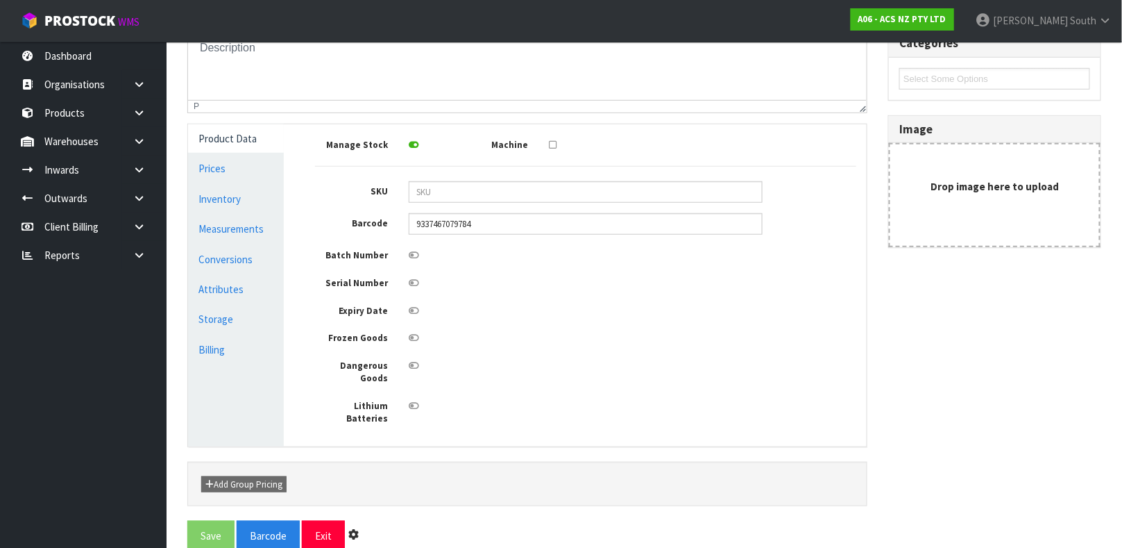
scroll to position [0, 0]
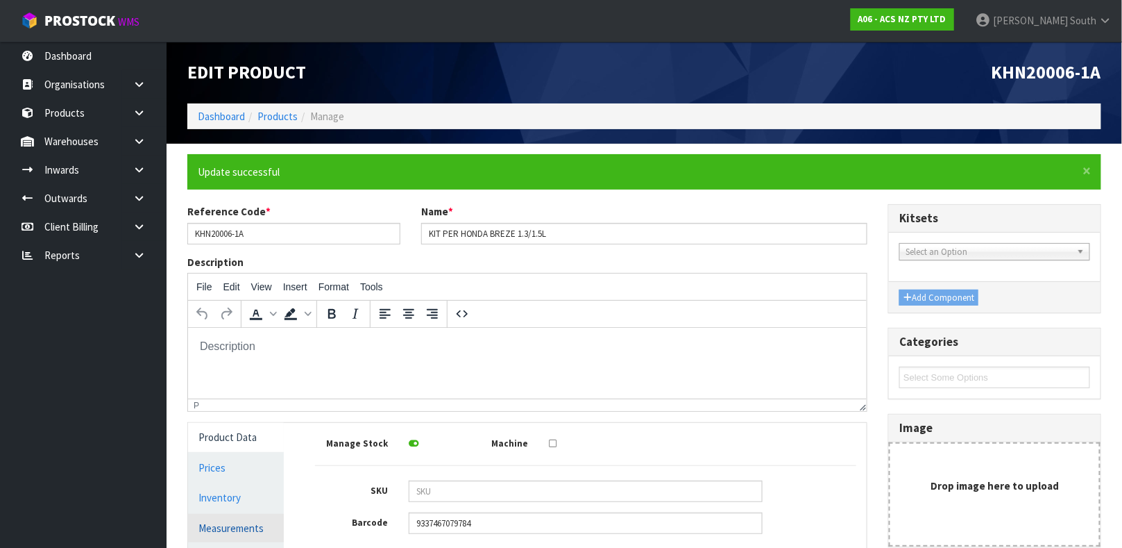
click at [265, 516] on link "Measurements" at bounding box center [236, 528] width 96 height 28
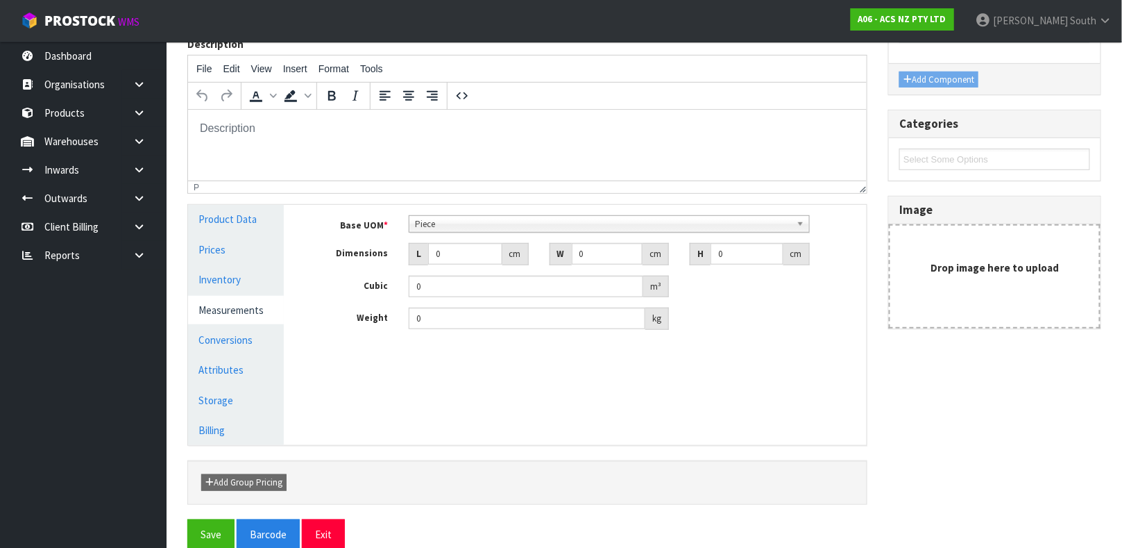
scroll to position [223, 0]
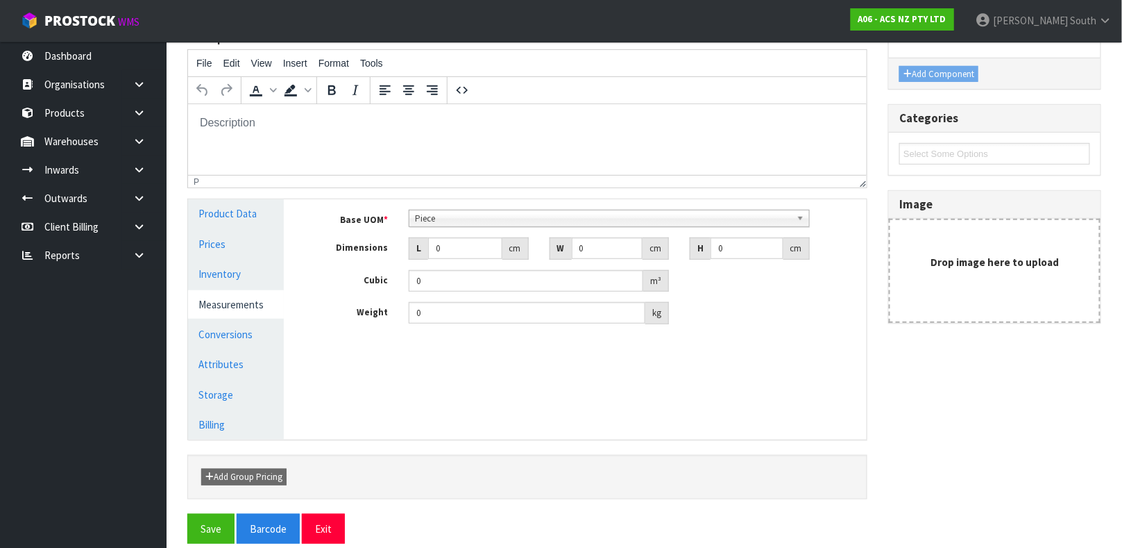
click at [460, 235] on div "Base UOM * Bag Bar Basket Bin Bottle Box Bundle Cabinet Cage Carton Case Coil C…" at bounding box center [585, 267] width 541 height 115
click at [462, 244] on input "0" at bounding box center [465, 248] width 74 height 22
type input "0.000001"
type input "32"
click at [591, 239] on input "0" at bounding box center [607, 248] width 71 height 22
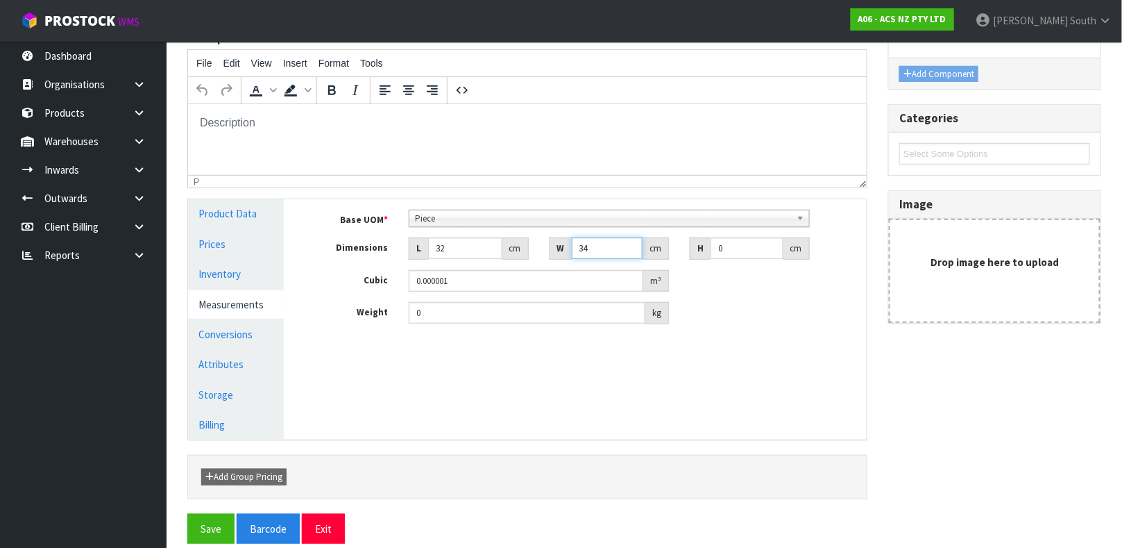
type input "34"
click at [729, 242] on input "0" at bounding box center [747, 248] width 73 height 22
type input "1"
type input "0.001088"
type input "11"
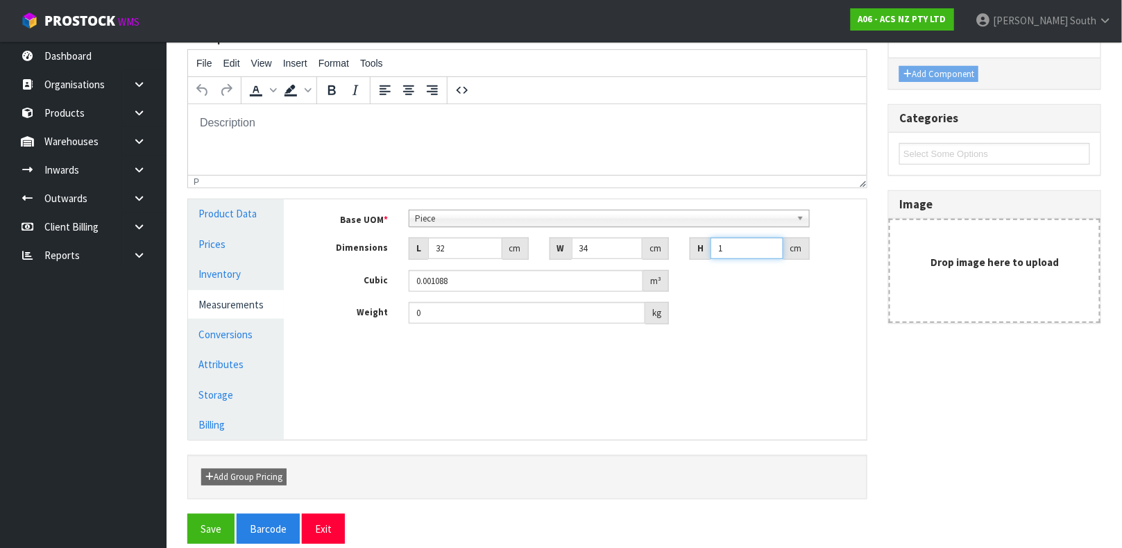
type input "0.011968"
type input "11"
click at [522, 305] on input "0" at bounding box center [527, 313] width 237 height 22
type input "5"
click at [201, 518] on button "Save" at bounding box center [210, 529] width 47 height 30
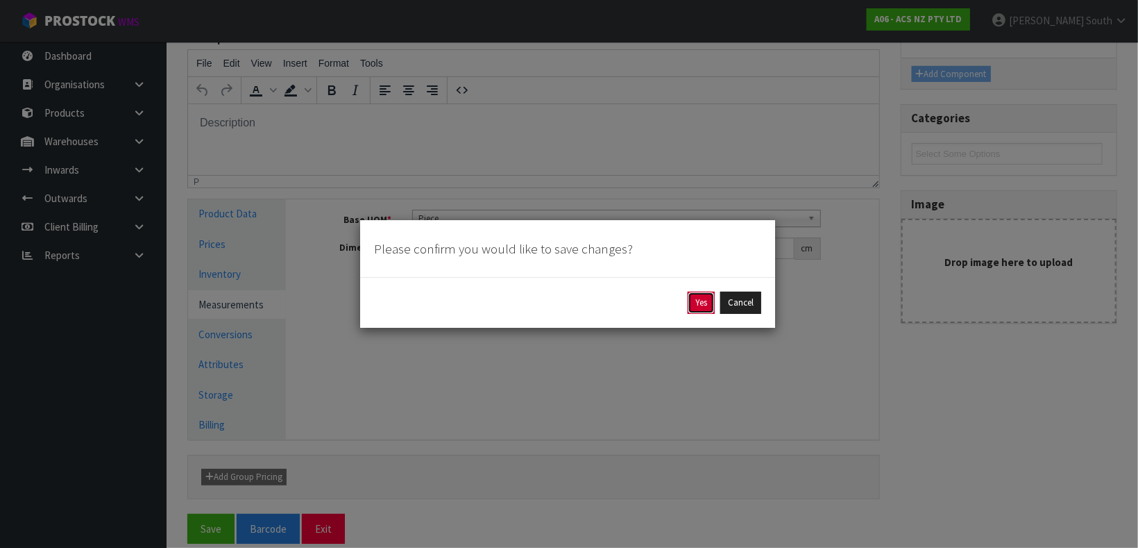
click at [692, 310] on button "Yes" at bounding box center [701, 303] width 27 height 22
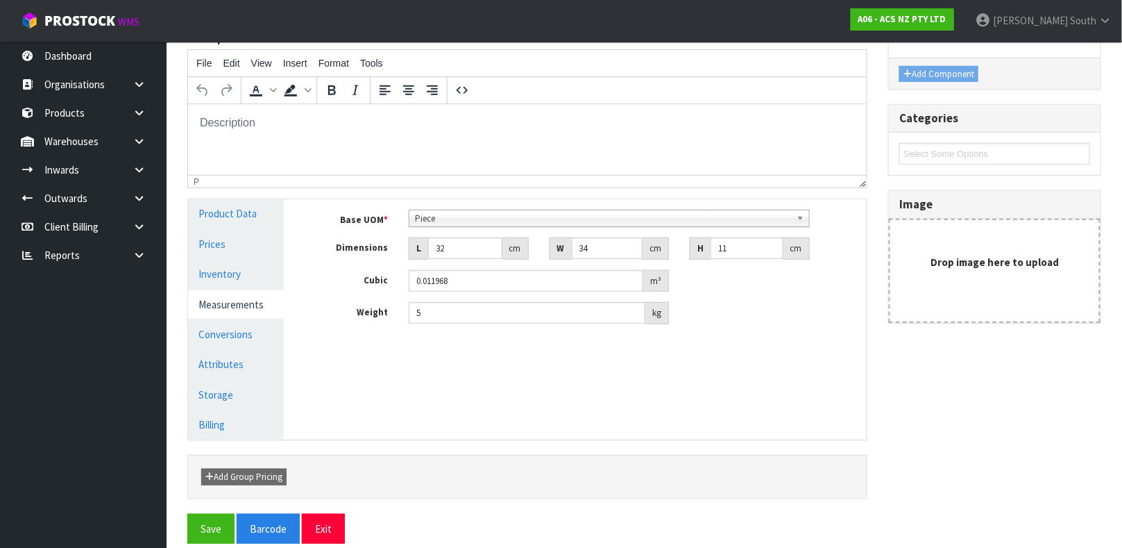
scroll to position [0, 0]
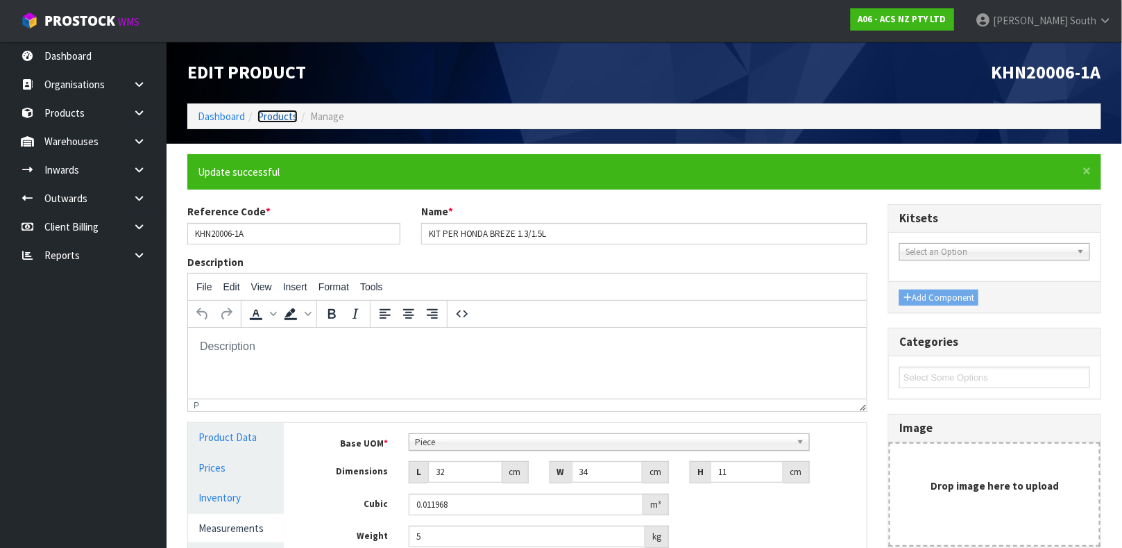
click at [287, 117] on link "Products" at bounding box center [278, 116] width 40 height 13
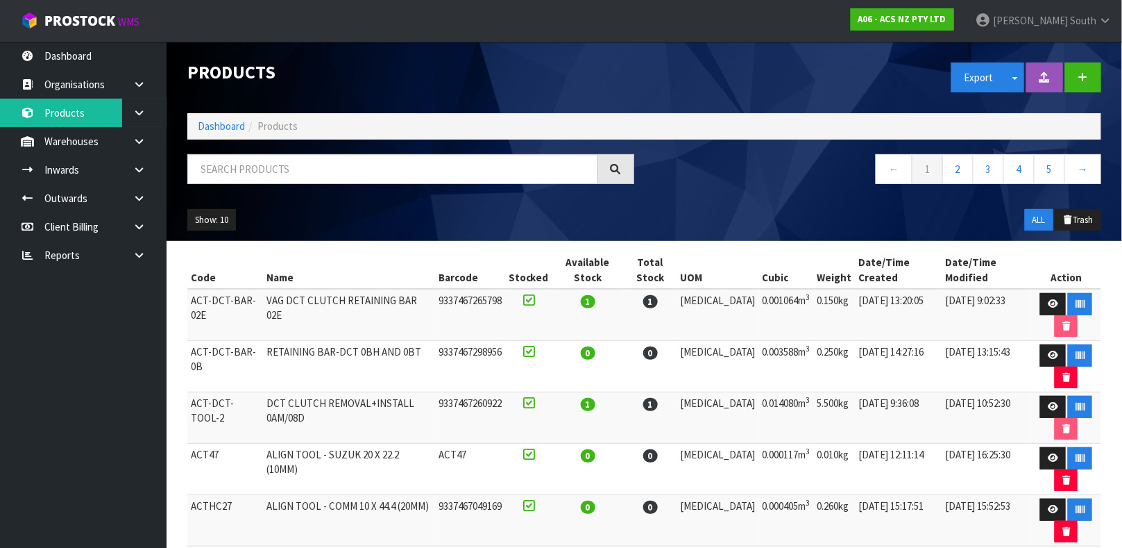
click at [432, 79] on h1 "Products" at bounding box center [410, 72] width 447 height 20
click at [347, 179] on input "text" at bounding box center [392, 169] width 411 height 30
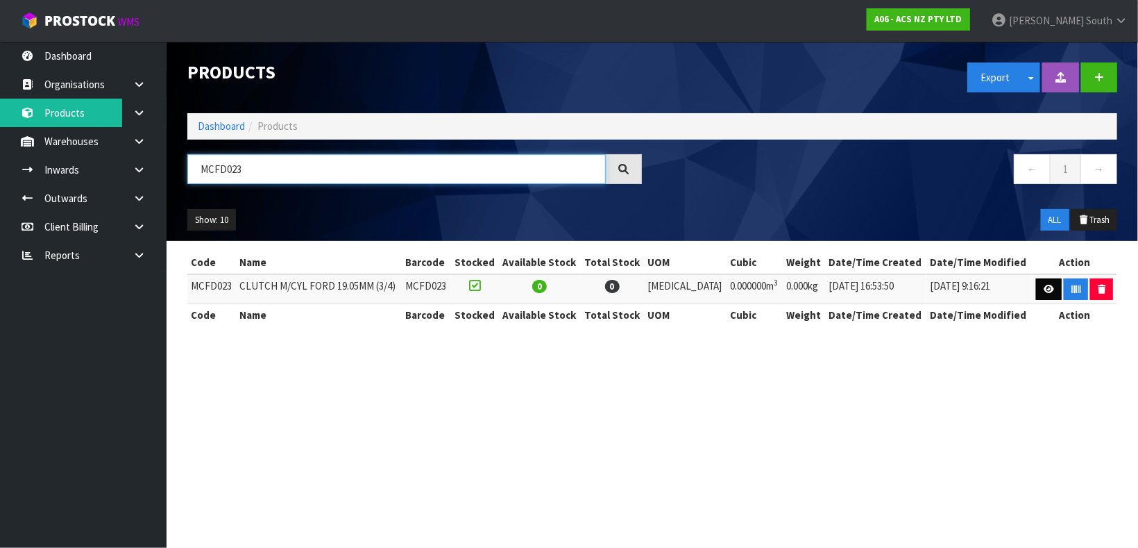
type input "MCFD023"
click at [1036, 279] on link at bounding box center [1049, 289] width 26 height 22
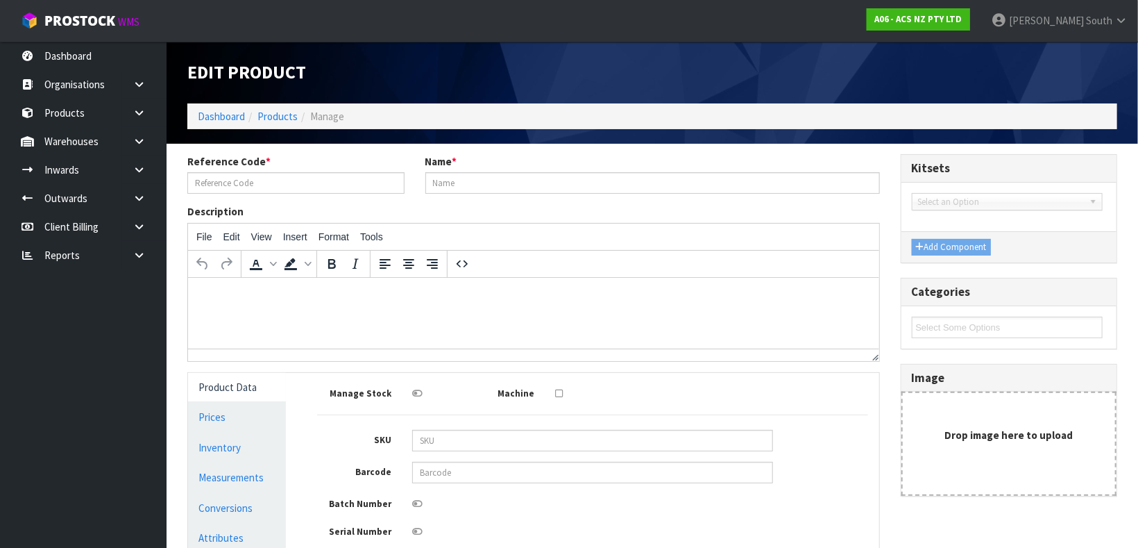
type input "MCFD023"
type input "CLUTCH M/CYL FORD 19.05MM (3/4)"
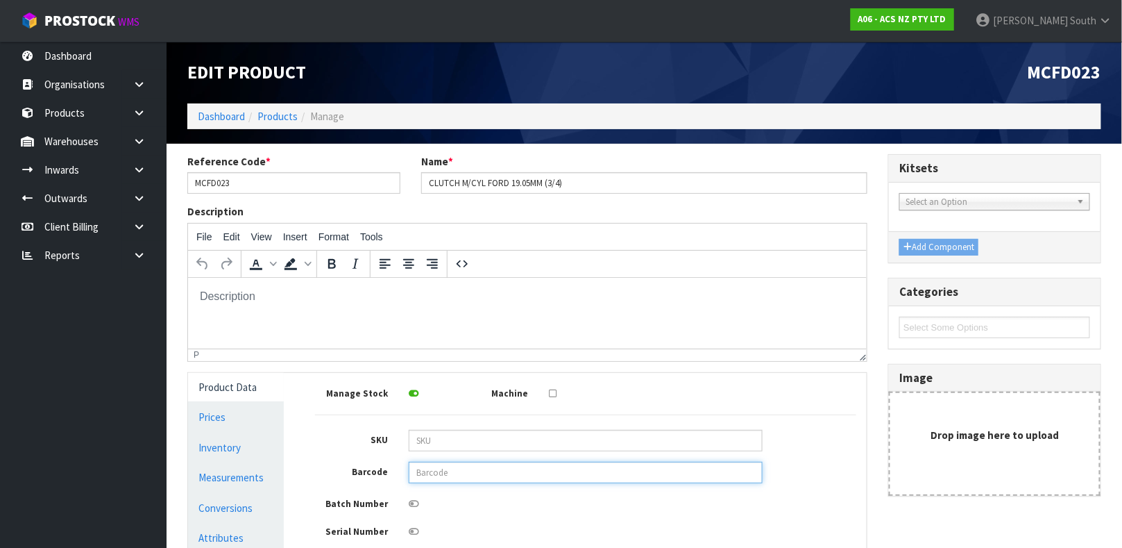
click at [493, 473] on input "text" at bounding box center [586, 473] width 354 height 22
type input "9337467049916"
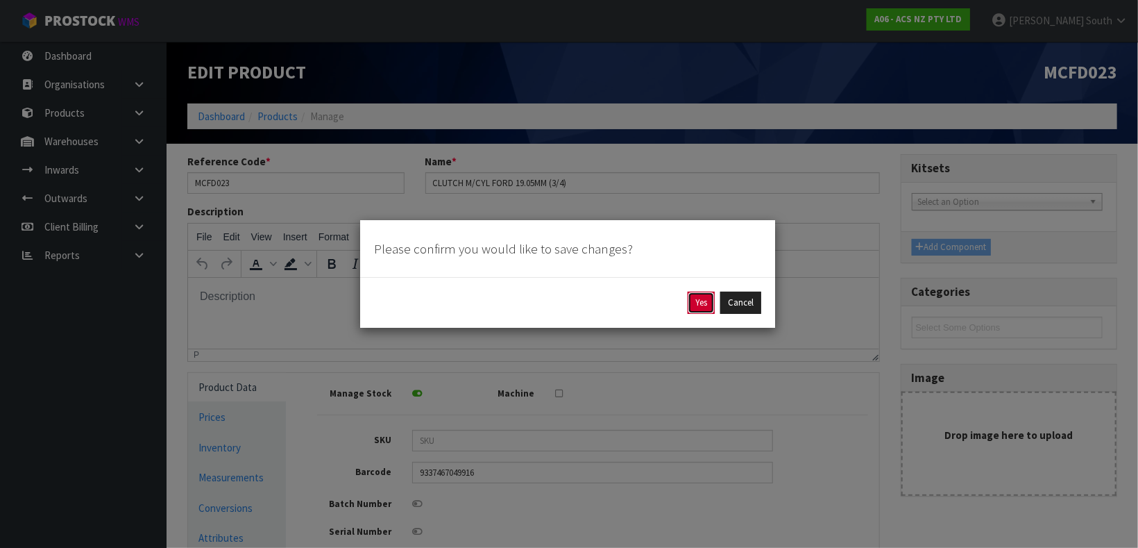
click at [694, 297] on button "Yes" at bounding box center [701, 303] width 27 height 22
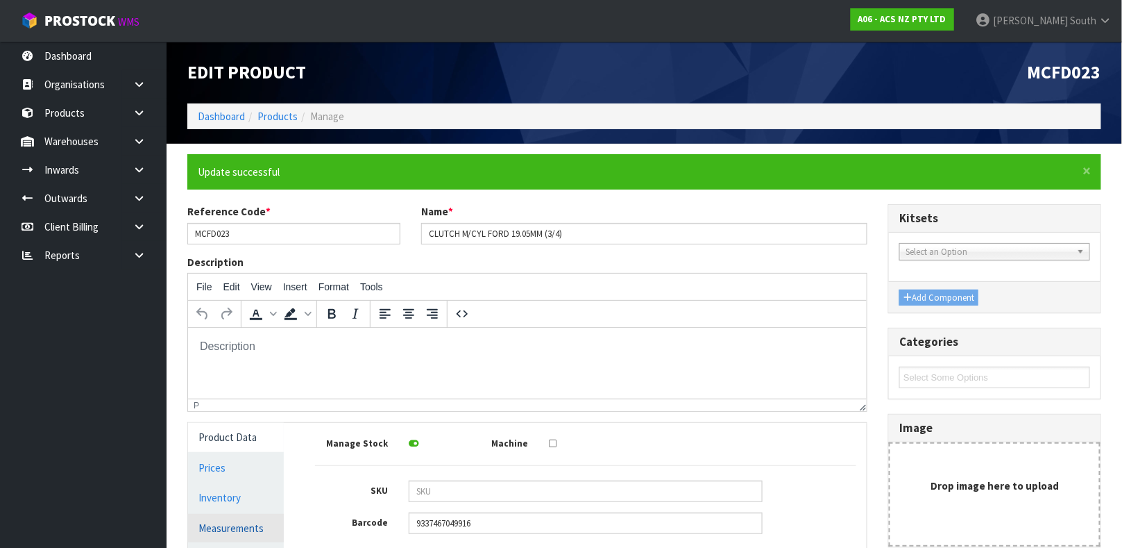
click at [235, 520] on link "Measurements" at bounding box center [236, 528] width 96 height 28
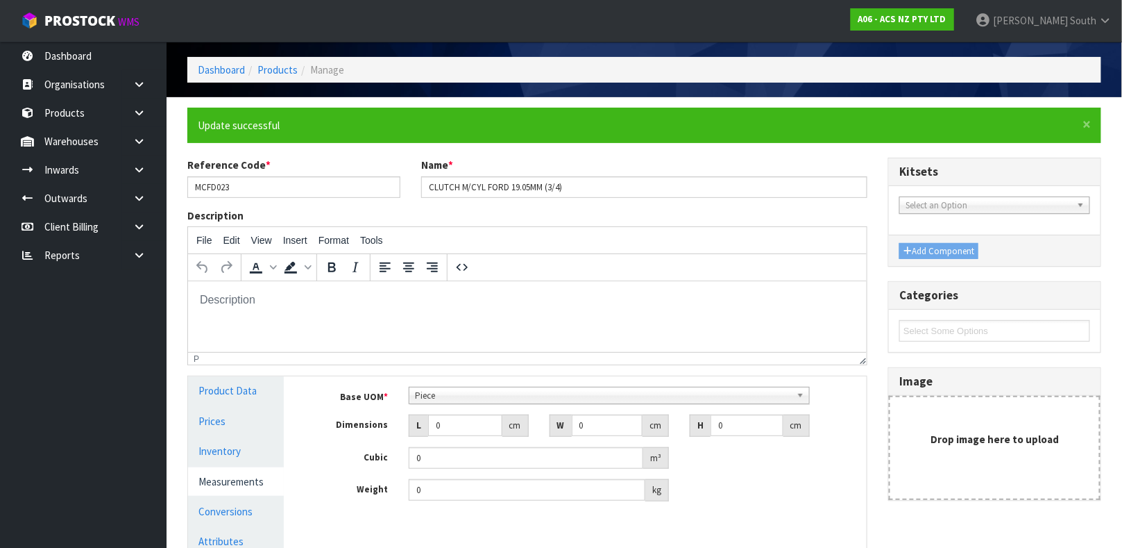
scroll to position [103, 0]
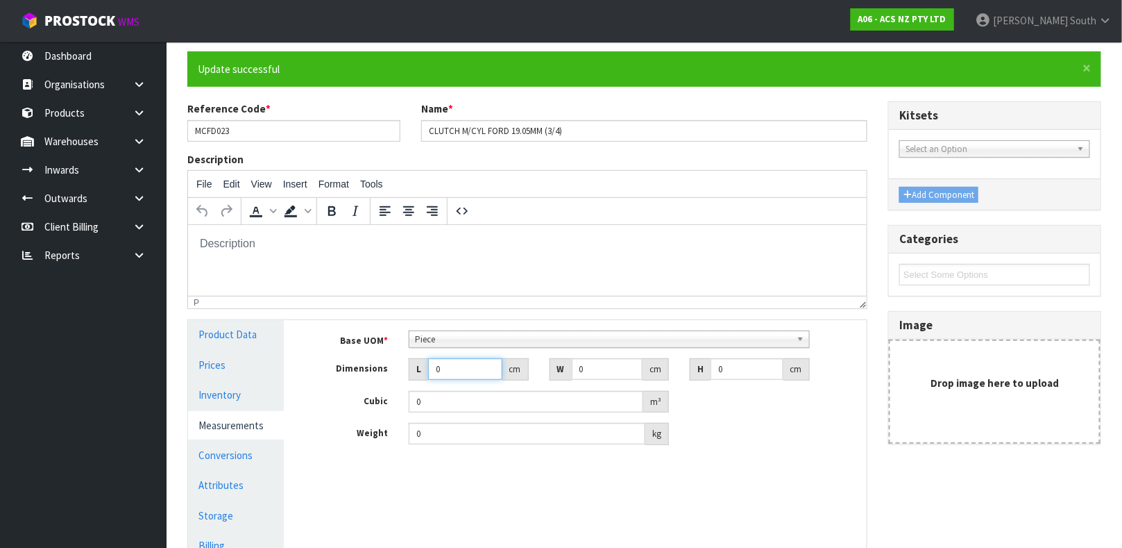
click at [461, 364] on input "0" at bounding box center [465, 369] width 74 height 22
type input "0.000001"
type input "10"
type input "8"
type input "1"
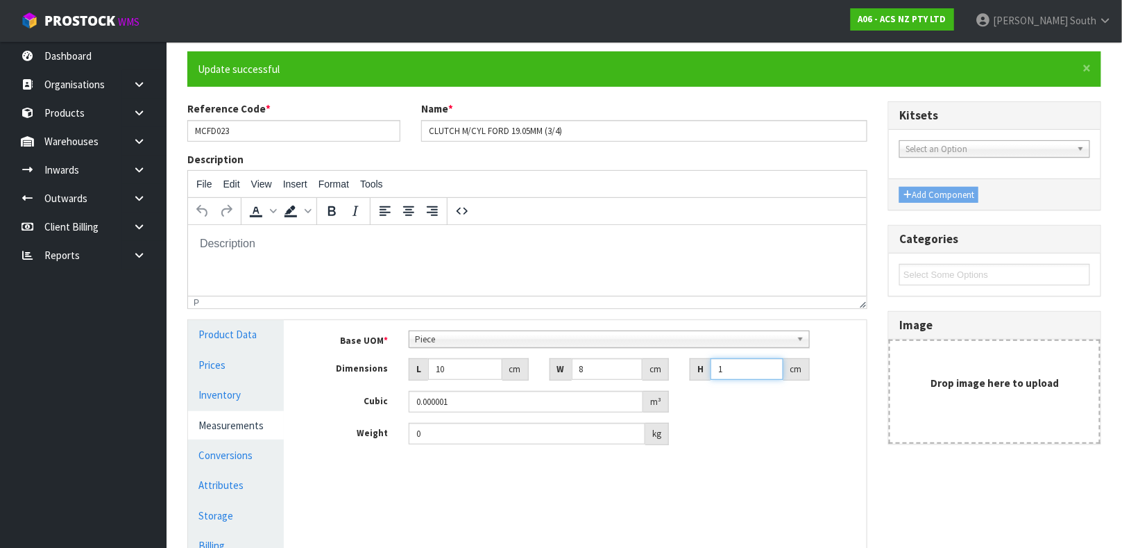
type input "0.00008"
type input "15"
type input "0.0012"
type input "15"
type input "2"
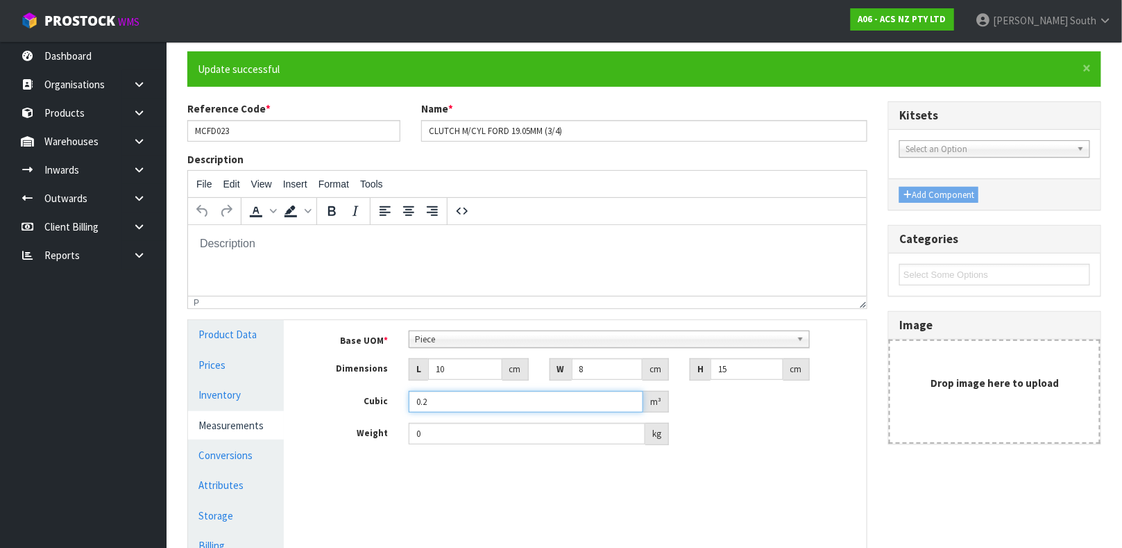
scroll to position [240, 0]
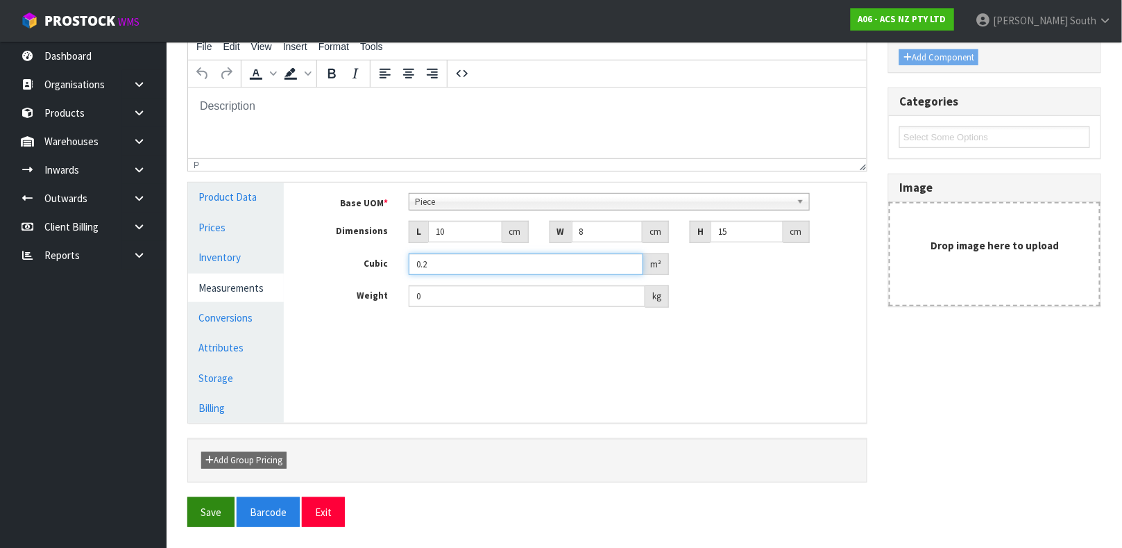
type input "0.2"
click at [194, 523] on button "Save" at bounding box center [210, 512] width 47 height 30
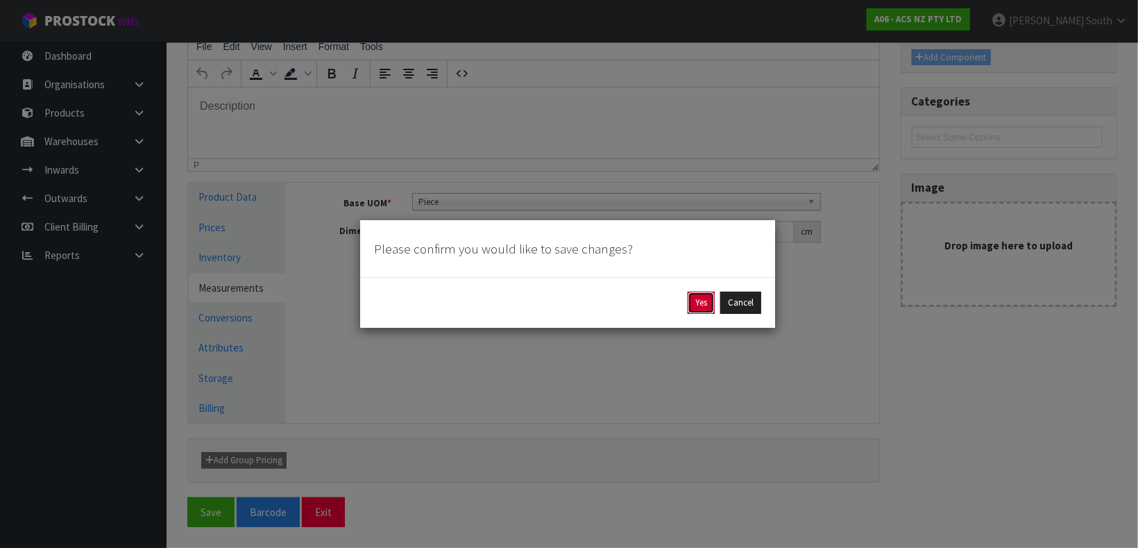
click at [698, 305] on button "Yes" at bounding box center [701, 303] width 27 height 22
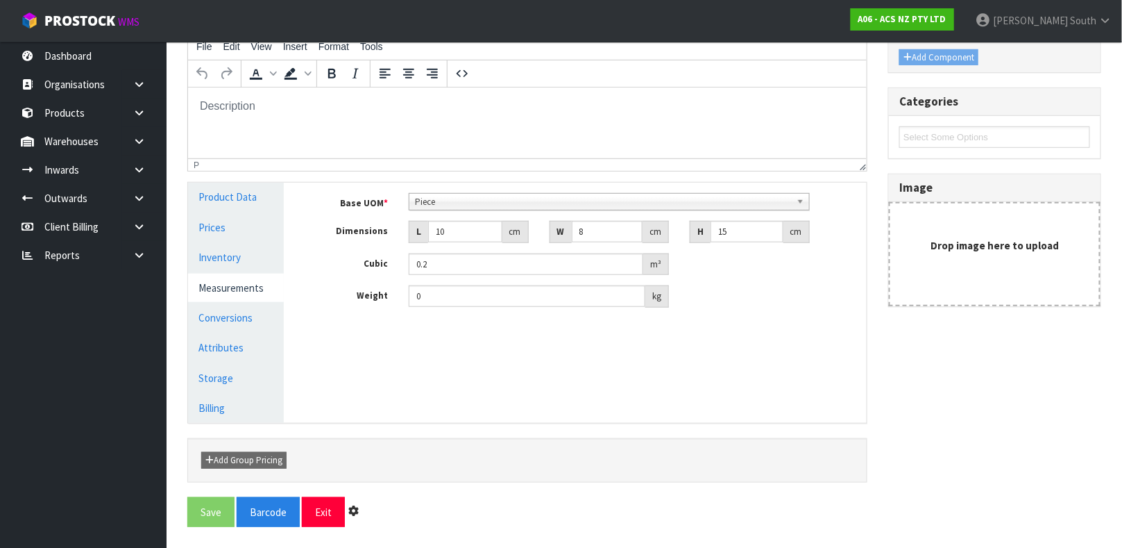
scroll to position [0, 0]
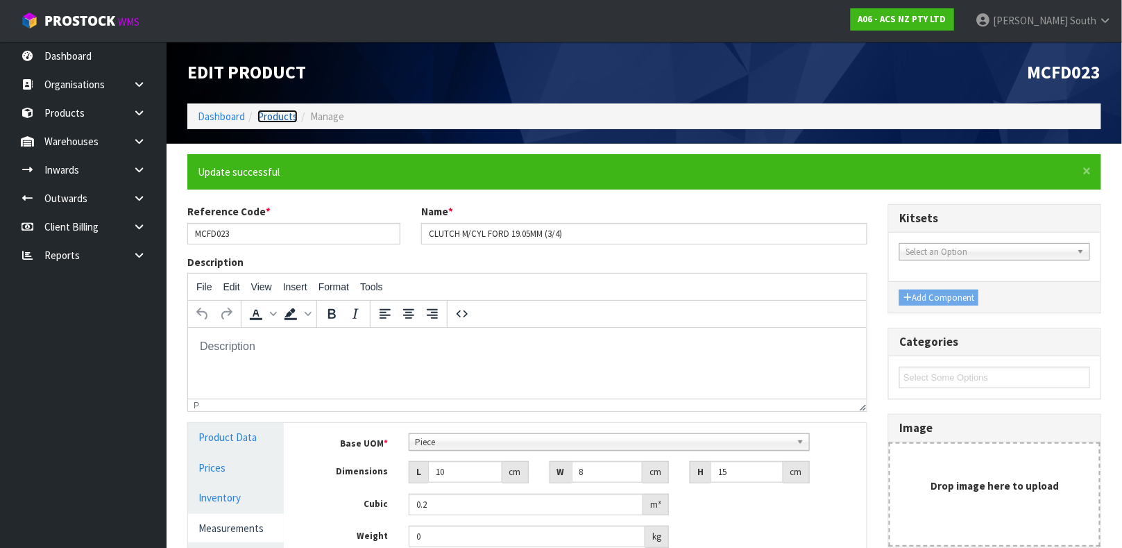
click at [270, 112] on link "Products" at bounding box center [278, 116] width 40 height 13
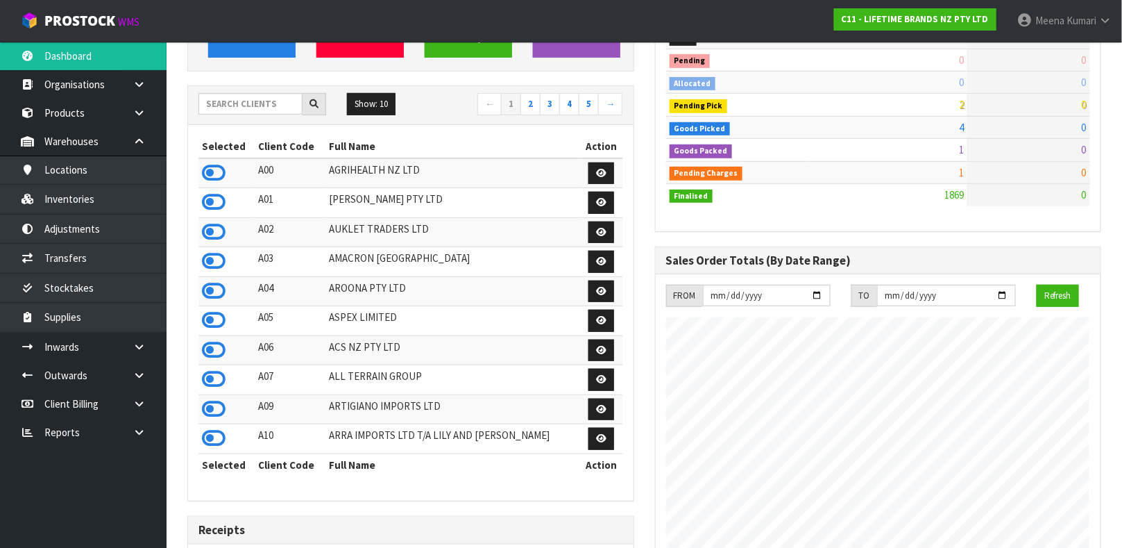
scroll to position [1082, 467]
click at [269, 104] on input "text" at bounding box center [251, 104] width 104 height 22
type input "N"
type input "BABW"
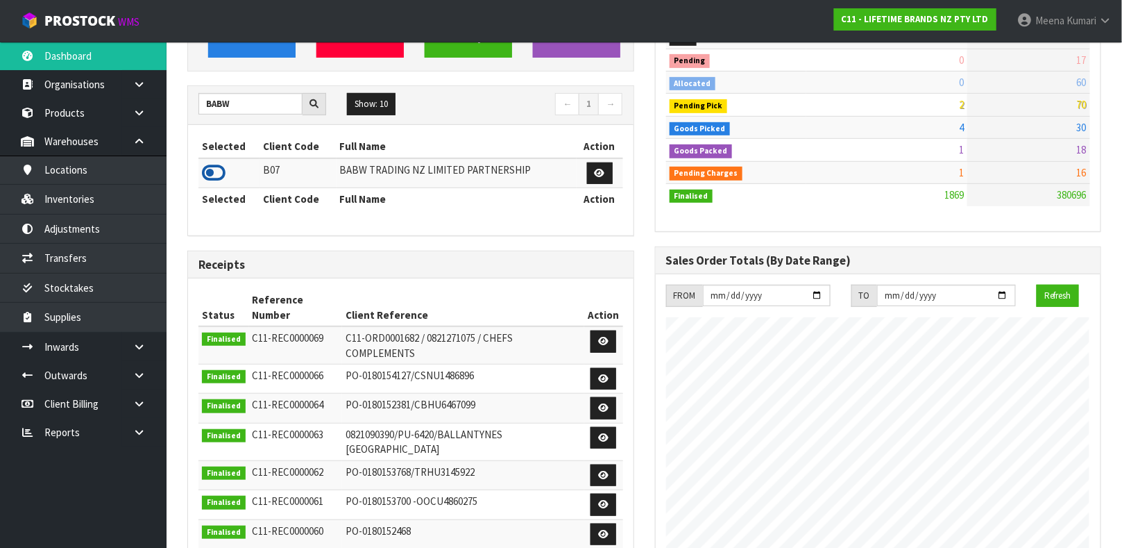
click at [218, 175] on icon at bounding box center [214, 172] width 24 height 21
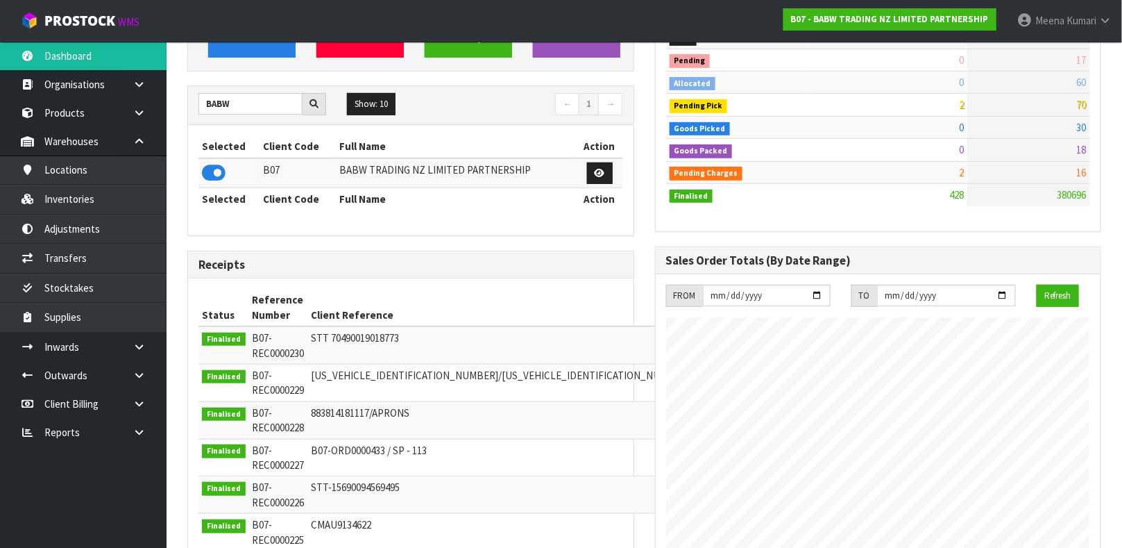
scroll to position [1053, 467]
click at [126, 199] on link "Inventories" at bounding box center [83, 199] width 167 height 28
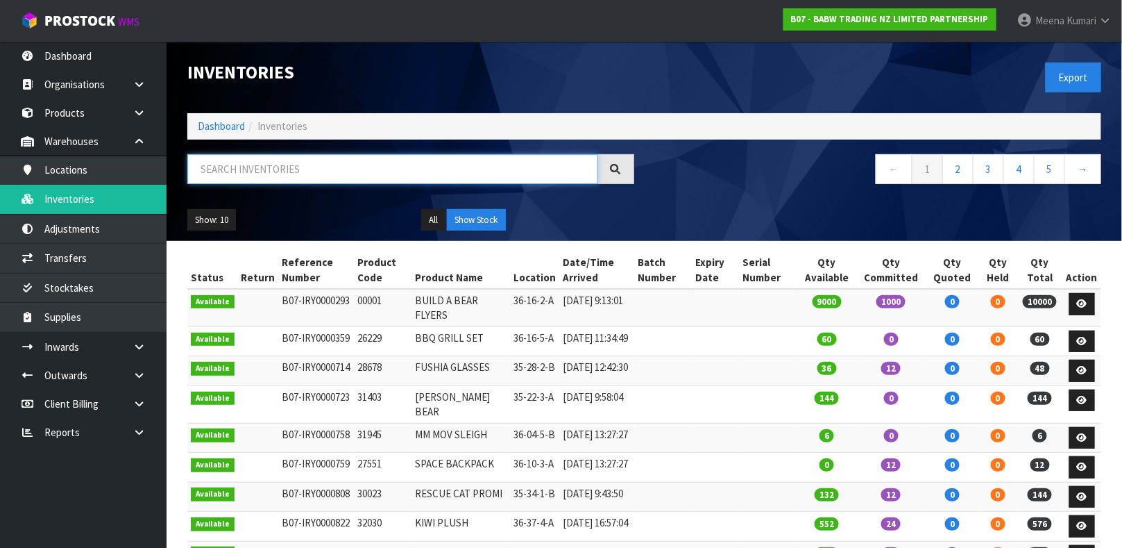
click at [226, 164] on input "text" at bounding box center [392, 169] width 411 height 30
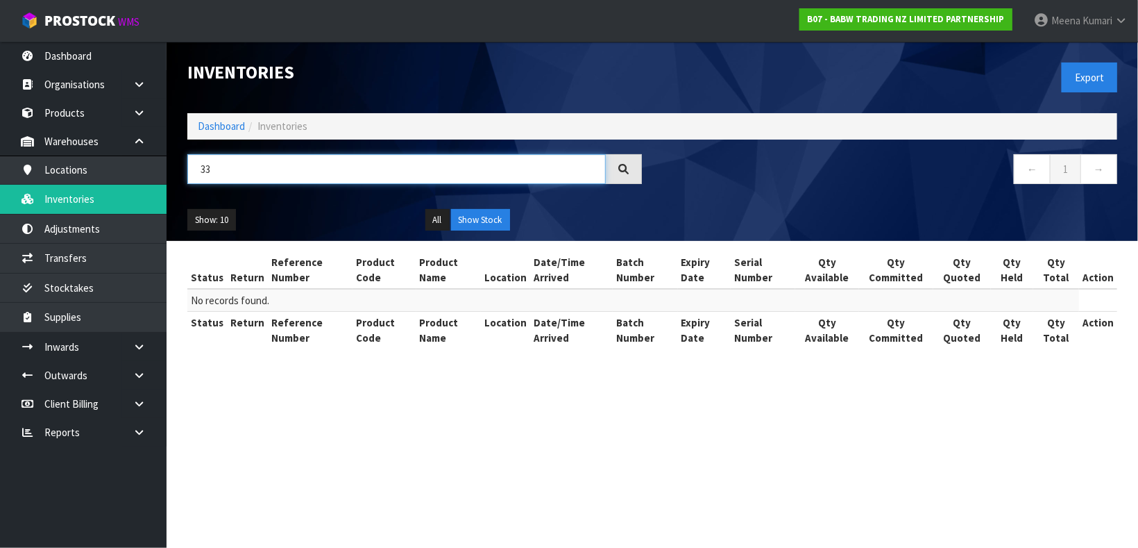
type input "3"
click at [211, 170] on input "38-18-2-B" at bounding box center [396, 169] width 419 height 30
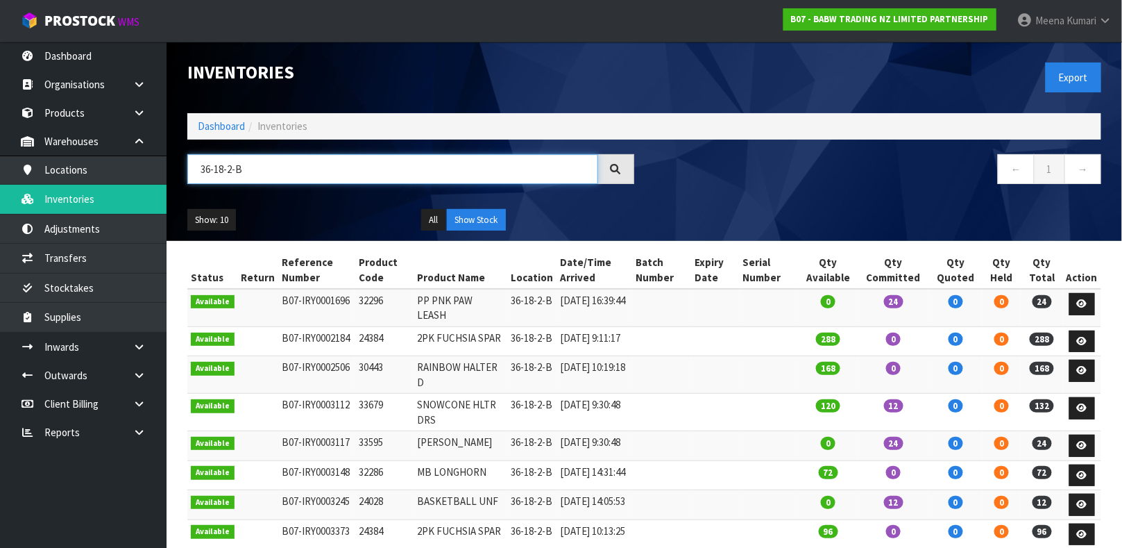
click at [276, 169] on input "36-18-2-B" at bounding box center [392, 169] width 411 height 30
click at [380, 305] on td "32296" at bounding box center [384, 307] width 58 height 37
click at [382, 304] on td "32296" at bounding box center [384, 307] width 58 height 37
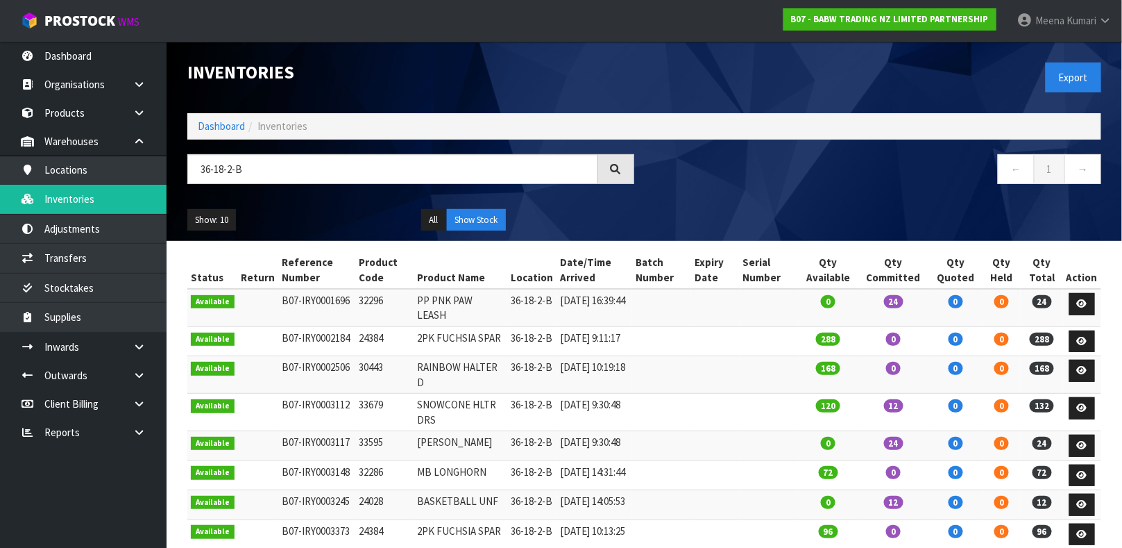
click at [373, 302] on td "32296" at bounding box center [384, 307] width 58 height 37
copy td "32296"
click at [296, 179] on input "36-18-2-B" at bounding box center [392, 169] width 411 height 30
paste input "2296"
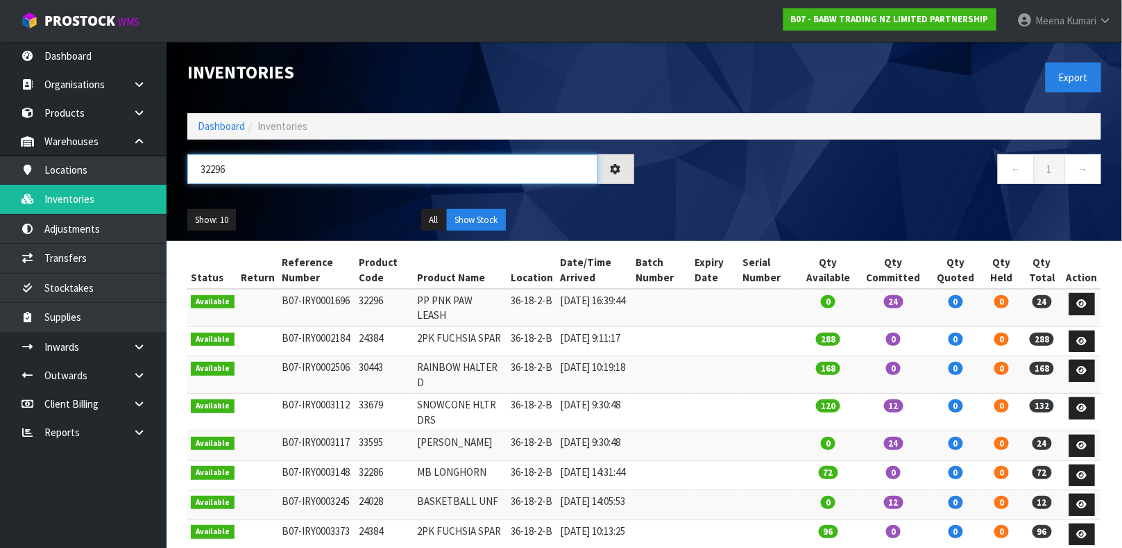
type input "32296"
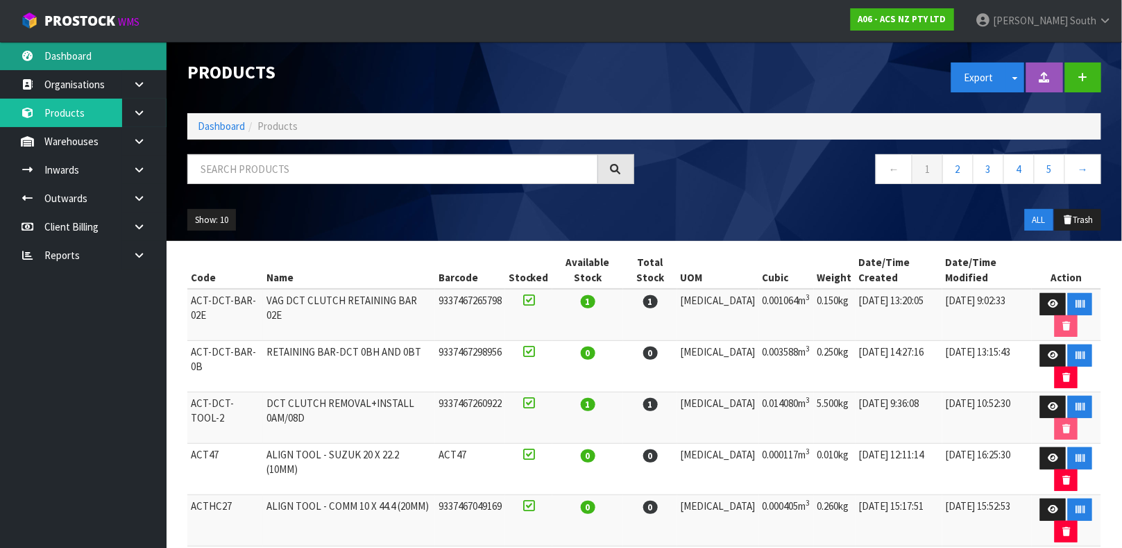
click at [77, 59] on link "Dashboard" at bounding box center [83, 56] width 167 height 28
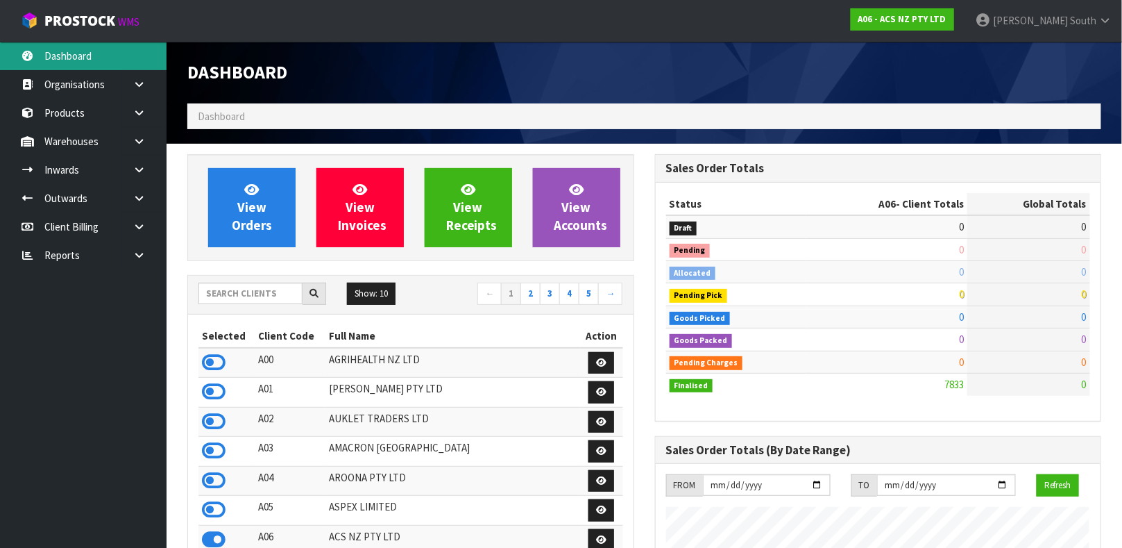
scroll to position [1053, 467]
click at [248, 305] on div "Show: 10 5 10 25 50 ← 1 2 3 4 5 →" at bounding box center [411, 294] width 446 height 24
click at [251, 299] on input "text" at bounding box center [251, 293] width 104 height 22
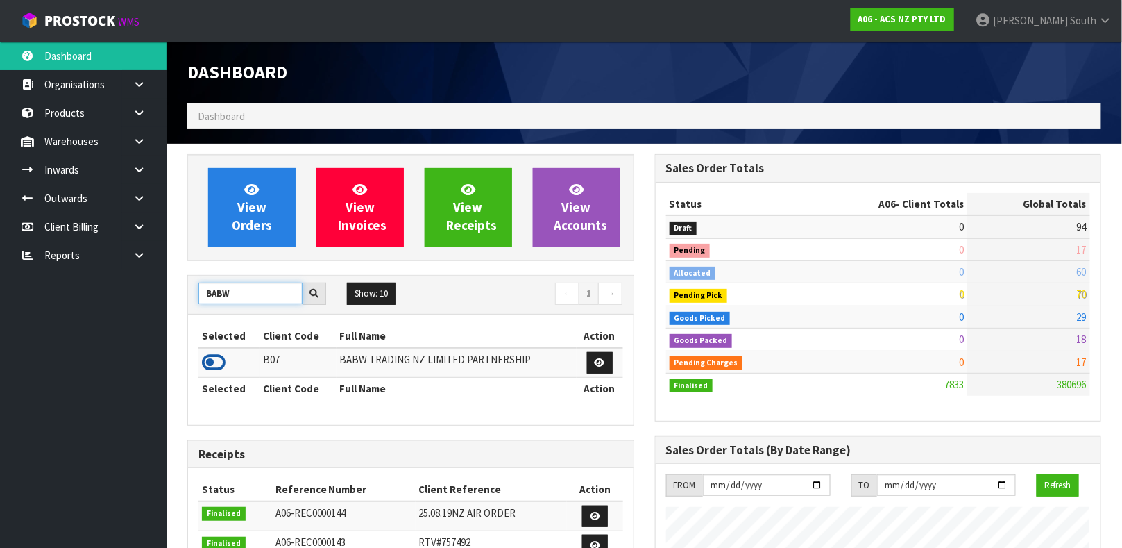
type input "BABW"
click at [213, 358] on icon at bounding box center [214, 362] width 24 height 21
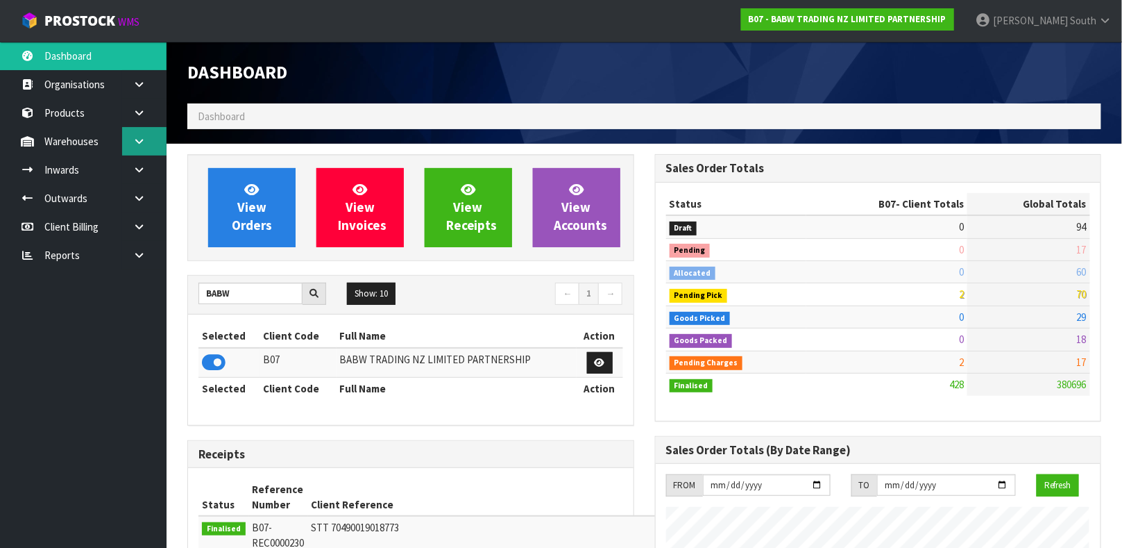
click at [133, 145] on icon at bounding box center [139, 141] width 13 height 10
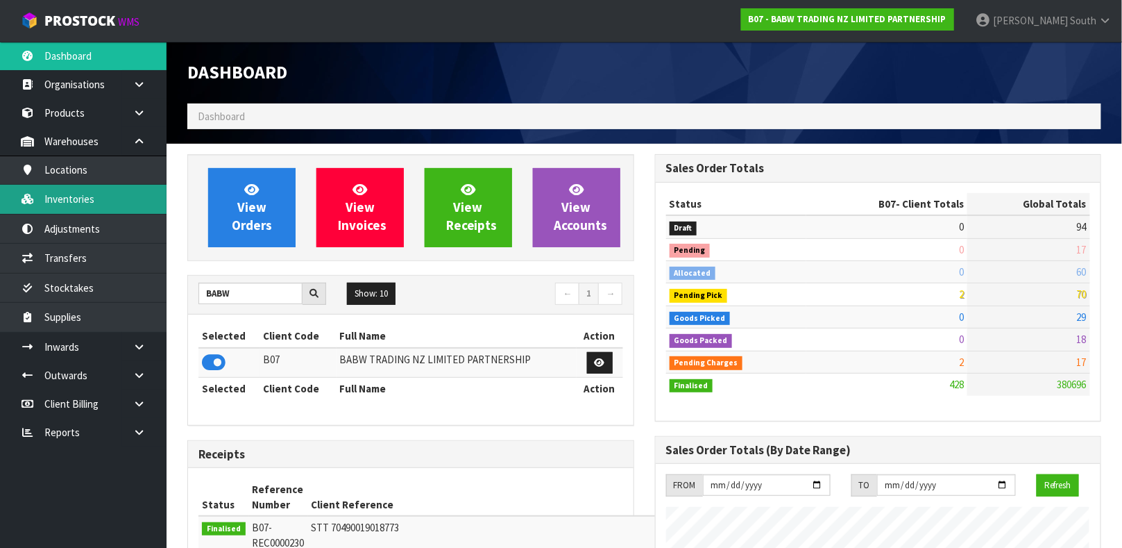
click at [101, 201] on link "Inventories" at bounding box center [83, 199] width 167 height 28
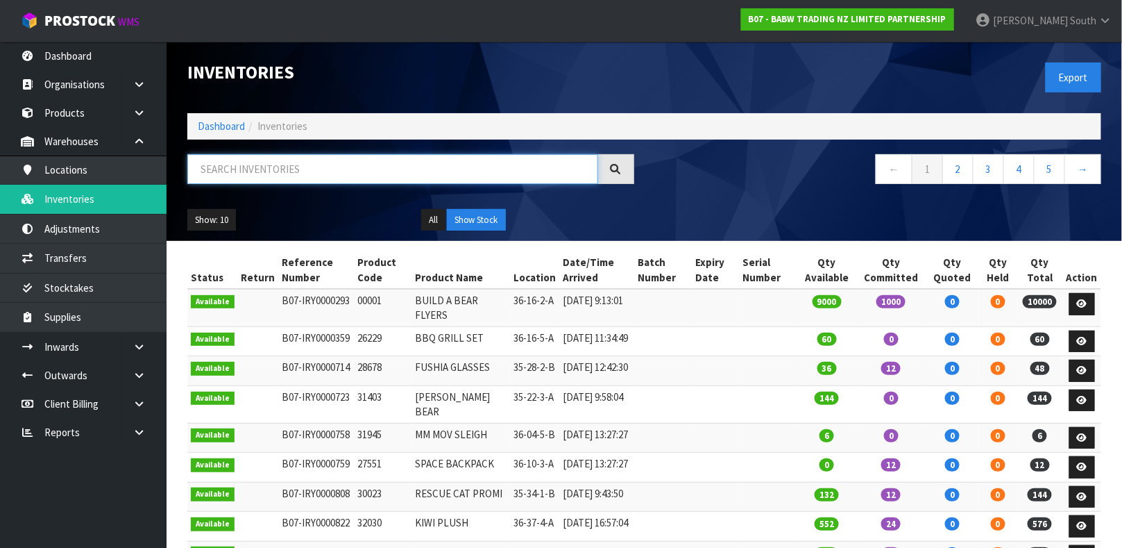
click at [214, 171] on input "text" at bounding box center [392, 169] width 411 height 30
type input "32296"
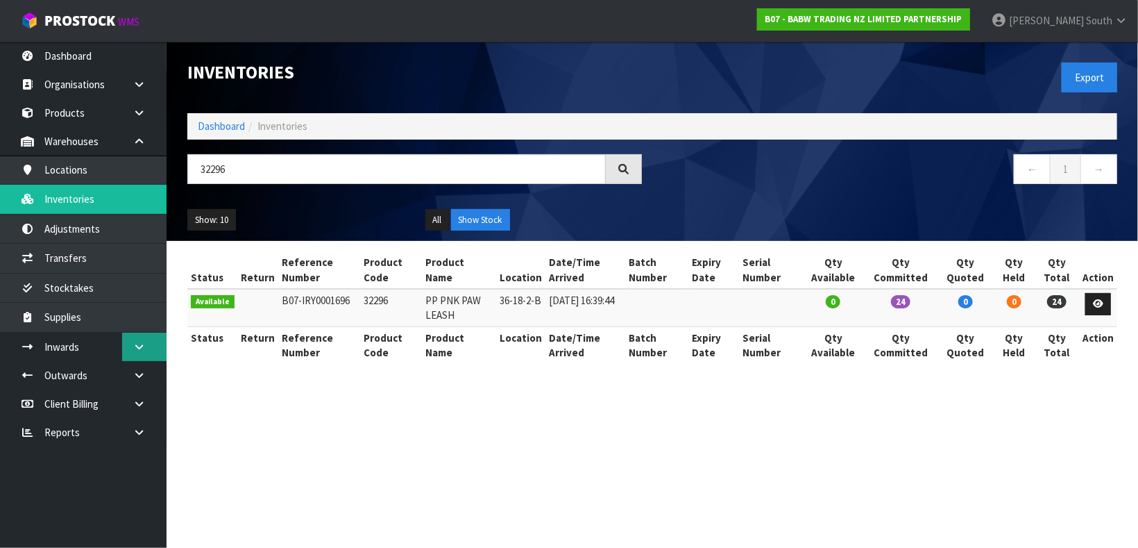
click at [140, 345] on icon at bounding box center [139, 346] width 13 height 10
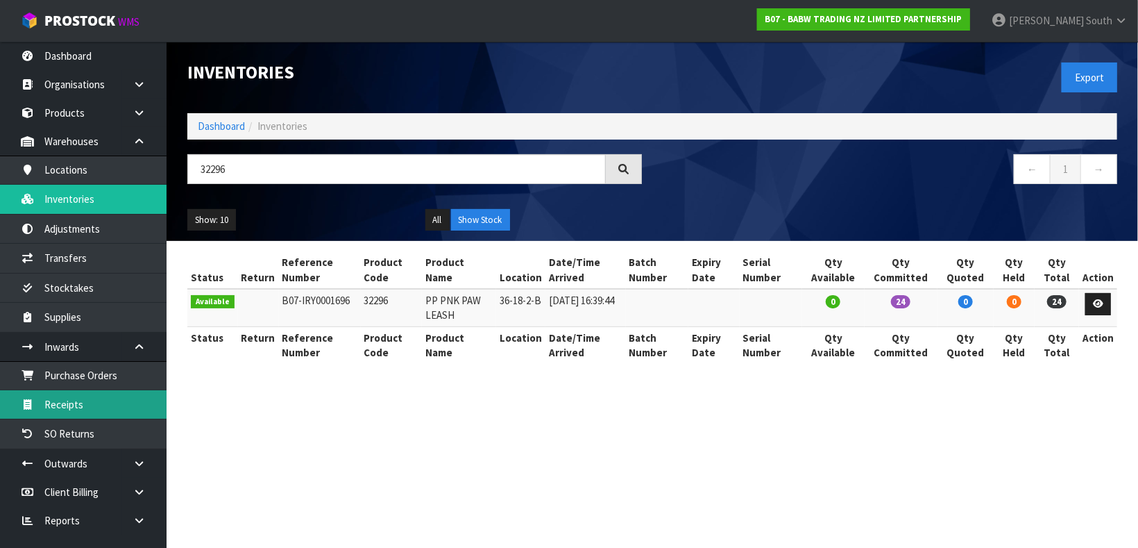
click at [101, 400] on link "Receipts" at bounding box center [83, 404] width 167 height 28
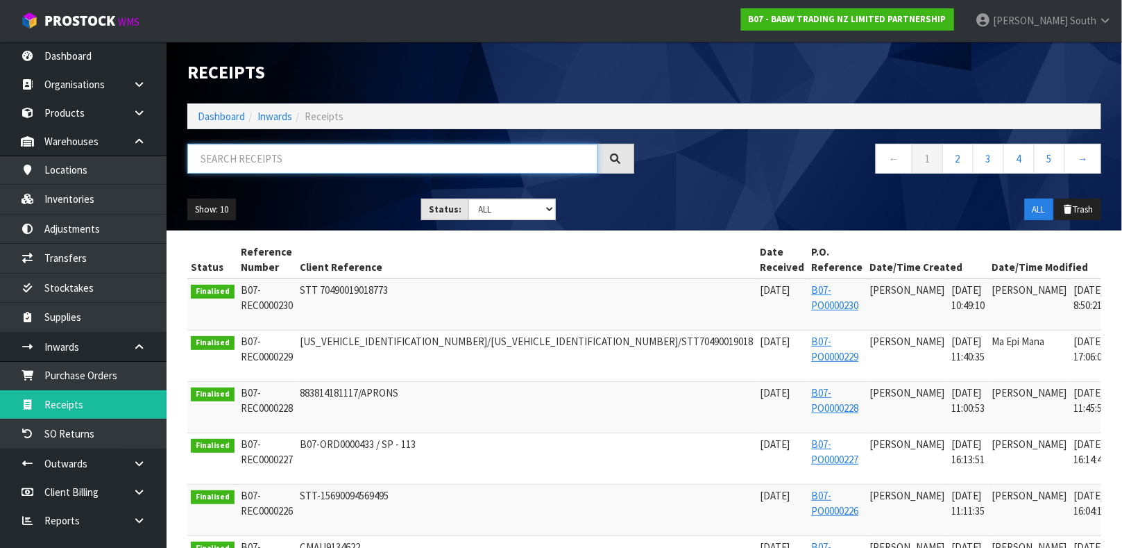
click at [276, 162] on input "text" at bounding box center [392, 159] width 411 height 30
type input "32296"
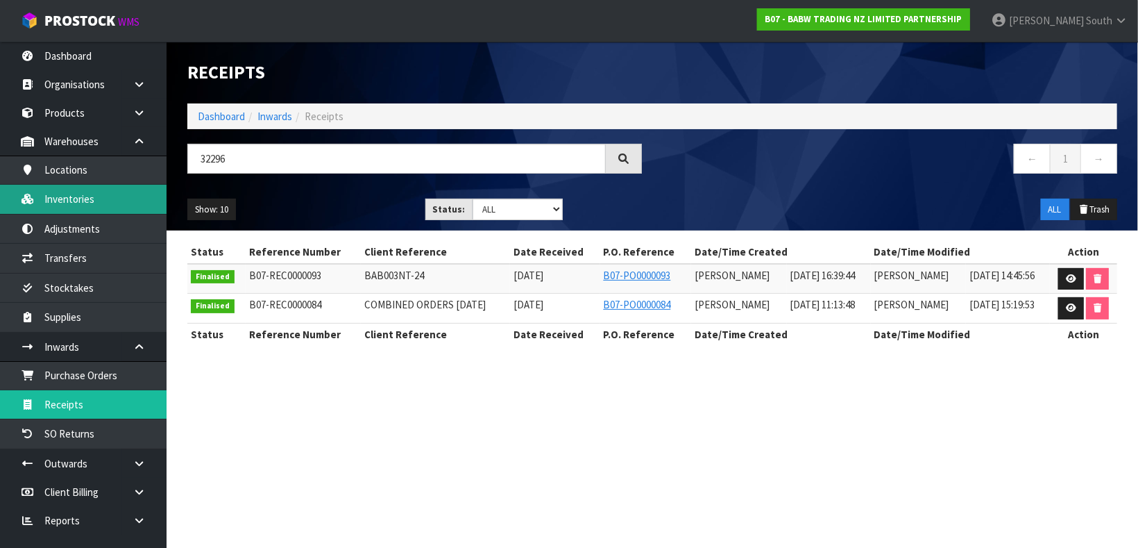
click at [111, 198] on link "Inventories" at bounding box center [83, 199] width 167 height 28
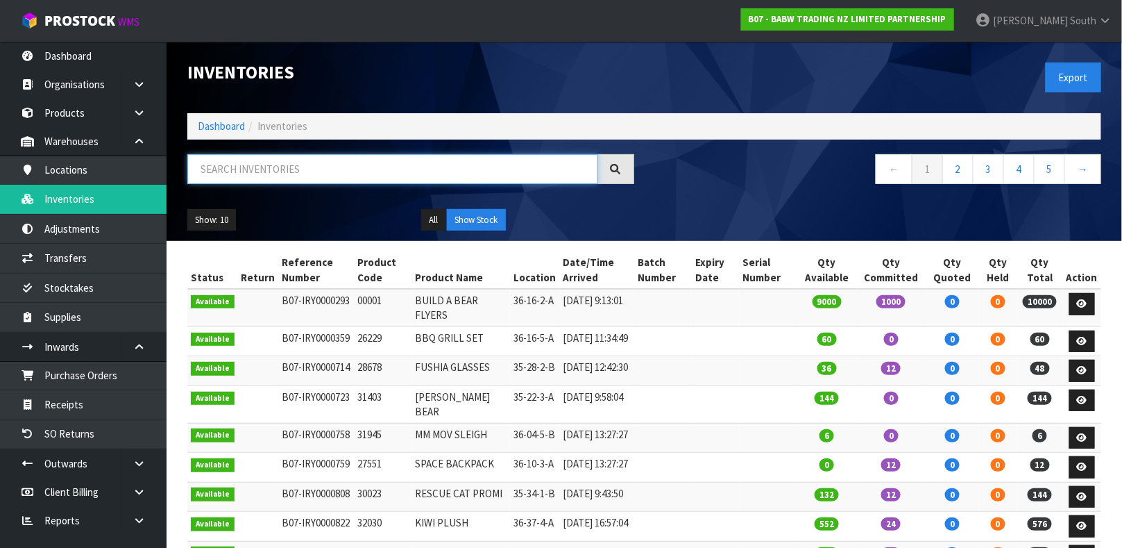
click at [237, 172] on input "text" at bounding box center [392, 169] width 411 height 30
type input "32296"
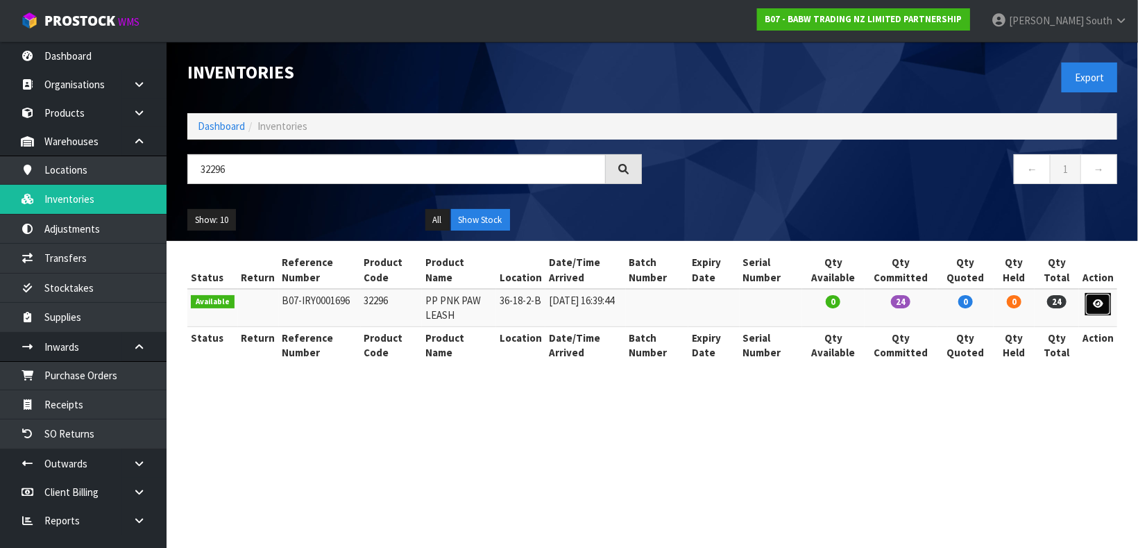
click at [1097, 301] on icon at bounding box center [1098, 303] width 10 height 9
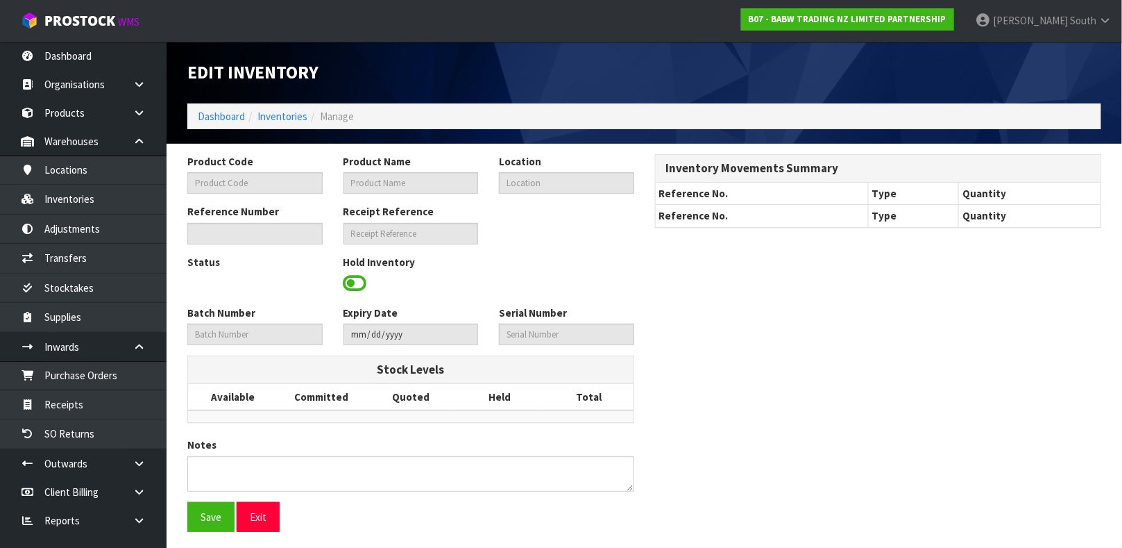
type input "32296"
type input "PP PNK PAW LEASH"
type input "36-18-2-B"
type input "B07-IRY0001696"
type input "B07-REC0000093"
